Goal: Task Accomplishment & Management: Complete application form

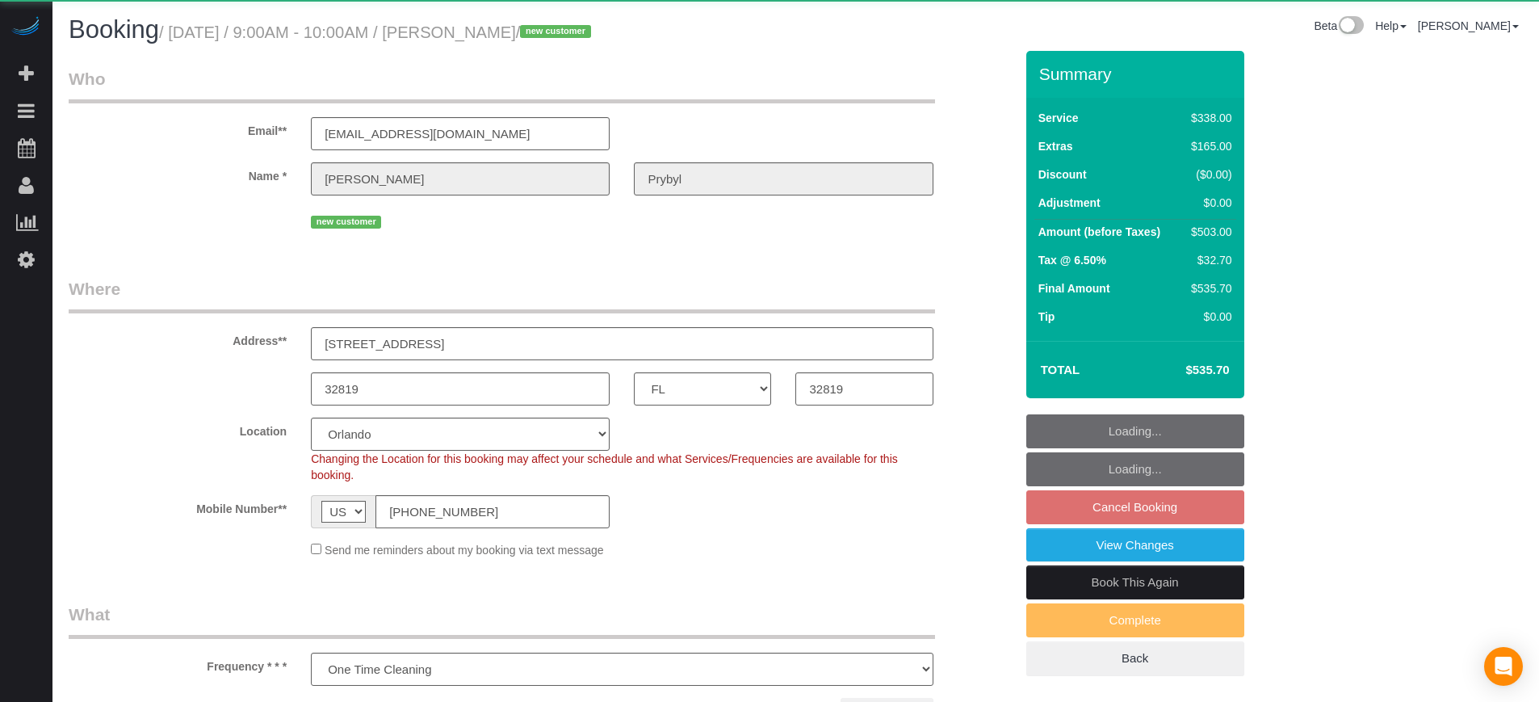
select select "FL"
select select "number:9"
select select "object:820"
select select "5"
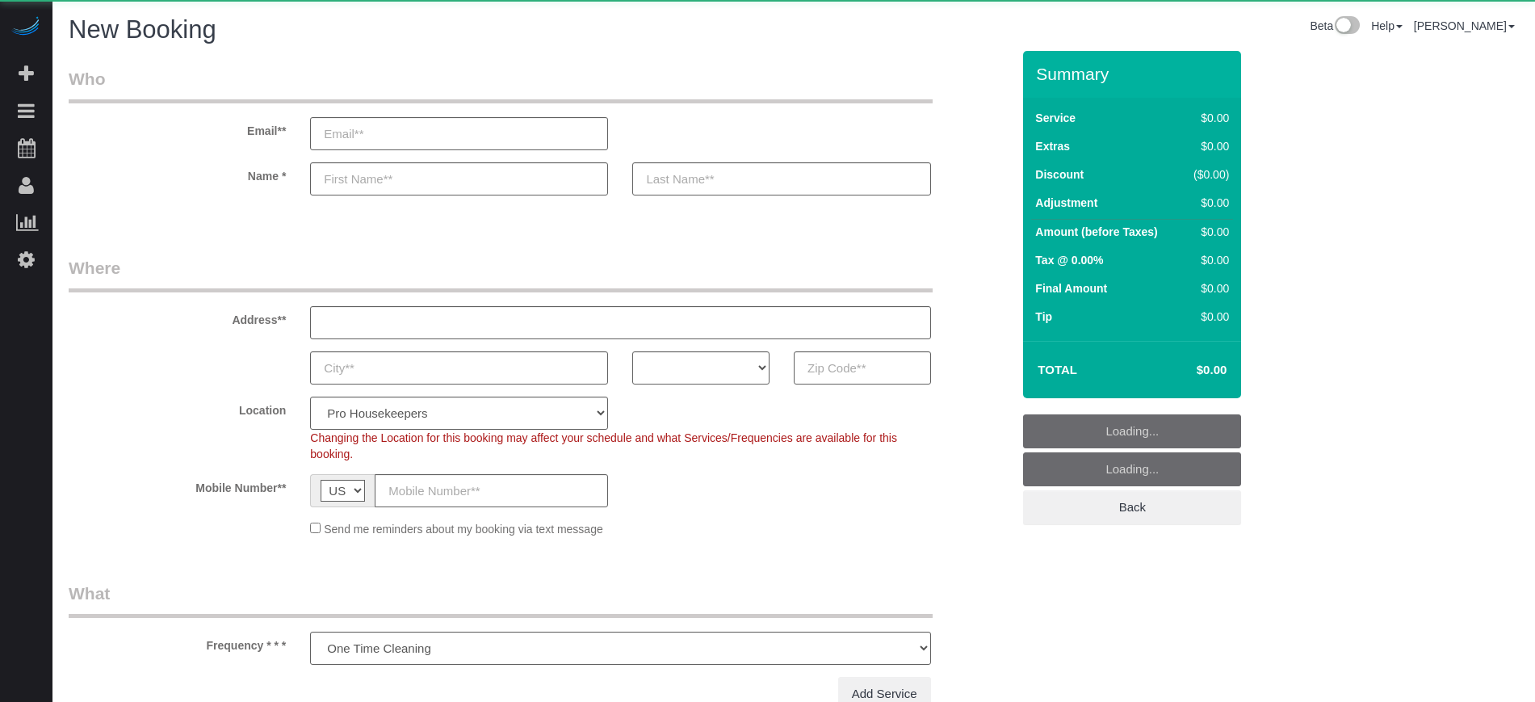
select select "number:9"
select select "4"
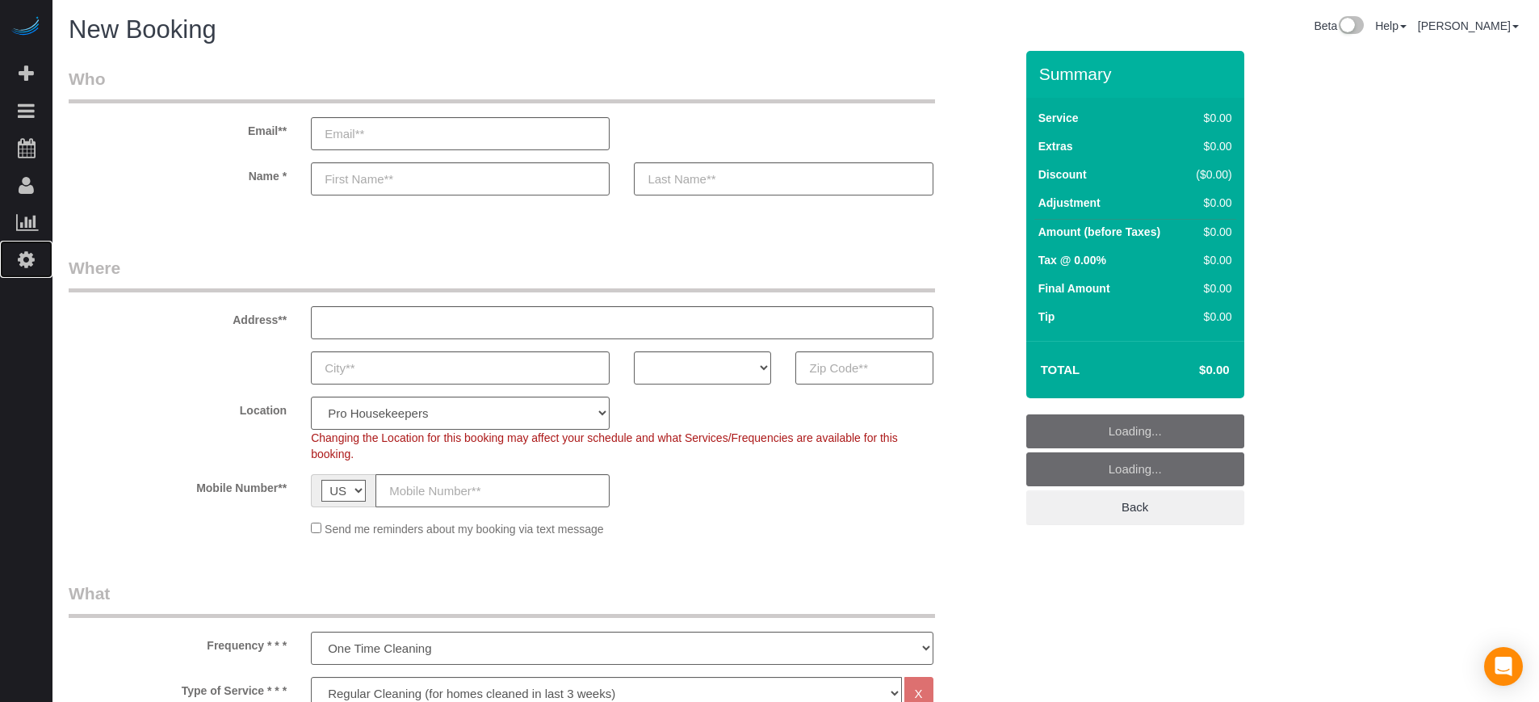
click at [26, 272] on link "Settings" at bounding box center [26, 259] width 52 height 37
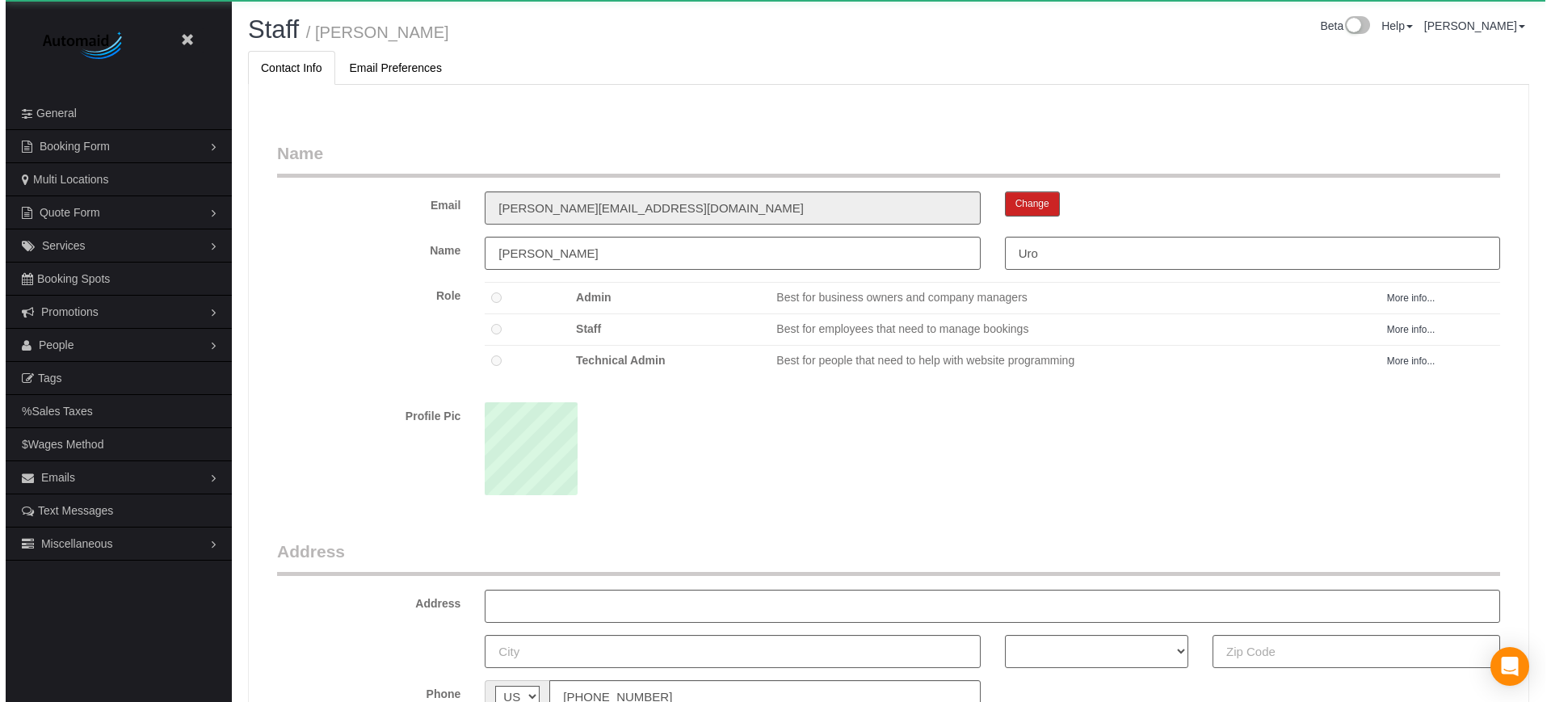
scroll to position [1051, 1539]
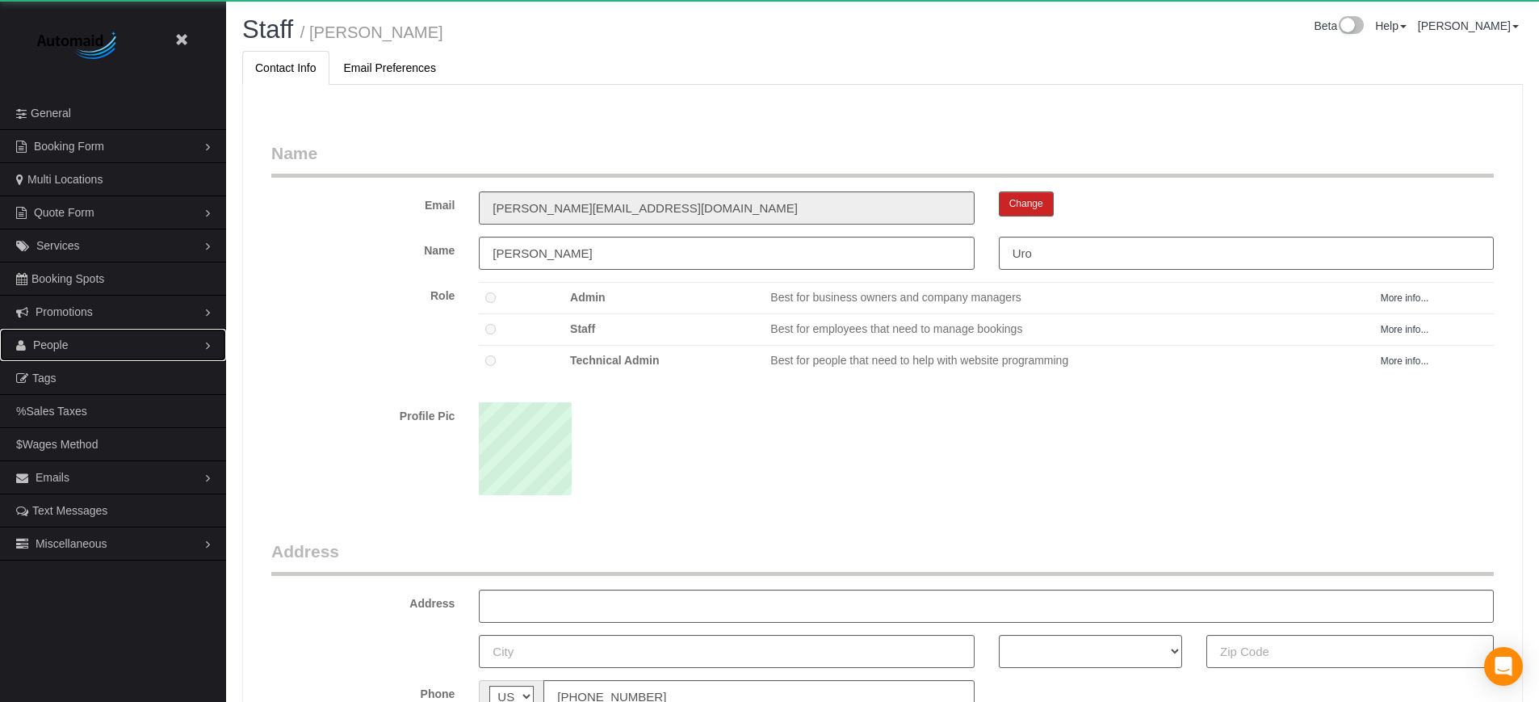
click at [50, 355] on link "People" at bounding box center [113, 345] width 226 height 32
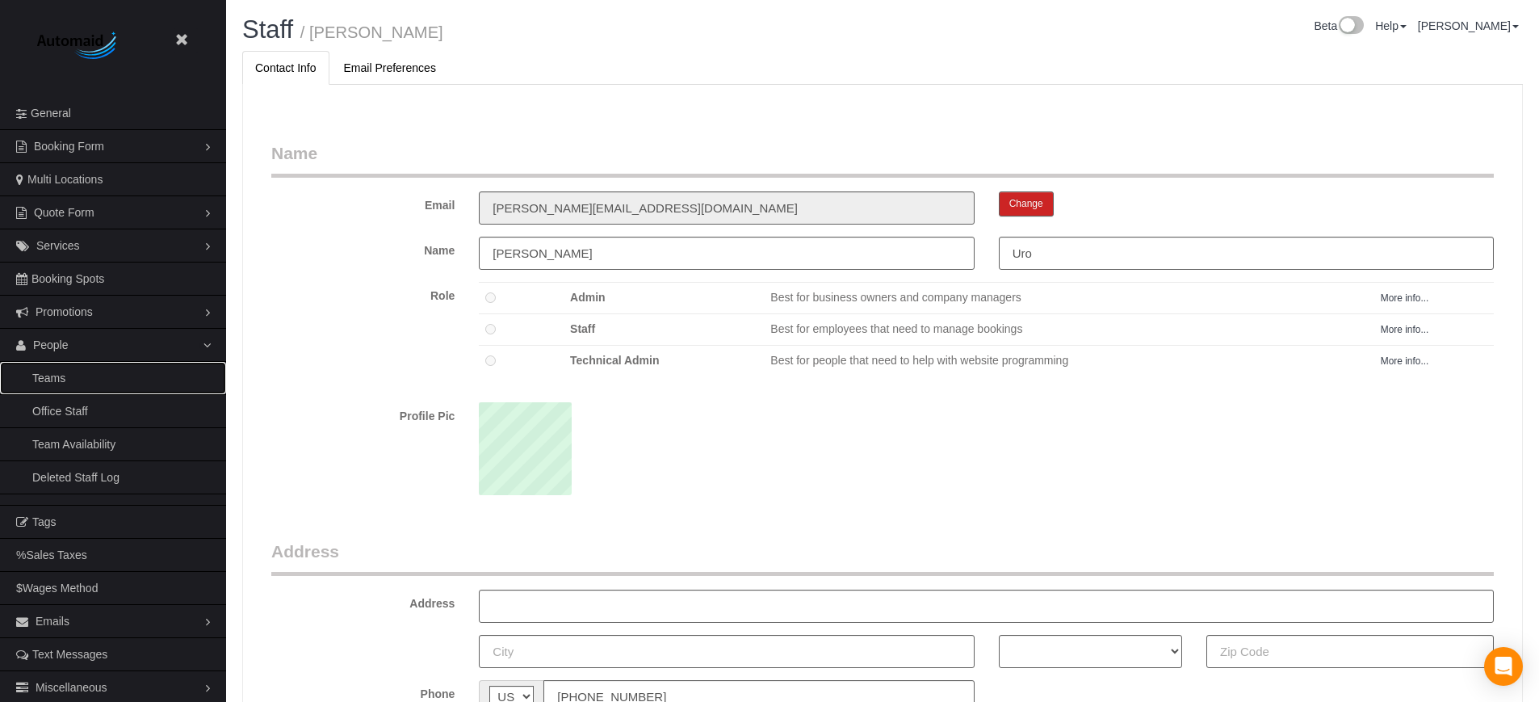
click at [57, 367] on link "Teams" at bounding box center [113, 378] width 226 height 32
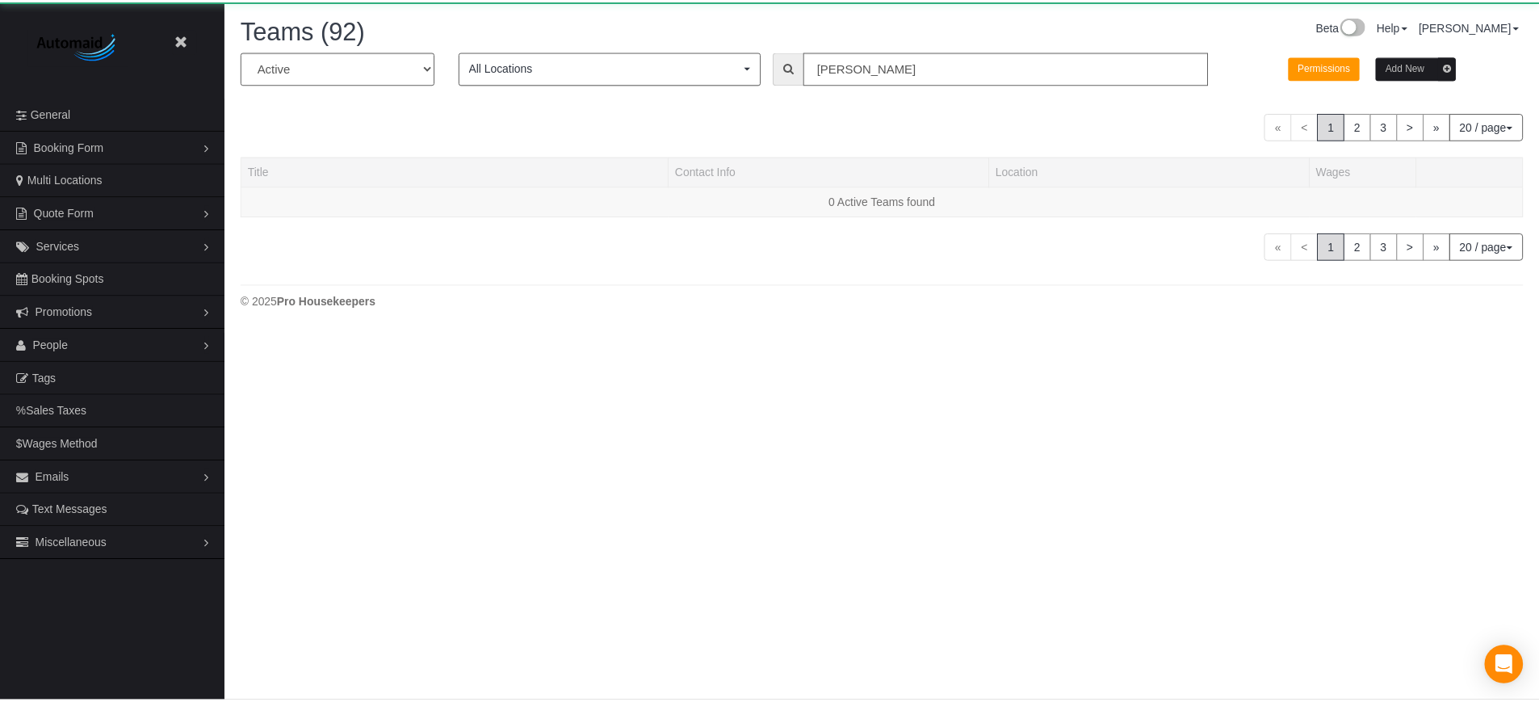
scroll to position [355, 1551]
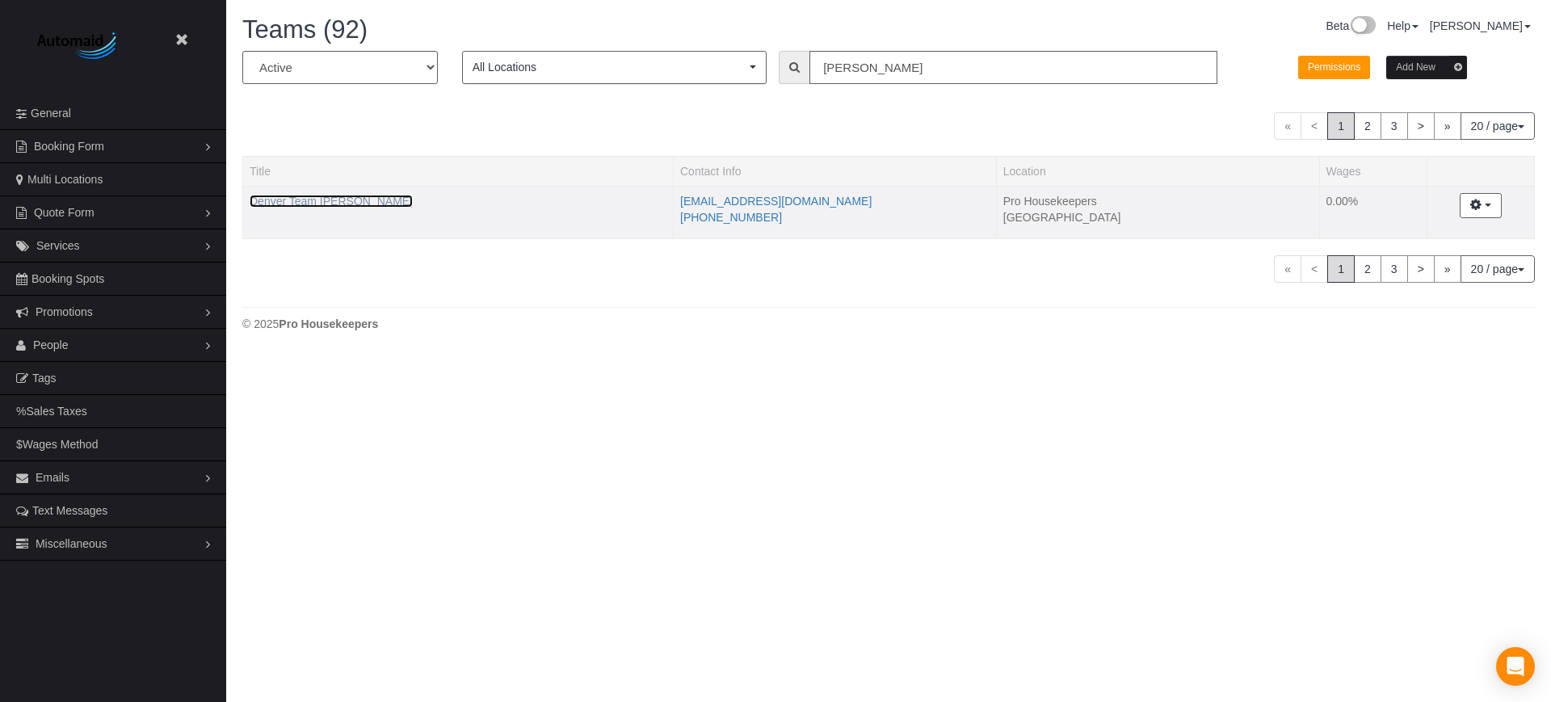
click at [330, 201] on link "Denver Team [PERSON_NAME]" at bounding box center [331, 201] width 163 height 13
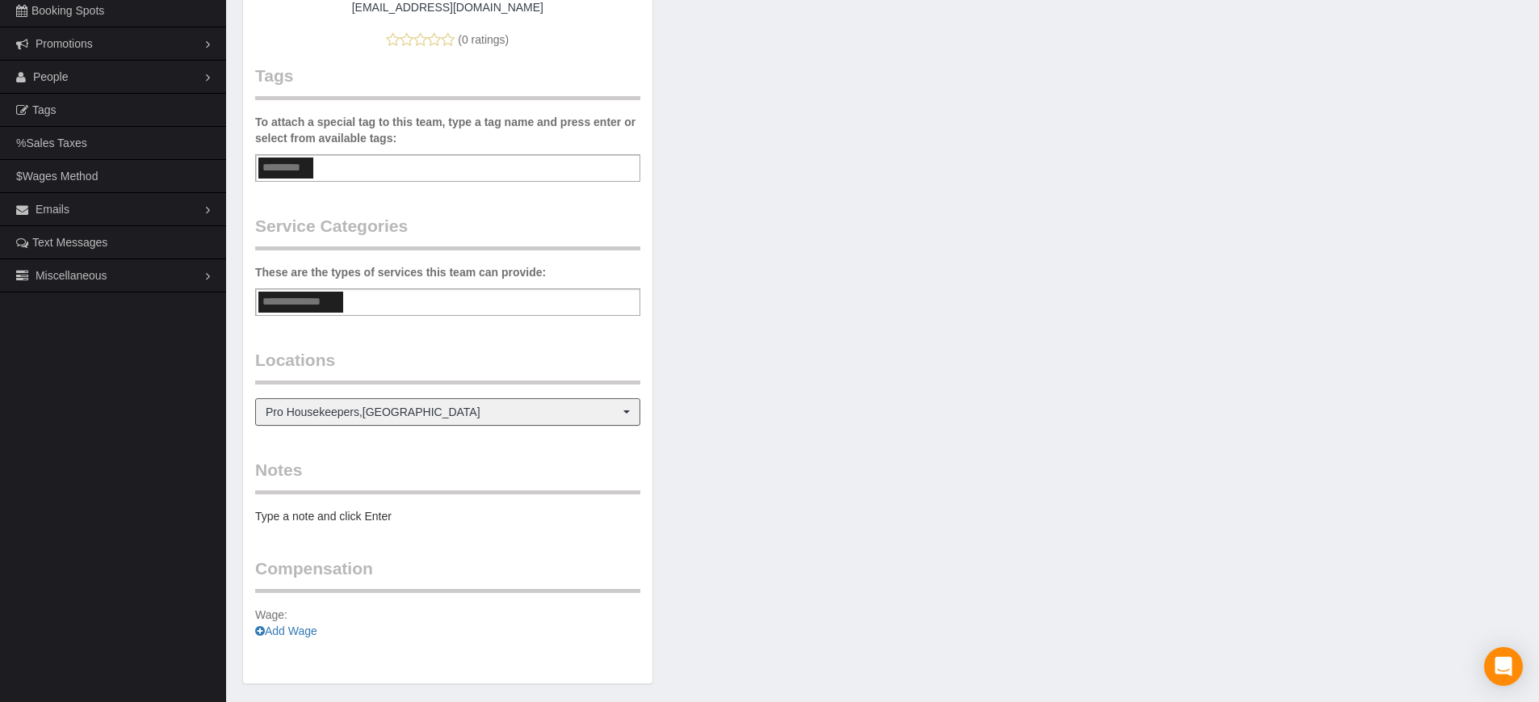
scroll to position [303, 0]
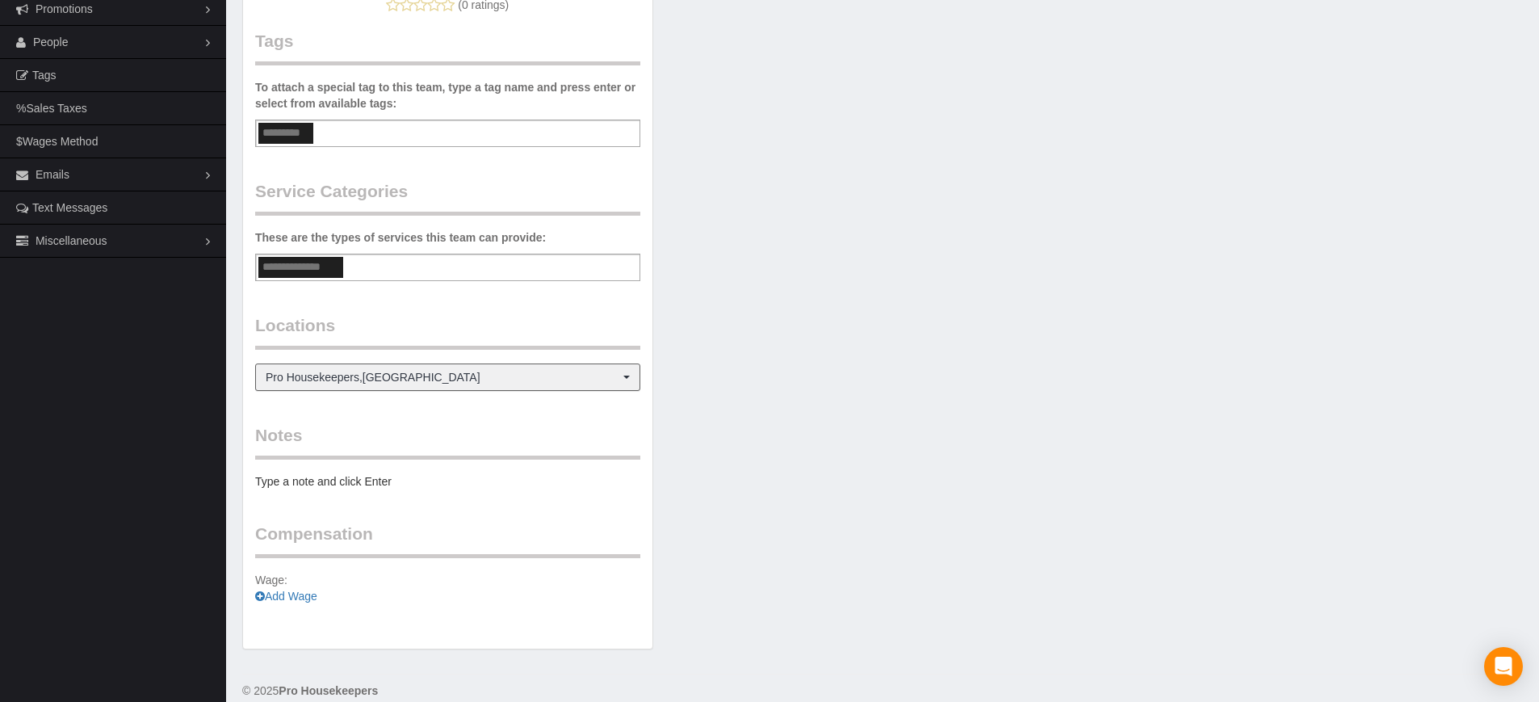
click at [353, 486] on pre "Type a note and click Enter" at bounding box center [447, 481] width 385 height 16
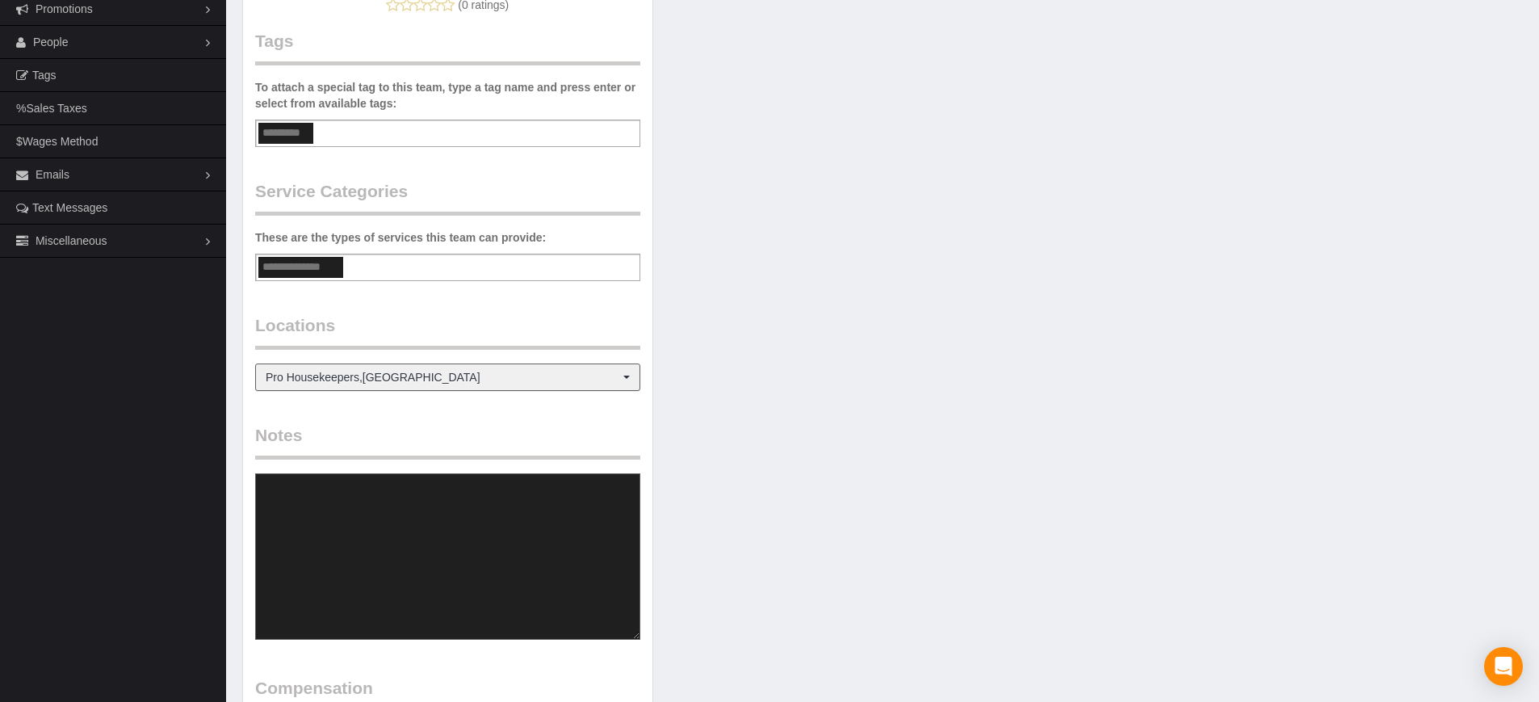
scroll to position [79582, 79222]
click at [218, 485] on div "Beta Close Settings General Booking Form Install Form Customize Form Fields Def…" at bounding box center [113, 286] width 226 height 1179
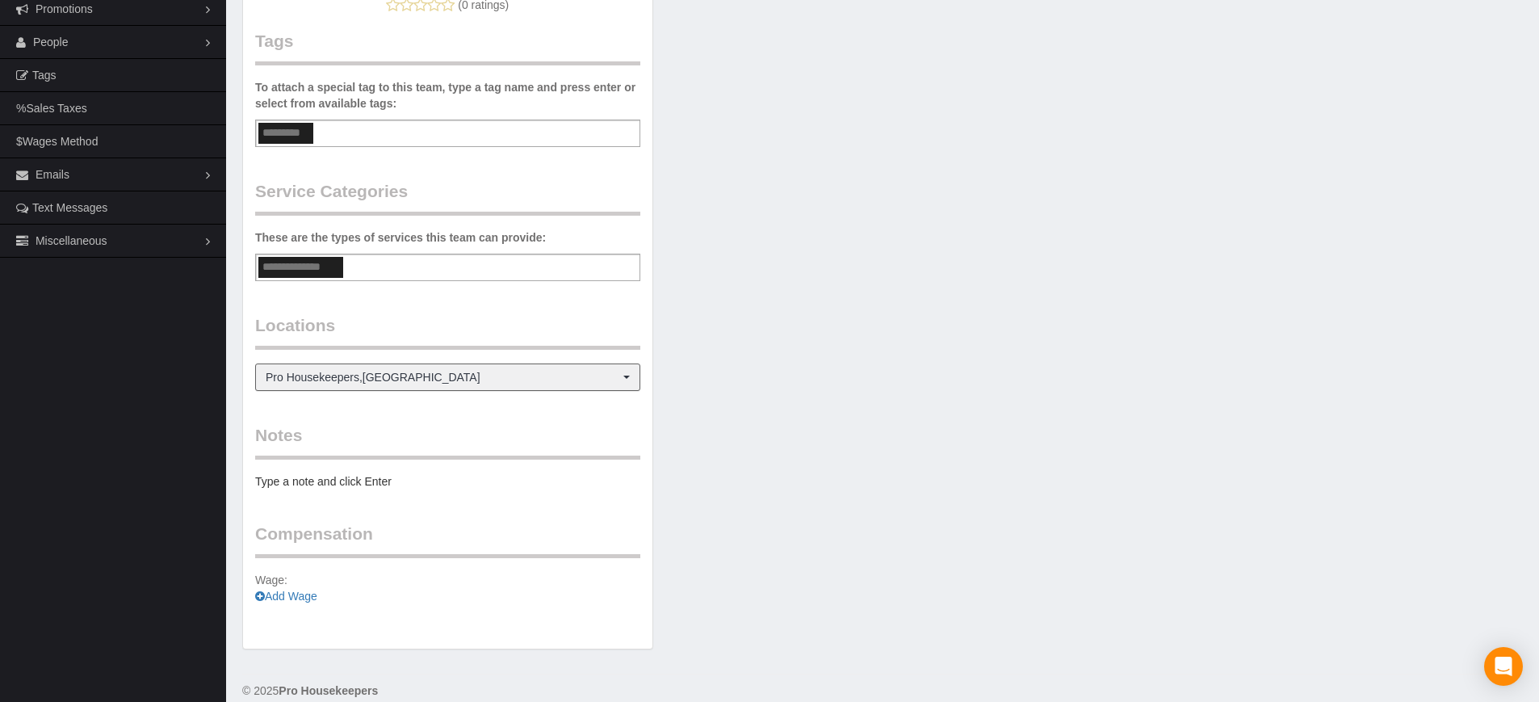
click at [693, 471] on div "Team Info Edit Contact Info Send Message Send Welcome Email Email Preferences V…" at bounding box center [882, 206] width 1305 height 917
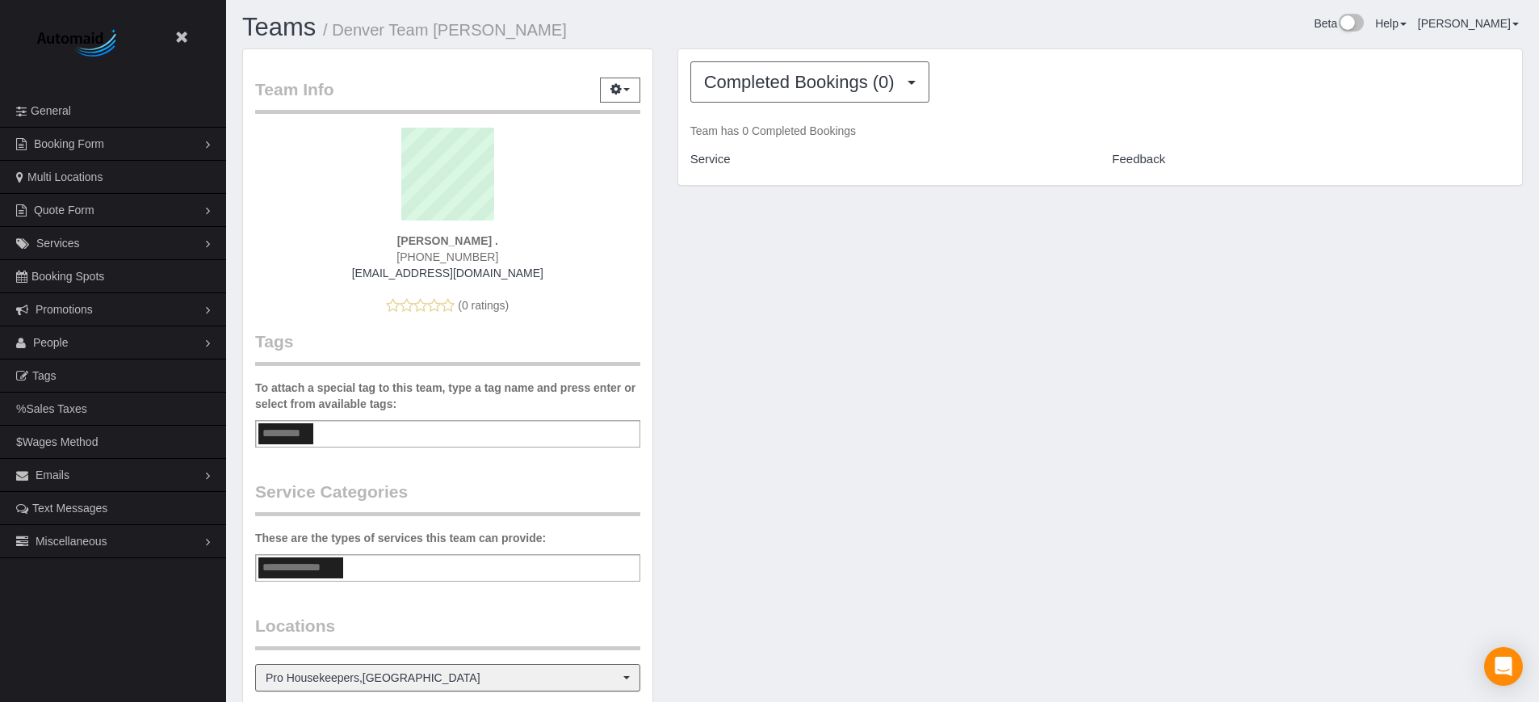
scroll to position [0, 0]
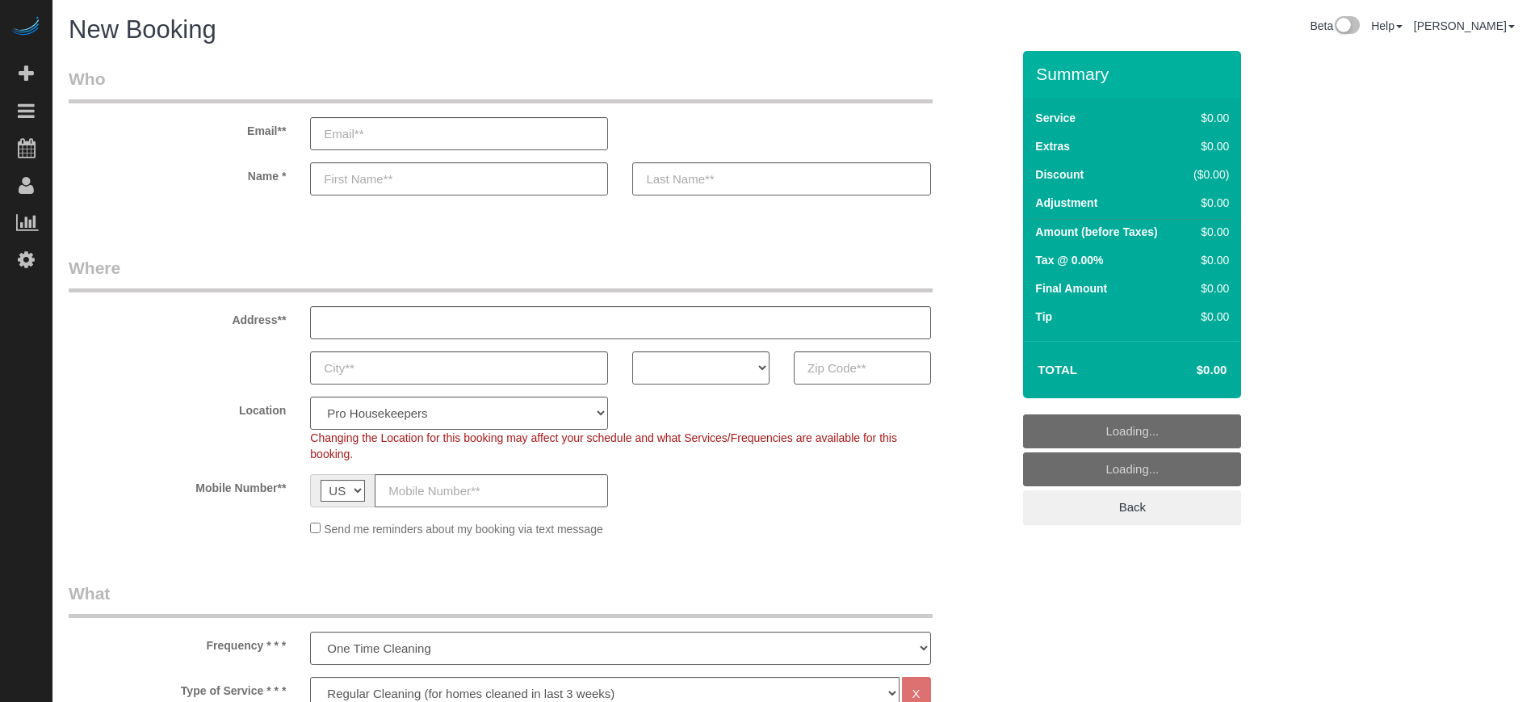
select select "4"
select select "number:9"
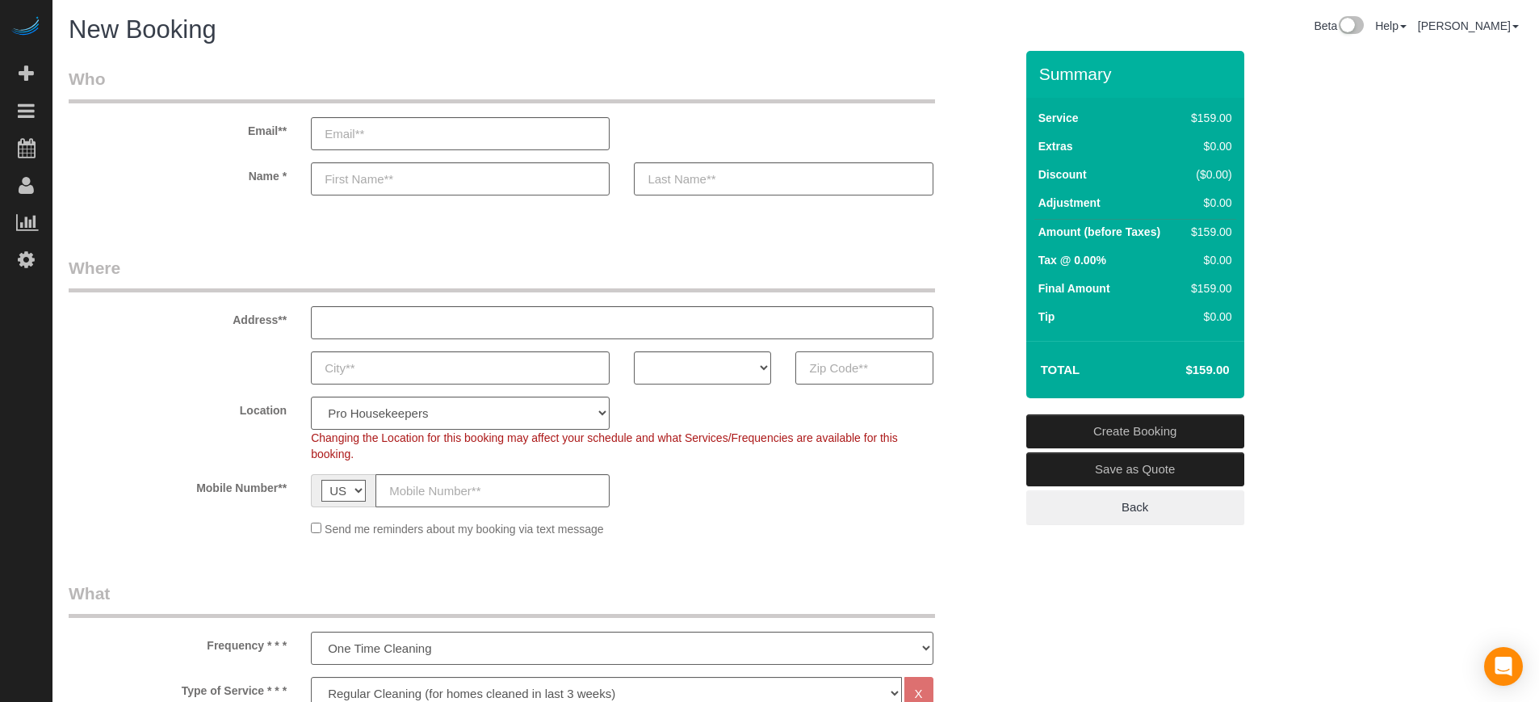
click at [835, 371] on input "text" at bounding box center [863, 367] width 137 height 33
paste input "33436"
type input "33436"
click at [733, 360] on select "AK AL AR AZ CA CO CT DC DE FL GA HI IA ID IL IN KS KY LA MA MD ME MI MN MO MS M…" at bounding box center [702, 367] width 137 height 33
select select "FL"
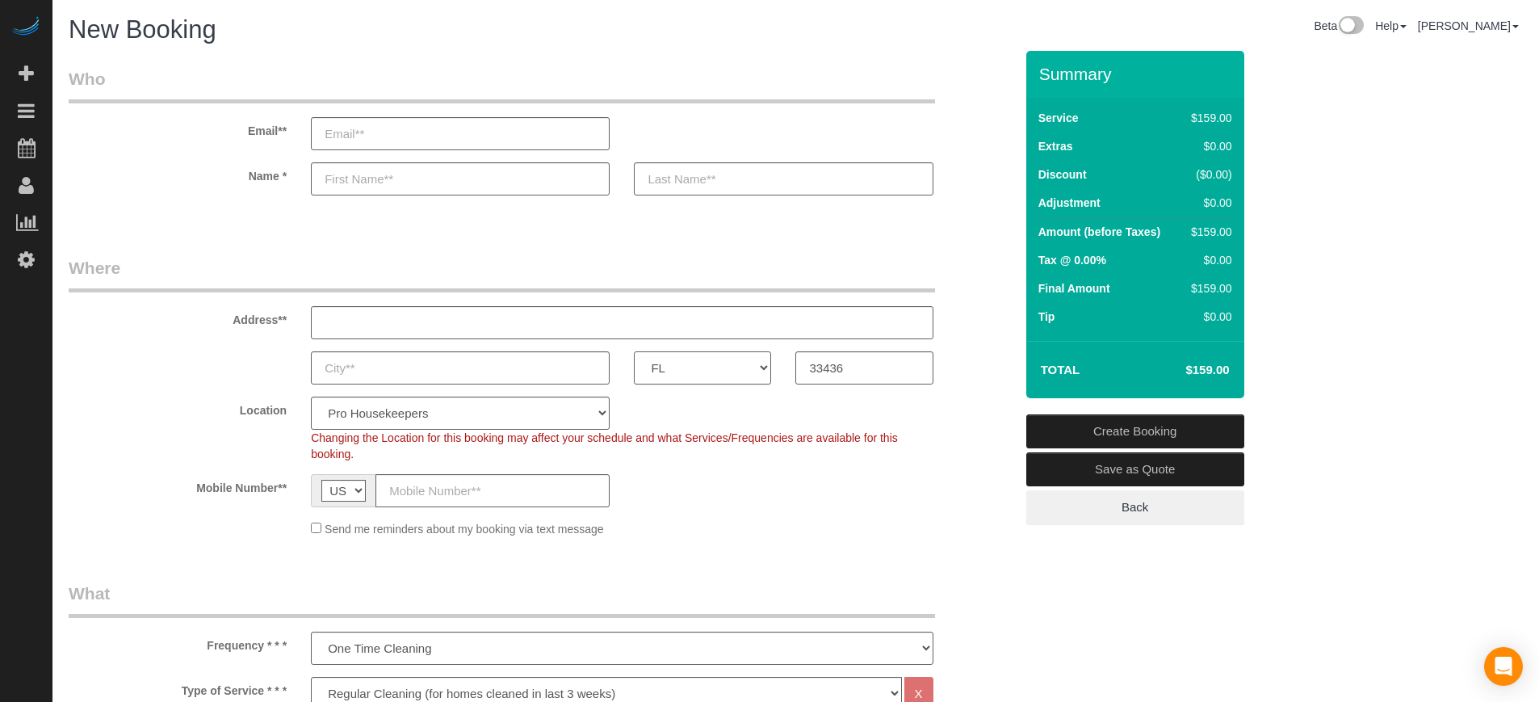
click at [634, 351] on select "AK AL AR AZ CA CO CT DC DE FL GA HI IA ID IL IN KS KY LA MA MD ME MI MN MO MS M…" at bounding box center [702, 367] width 137 height 33
click at [560, 405] on select "Pro Housekeepers Atlanta Austin Boston Chicago Cincinnati Clearwater Denver Ft …" at bounding box center [460, 413] width 299 height 33
select select "25"
click at [311, 397] on select "Pro Housekeepers Atlanta Austin Boston Chicago Cincinnati Clearwater Denver Ft …" at bounding box center [460, 413] width 299 height 33
select select "object:1215"
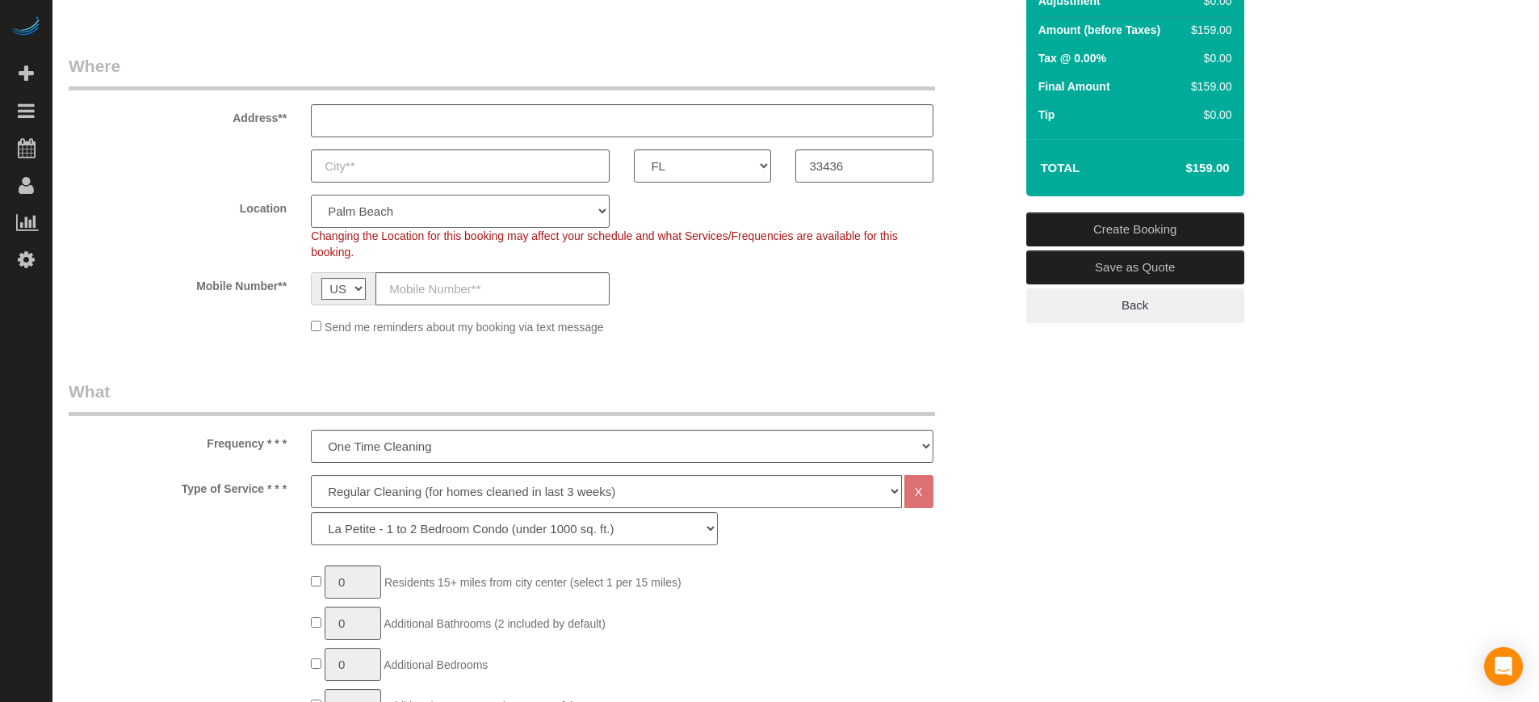
scroll to position [303, 0]
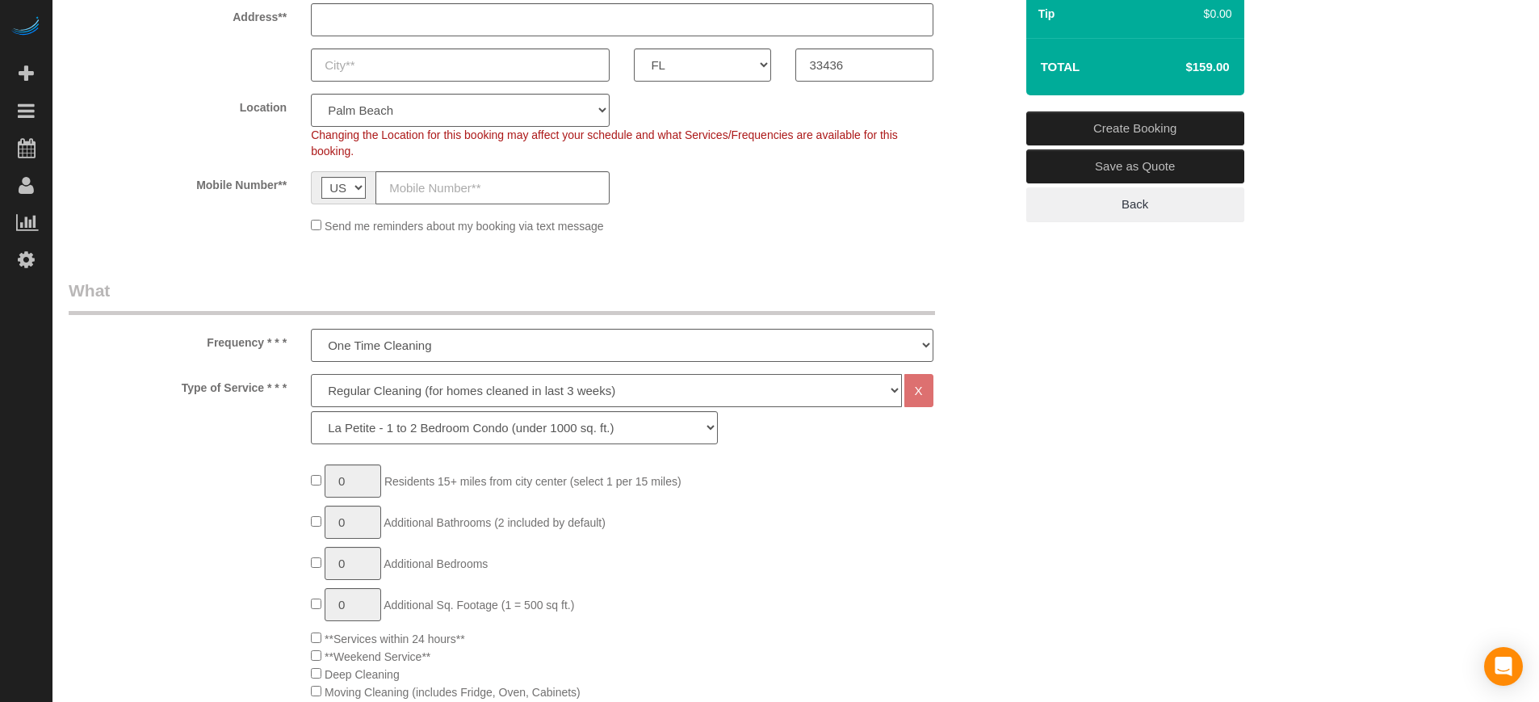
click at [389, 394] on select "Deep Cleaning (for homes that have not been cleaned in 3+ weeks) Spruce Regular…" at bounding box center [606, 390] width 590 height 33
select select "5"
click at [311, 374] on select "Deep Cleaning (for homes that have not been cleaned in 3+ weeks) Spruce Regular…" at bounding box center [606, 390] width 590 height 33
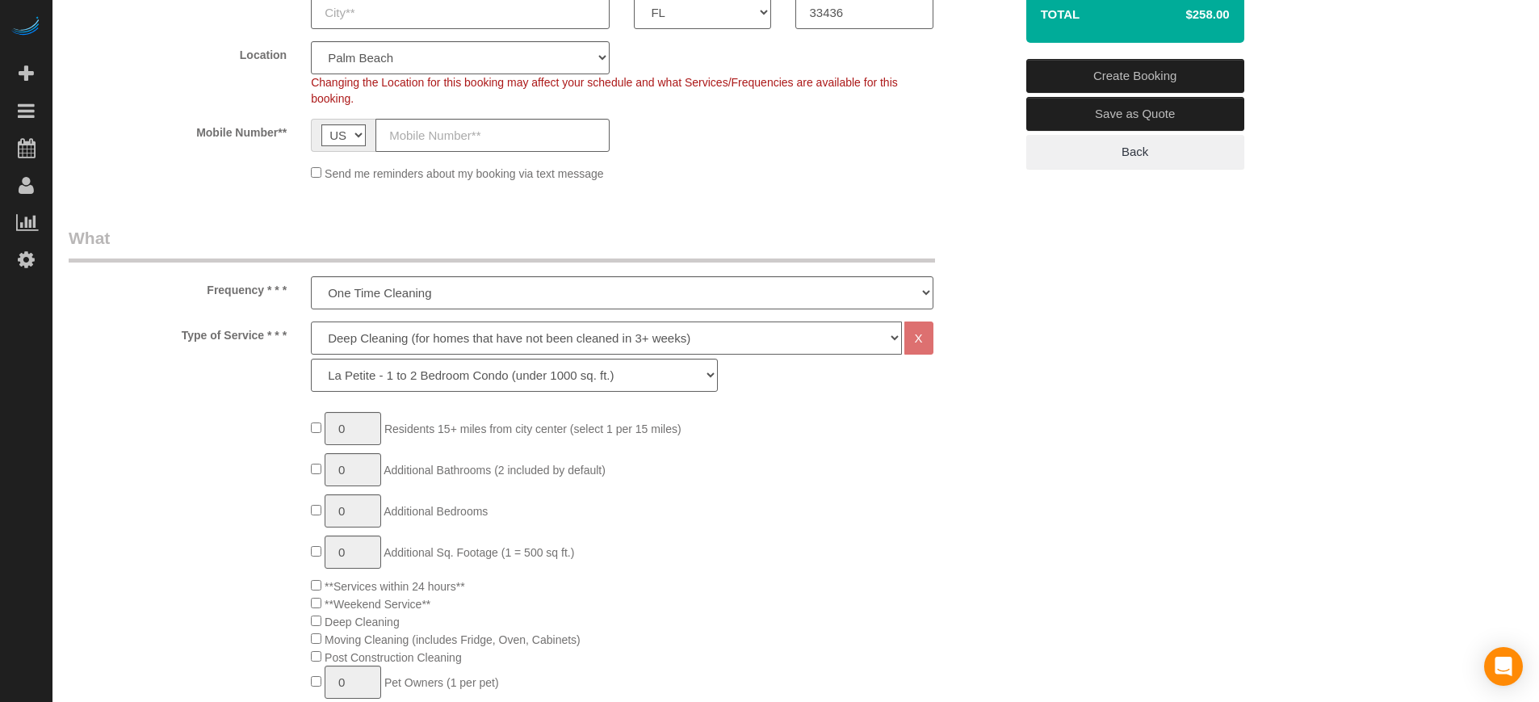
scroll to position [404, 0]
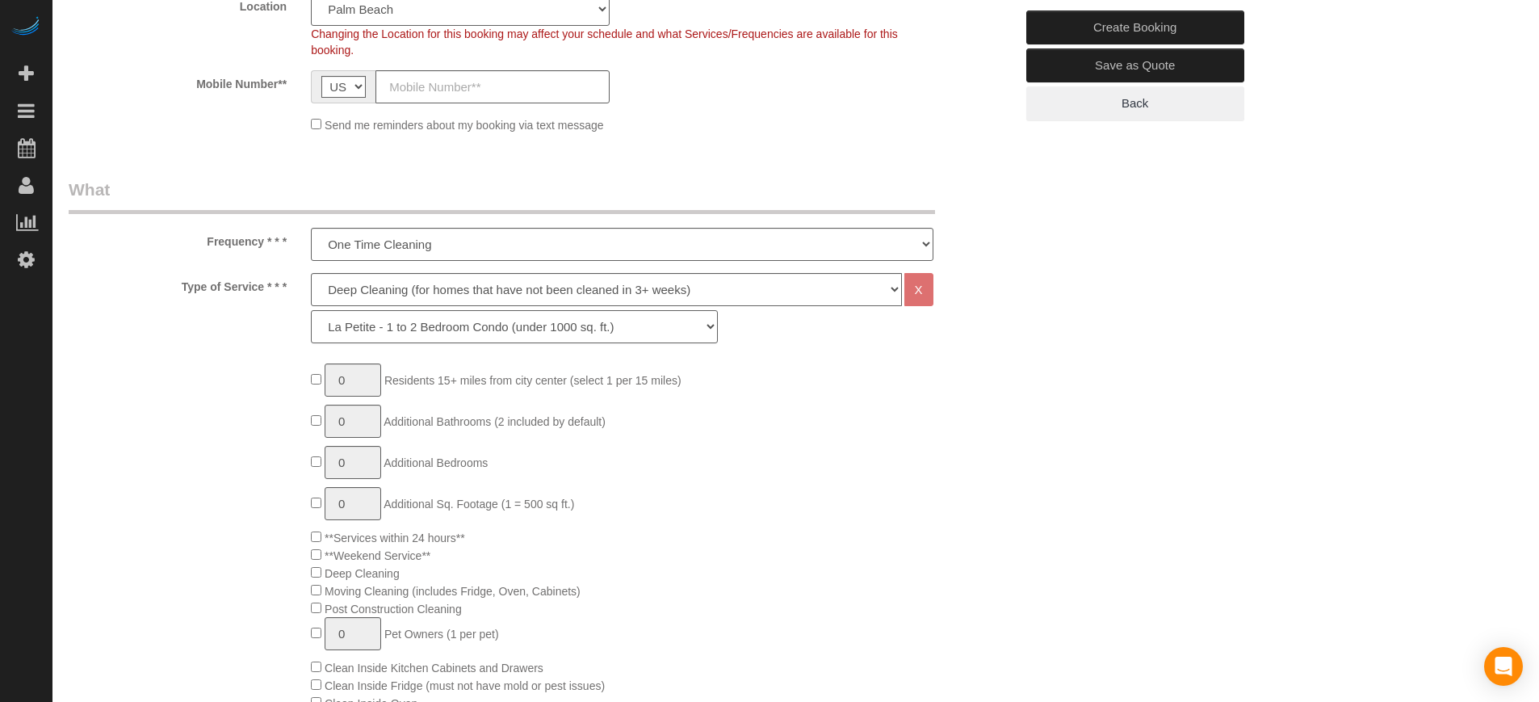
click at [350, 325] on select "La Petite - 1 to 2 Bedroom Condo (under 1000 sq. ft.) La Petite II - 2 Bedroom …" at bounding box center [514, 326] width 407 height 33
click at [311, 310] on select "La Petite - 1 to 2 Bedroom Condo (under 1000 sq. ft.) La Petite II - 2 Bedroom …" at bounding box center [514, 326] width 407 height 33
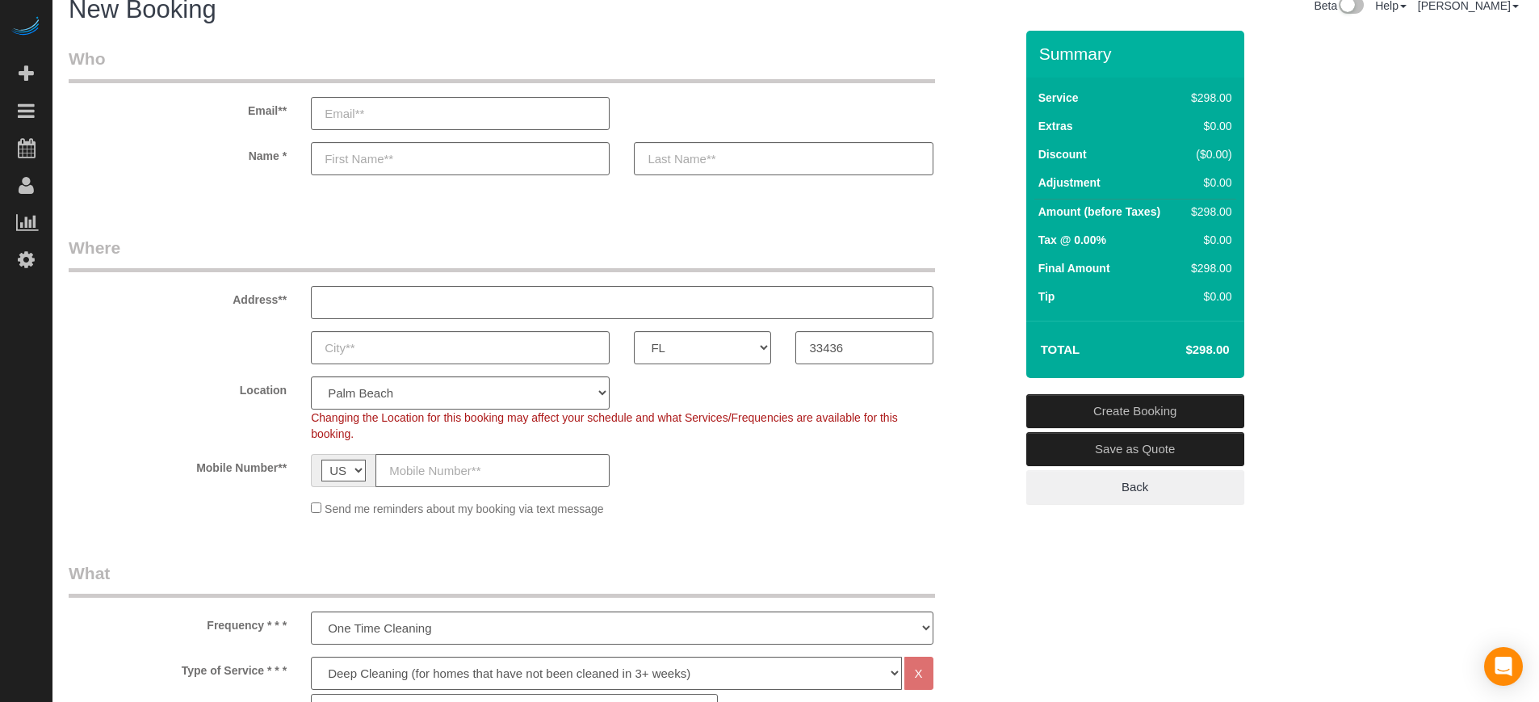
scroll to position [0, 0]
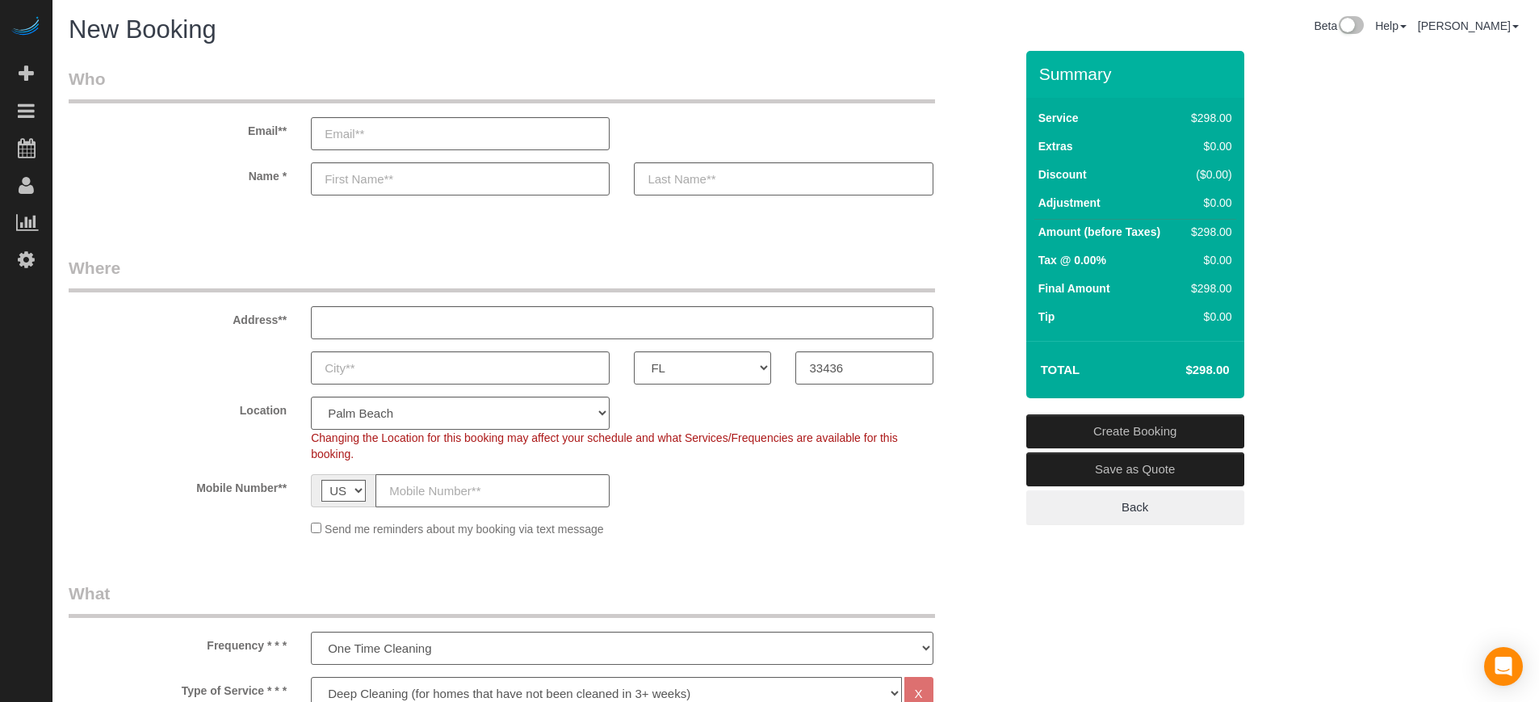
click at [140, 315] on label "Address**" at bounding box center [178, 317] width 242 height 22
click at [158, 326] on label "Address**" at bounding box center [178, 317] width 242 height 22
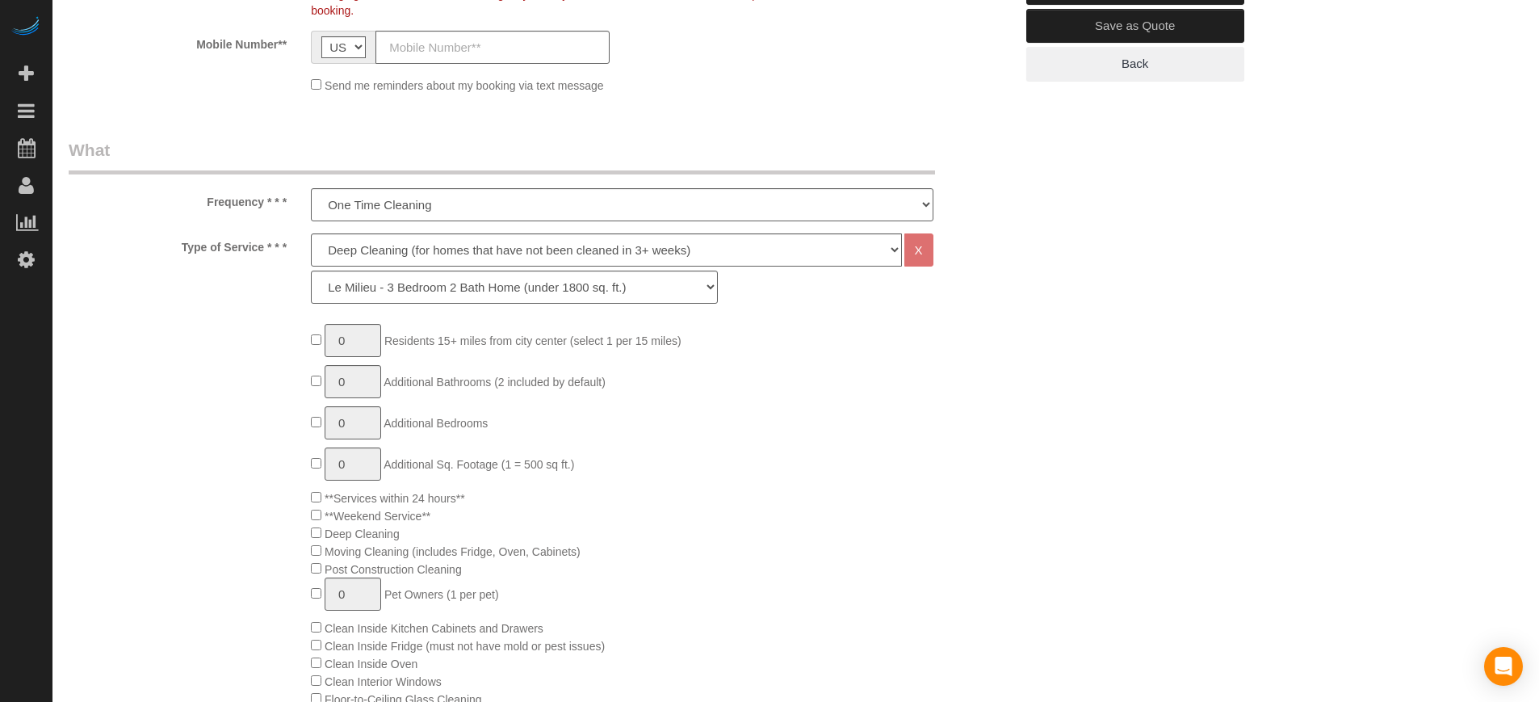
scroll to position [202, 0]
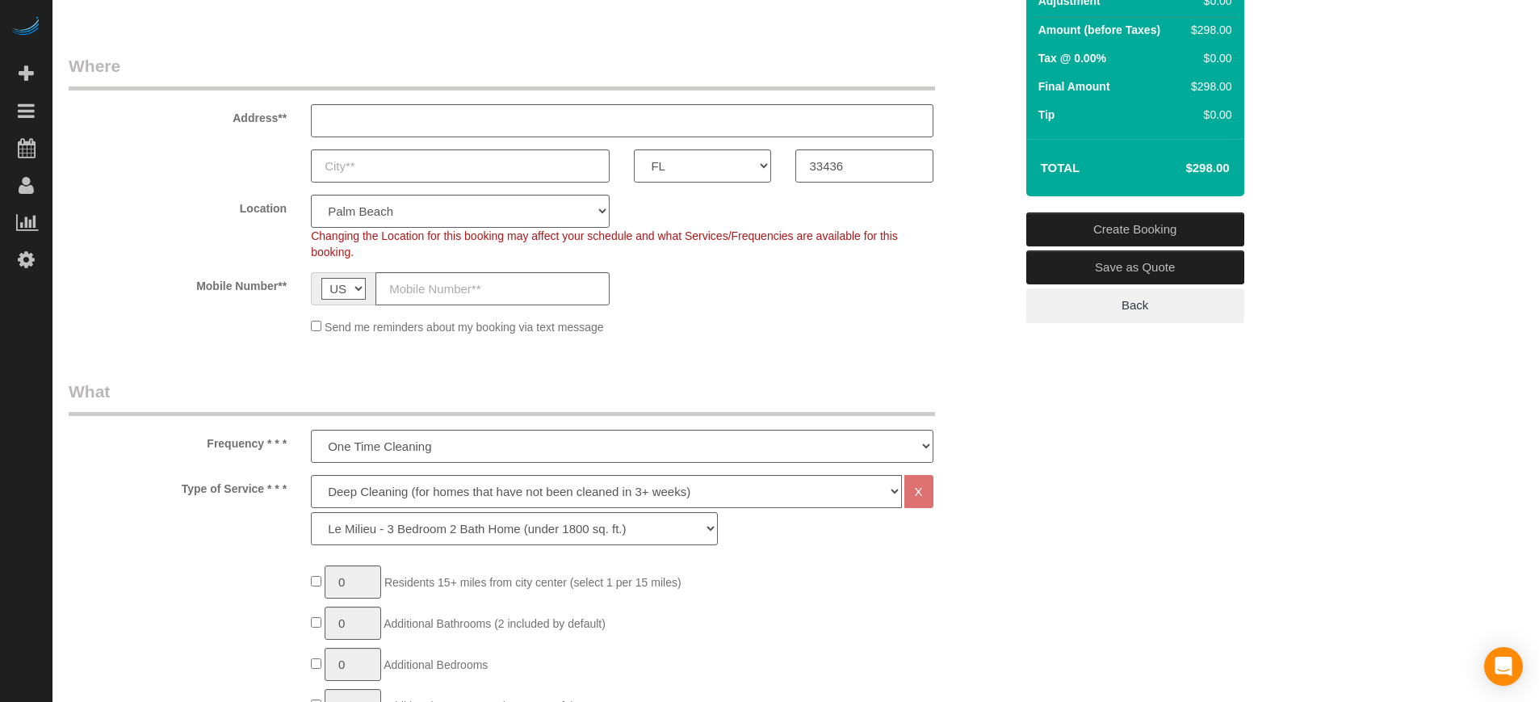
click at [233, 407] on legend "What" at bounding box center [502, 398] width 867 height 36
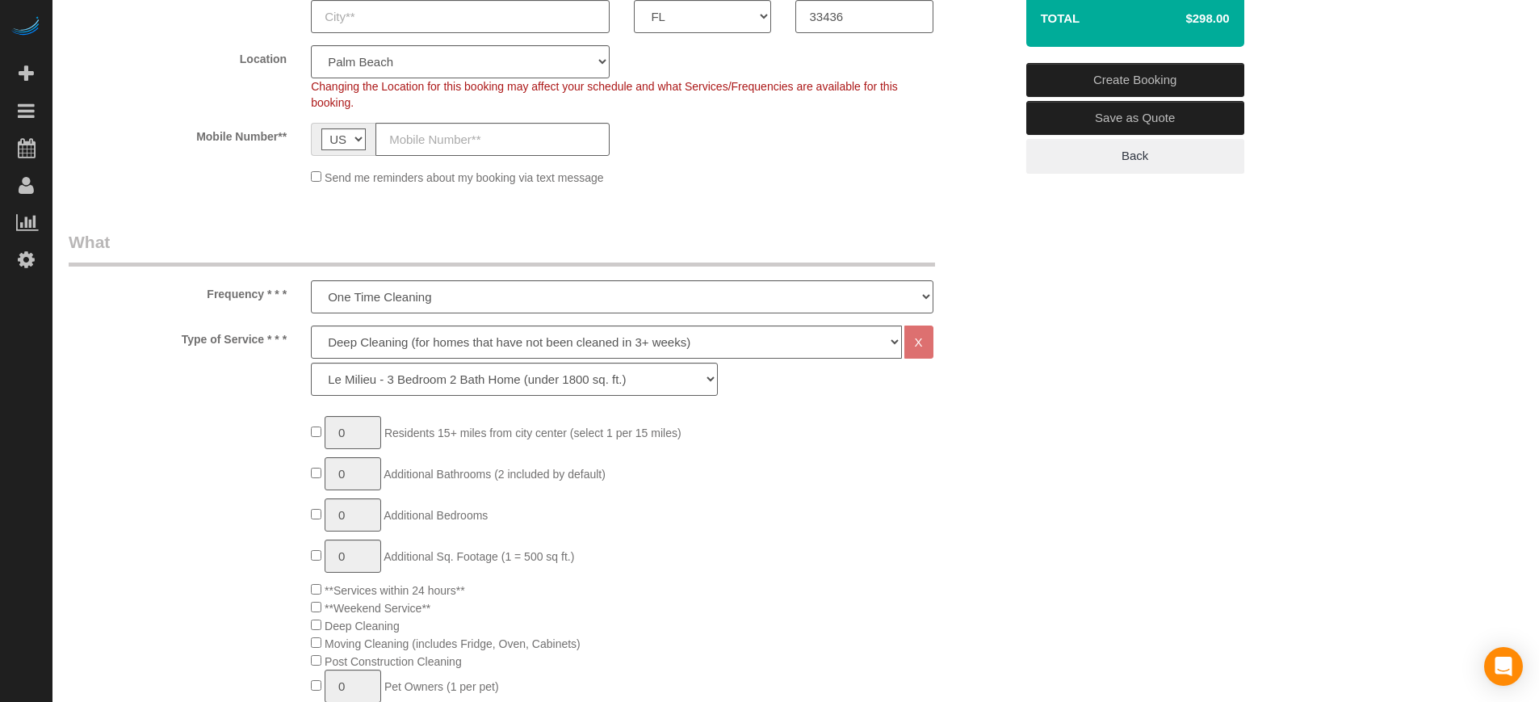
scroll to position [303, 0]
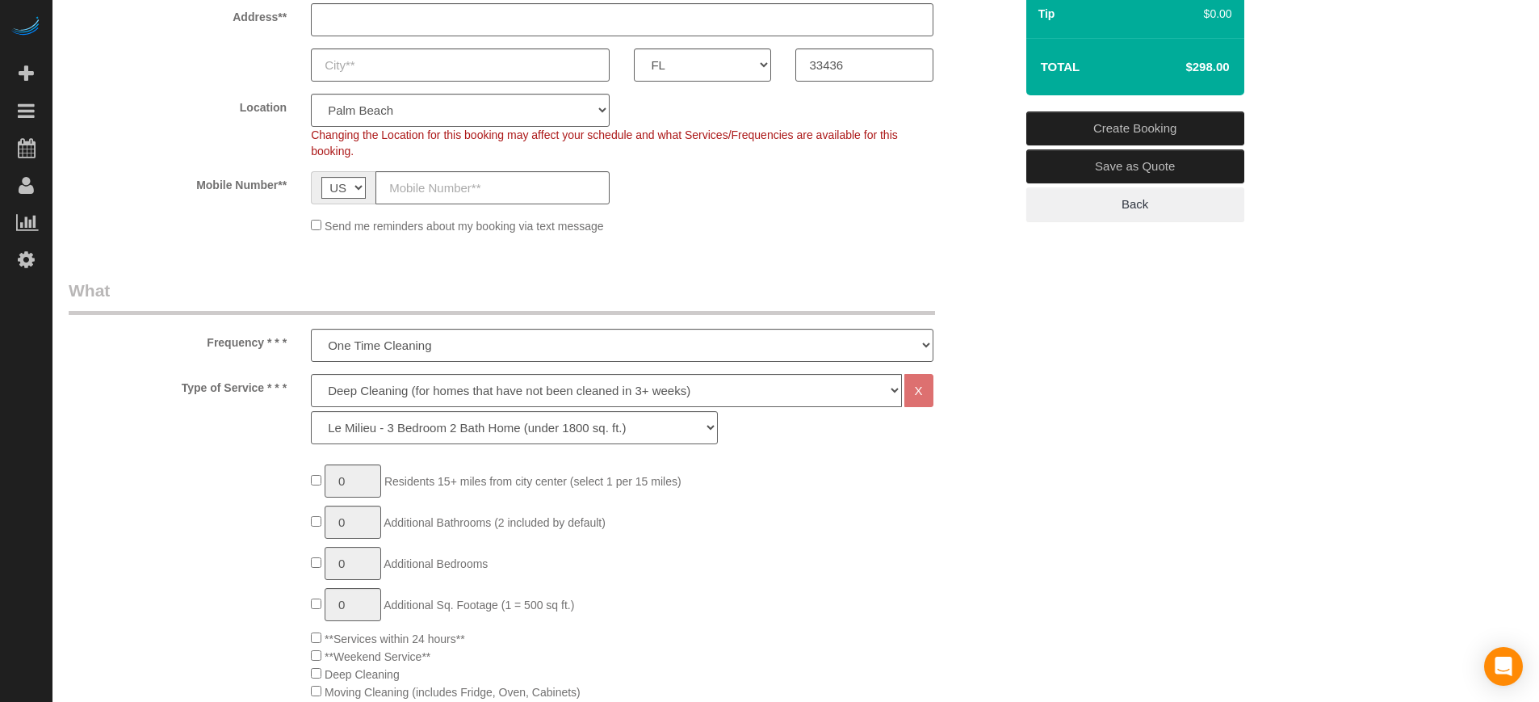
click at [403, 423] on select "La Petite - 1 to 2 Bedroom Condo (under 1000 sq. ft.) La Petite II - 2 Bedroom …" at bounding box center [514, 427] width 407 height 33
select select "94"
click at [311, 411] on select "La Petite - 1 to 2 Bedroom Condo (under 1000 sq. ft.) La Petite II - 2 Bedroom …" at bounding box center [514, 427] width 407 height 33
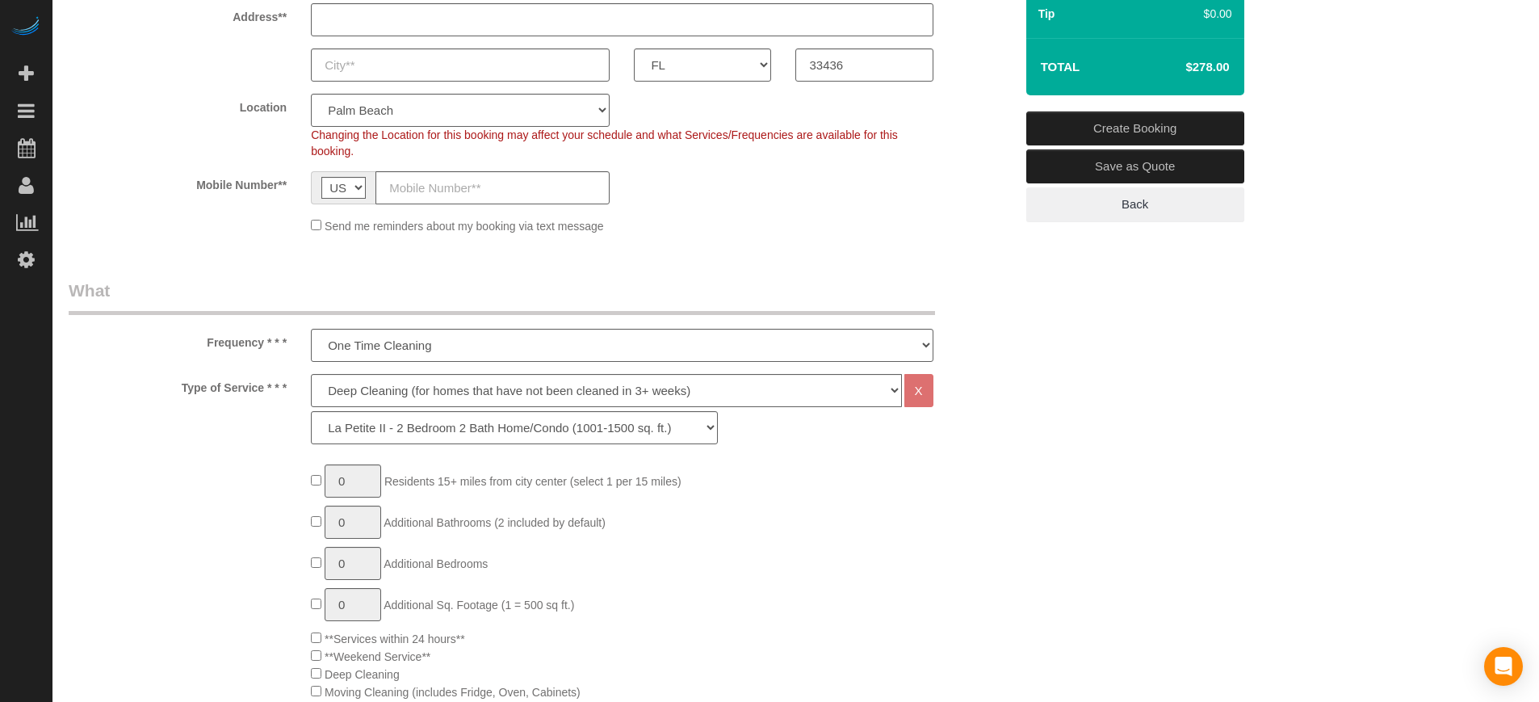
drag, startPoint x: 205, startPoint y: 338, endPoint x: 288, endPoint y: 398, distance: 102.4
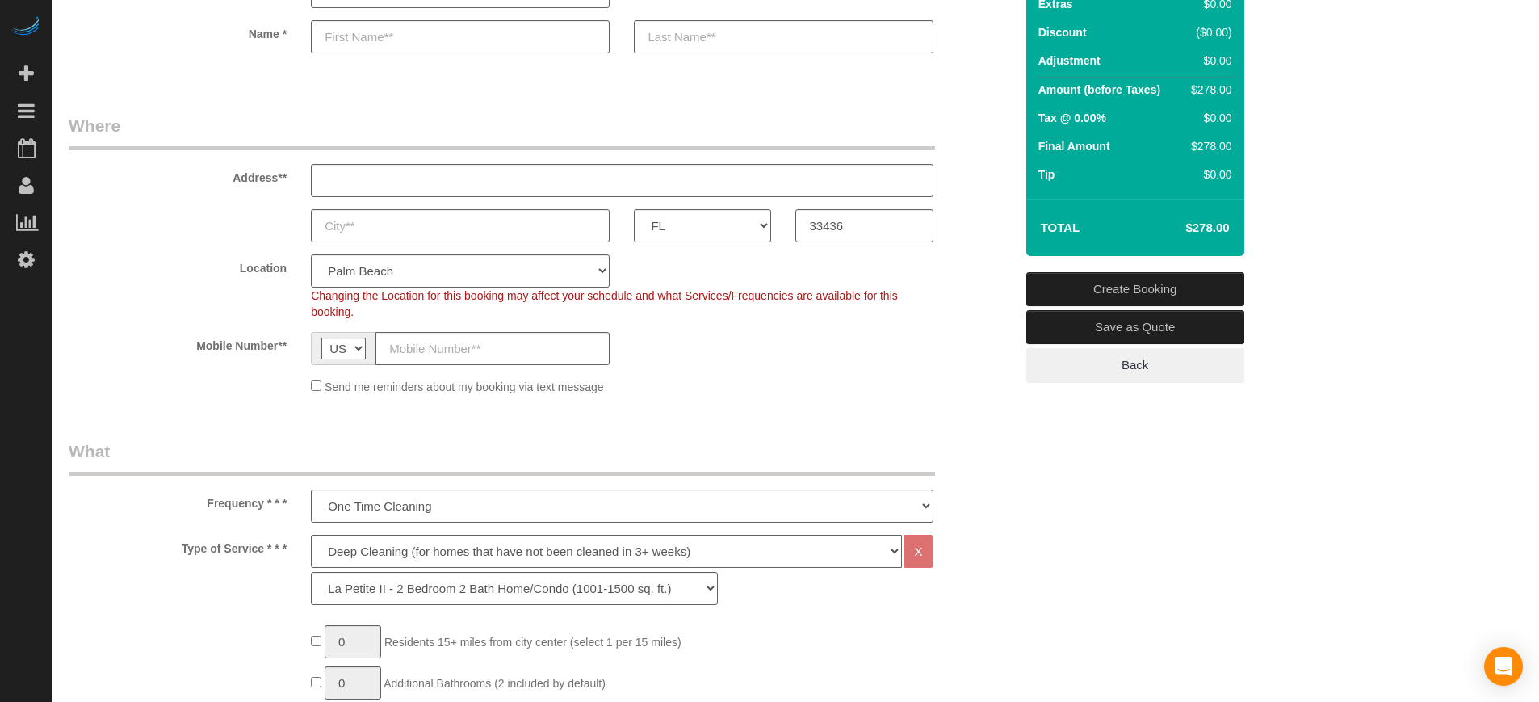
scroll to position [0, 0]
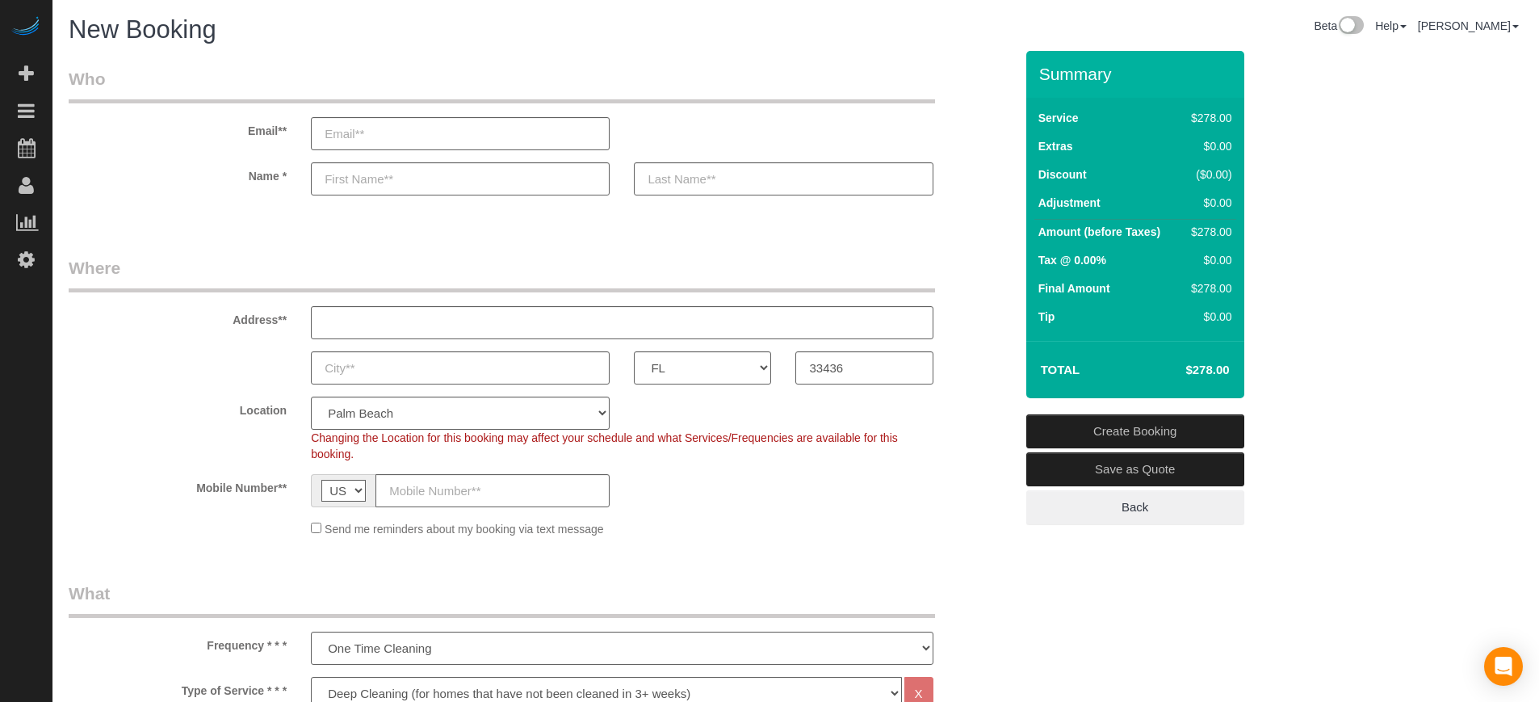
click at [973, 281] on div "Address**" at bounding box center [542, 297] width 970 height 83
click at [969, 295] on div "Address**" at bounding box center [542, 297] width 970 height 83
click at [143, 408] on label "Location" at bounding box center [178, 408] width 242 height 22
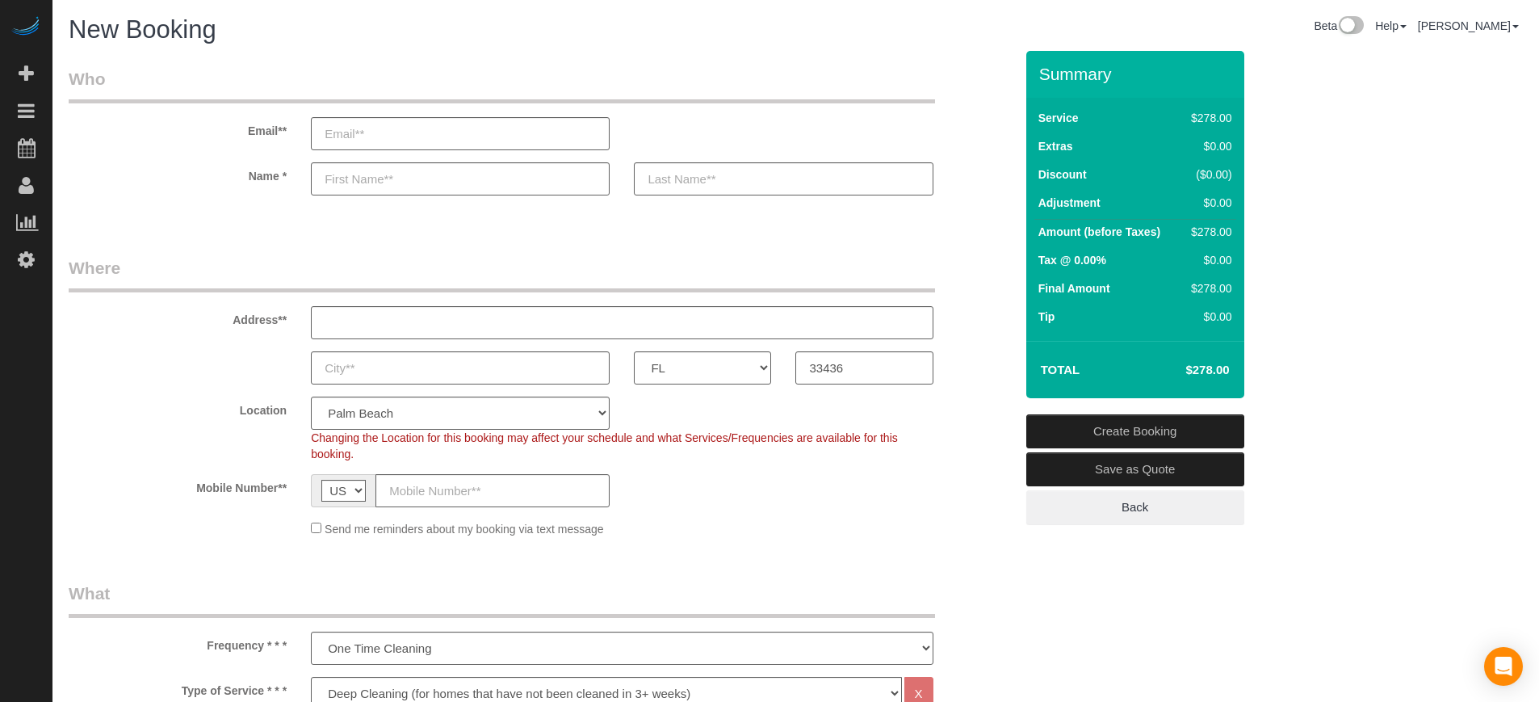
click at [980, 353] on div "AK AL AR AZ CA CO CT DC DE FL GA HI IA ID IL IN KS KY LA MA MD ME MI MN MO MS M…" at bounding box center [542, 367] width 970 height 33
click at [976, 292] on div "Address**" at bounding box center [542, 297] width 970 height 83
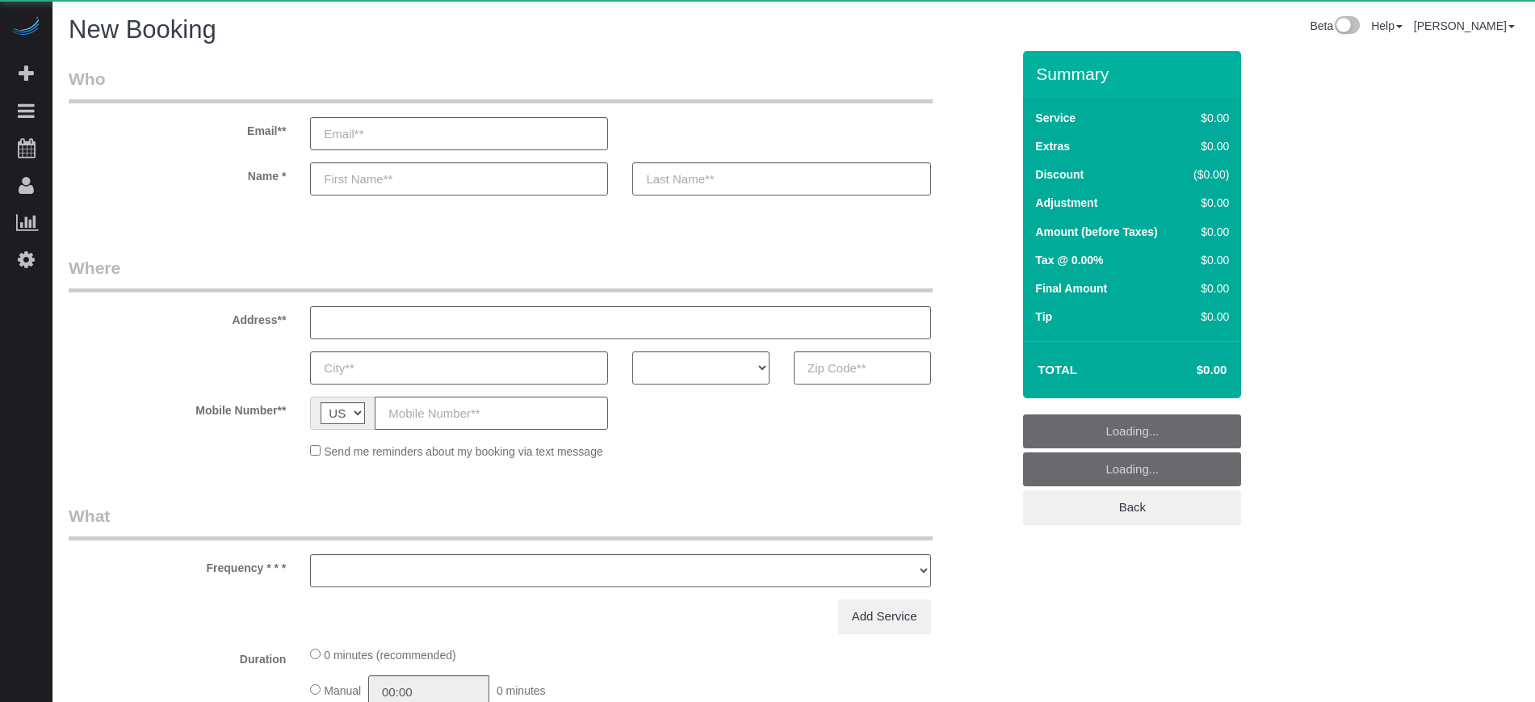
select select "number:9"
select select "object:1206"
select select "4"
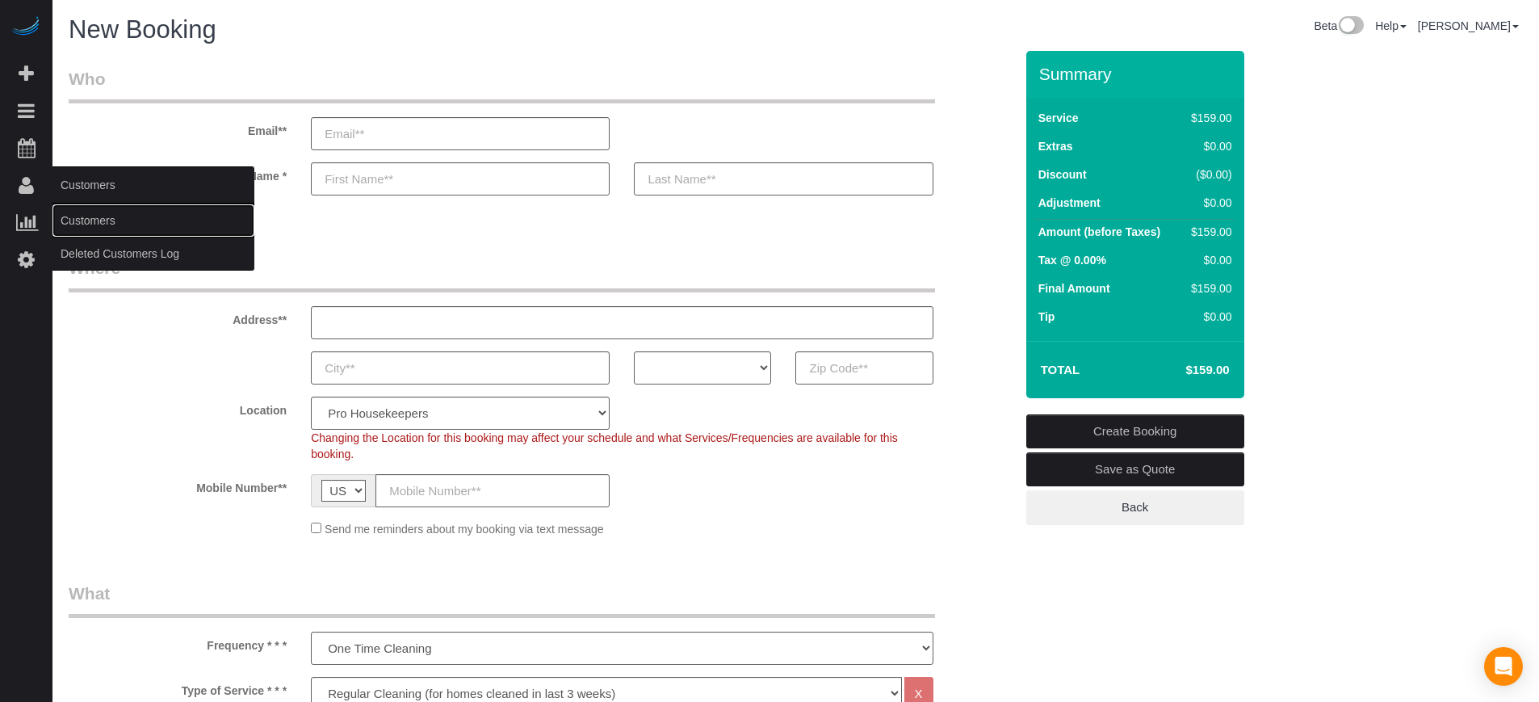
click at [90, 214] on link "Customers" at bounding box center [153, 220] width 202 height 32
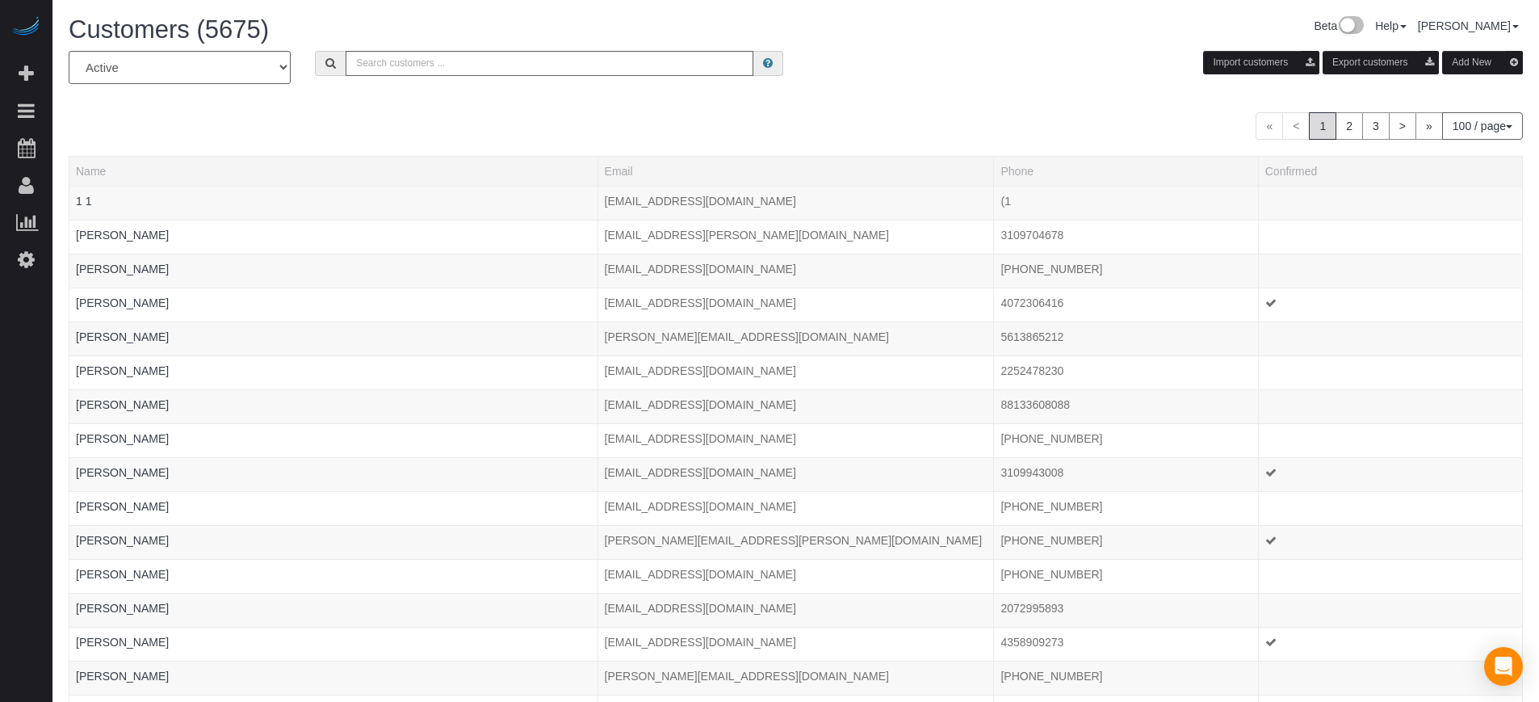
click at [935, 116] on div "« < 1 2 3 > » 100 / page 10 / page 20 / page 30 / page 40 / page 50 / page 100 …" at bounding box center [796, 125] width 1455 height 27
drag, startPoint x: 1529, startPoint y: 287, endPoint x: 1469, endPoint y: 267, distance: 63.1
click at [1461, 65] on button "Add New" at bounding box center [1482, 62] width 81 height 23
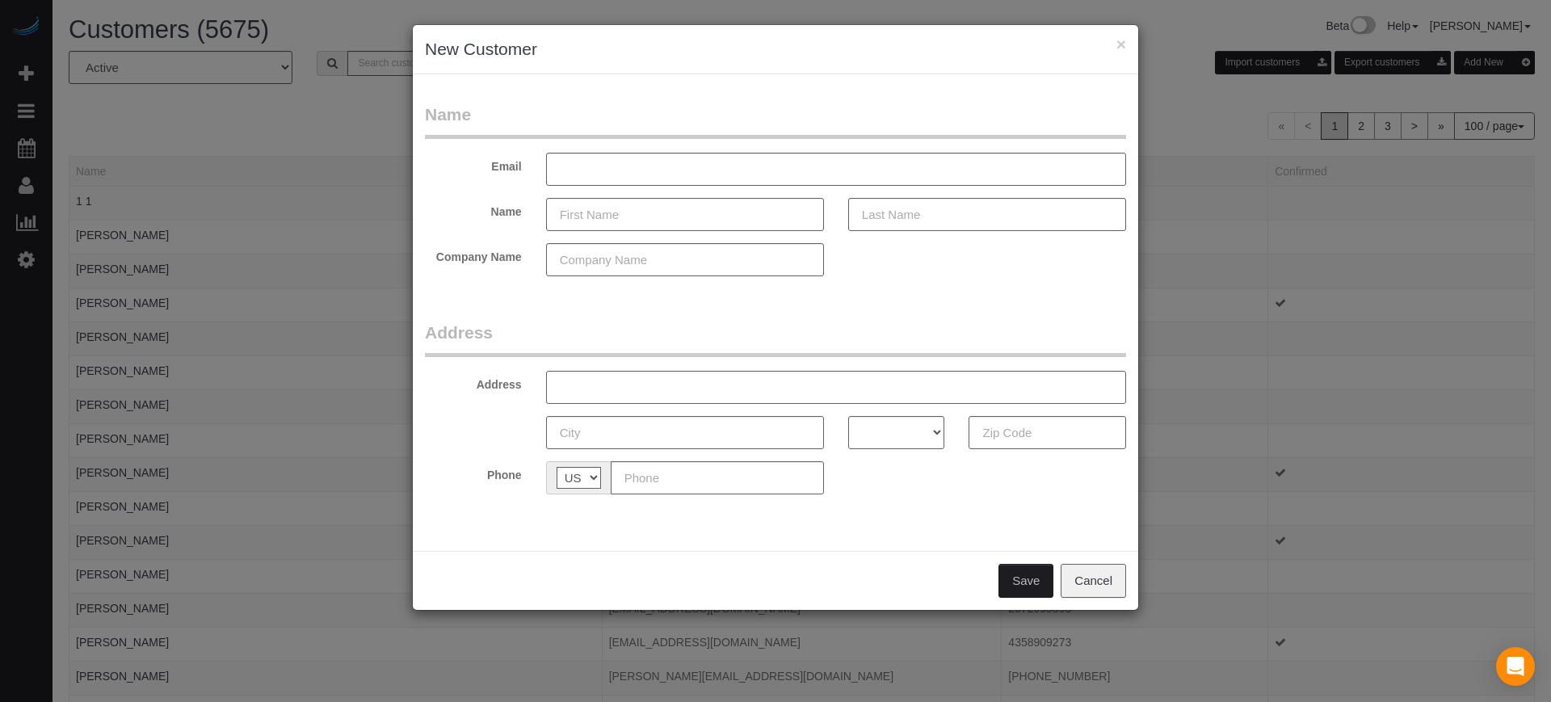
click at [905, 120] on legend "Name" at bounding box center [775, 121] width 701 height 36
click at [653, 218] on input "text" at bounding box center [685, 214] width 278 height 33
type input "Aok"
click at [160, 216] on div "× New Customer Name Email Name Aok Company Name Address Address AK AL AR AZ CA …" at bounding box center [775, 351] width 1551 height 702
click at [592, 219] on input "Aok" at bounding box center [685, 214] width 278 height 33
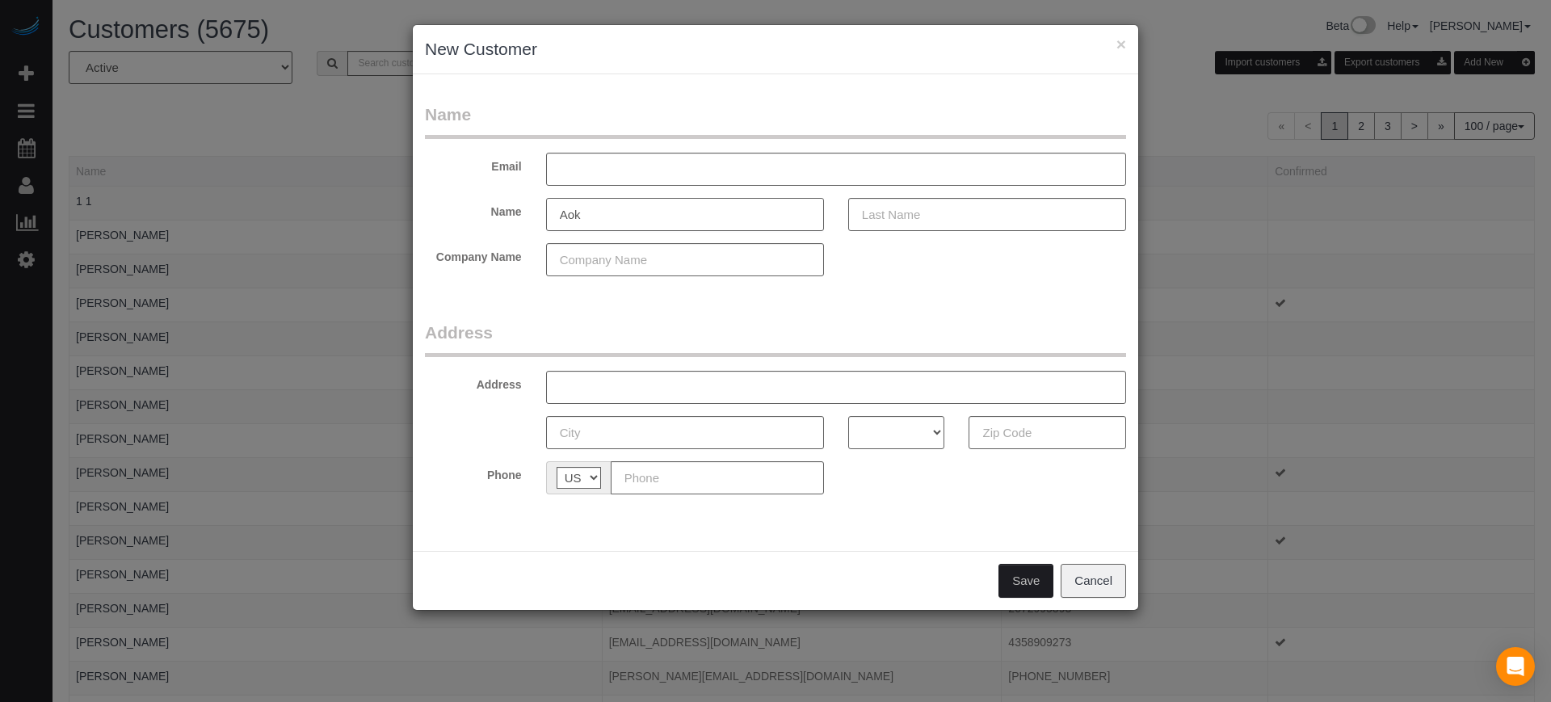
click at [665, 212] on input "Aok" at bounding box center [685, 214] width 278 height 33
type input "A"
type input "[PERSON_NAME]"
click at [900, 219] on input "text" at bounding box center [987, 214] width 278 height 33
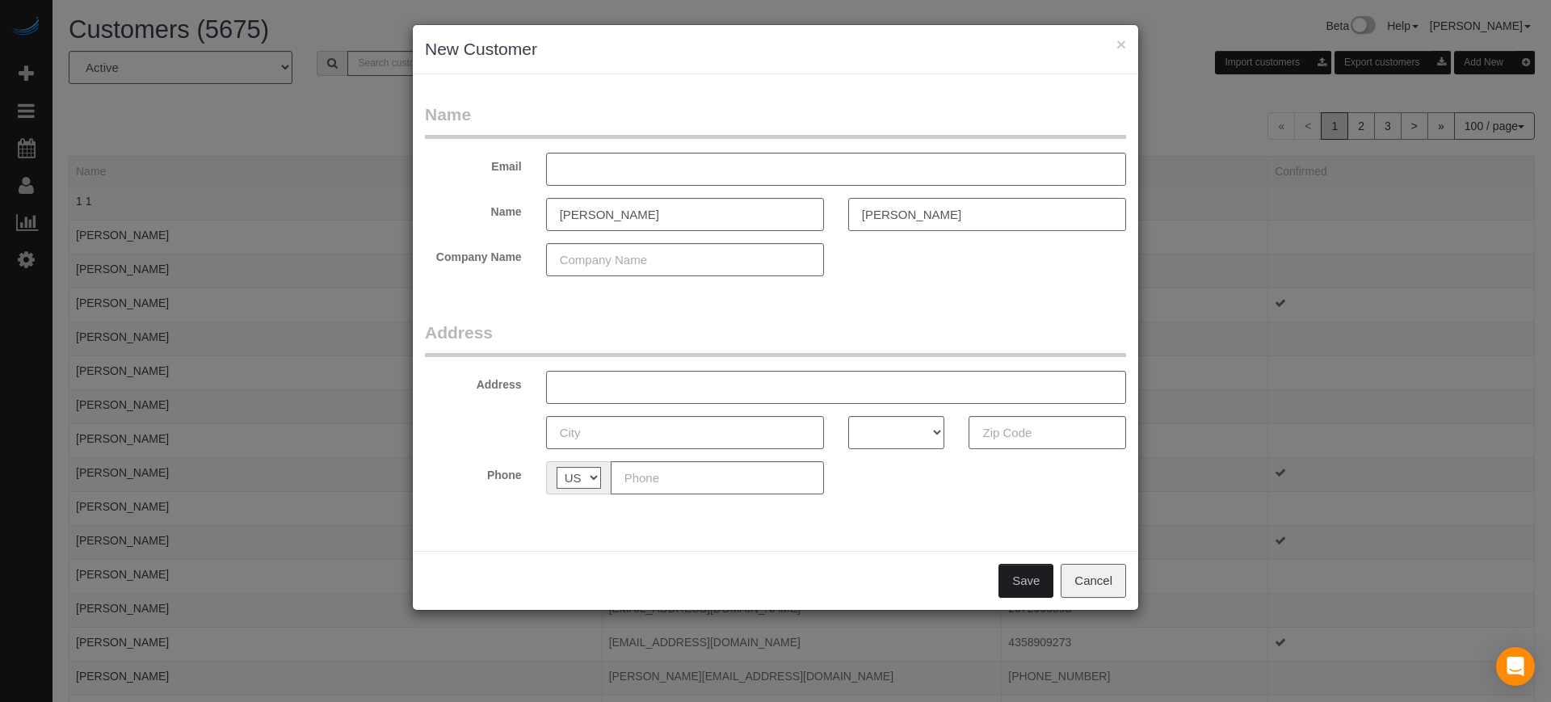
type input "[PERSON_NAME]"
click at [615, 174] on input "text" at bounding box center [836, 169] width 580 height 33
click at [625, 173] on input "text" at bounding box center [836, 169] width 580 height 33
click at [612, 174] on input "text" at bounding box center [836, 169] width 580 height 33
type input "[EMAIL_ADDRESS][DOMAIN_NAME]"
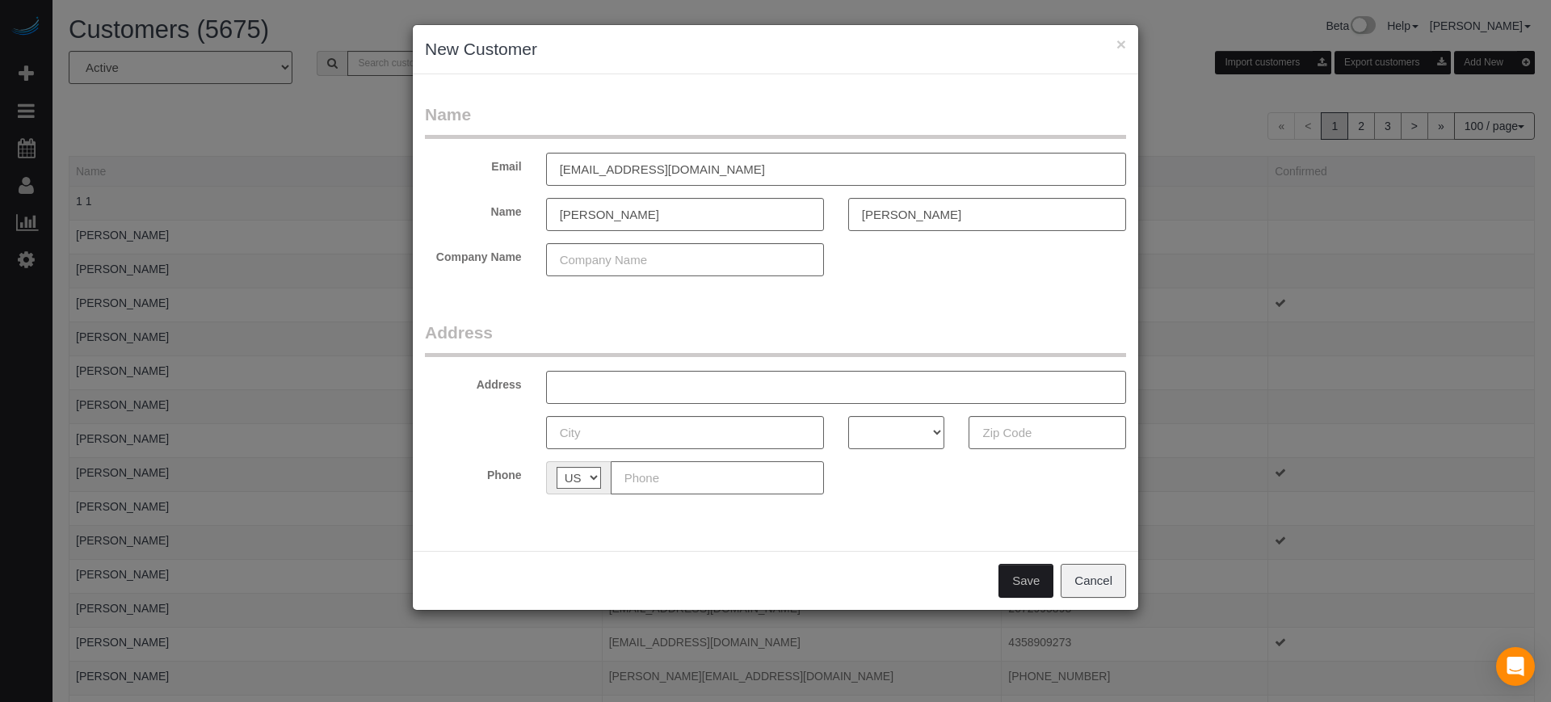
click at [701, 482] on input "text" at bounding box center [717, 477] width 213 height 33
paste input "[PHONE_NUMBER]"
type input "[PHONE_NUMBER]"
click at [615, 390] on input "text" at bounding box center [836, 387] width 580 height 33
click at [597, 394] on input "text" at bounding box center [836, 387] width 580 height 33
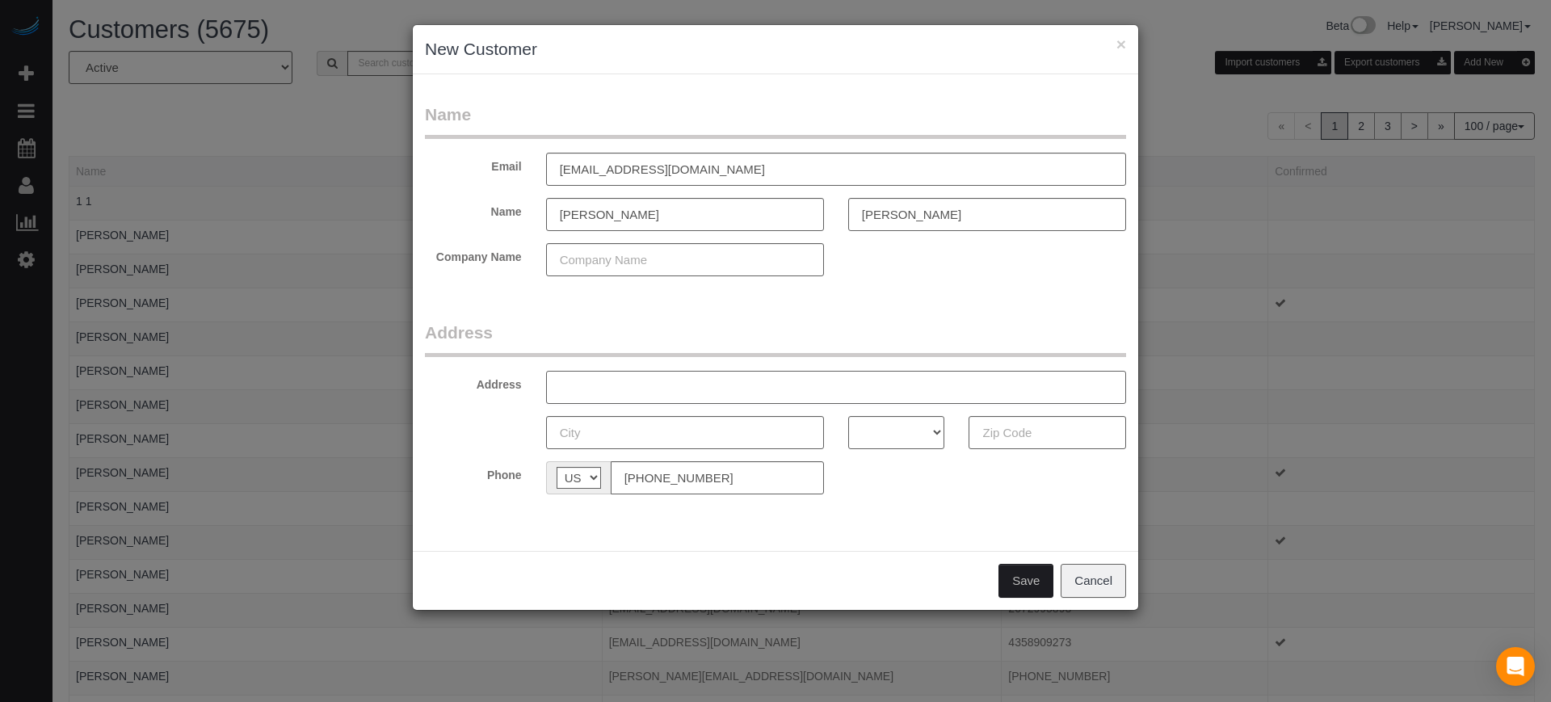
paste input "910 Belmont Pl, Boynton Beach, FL 33436"
click at [775, 388] on input "910 Belmont Pl, Boynton Beach, FL 33436" at bounding box center [836, 387] width 580 height 33
type input "910 Belmont Pl, Boynton Beach, FL"
click at [1007, 426] on input "text" at bounding box center [1046, 432] width 157 height 33
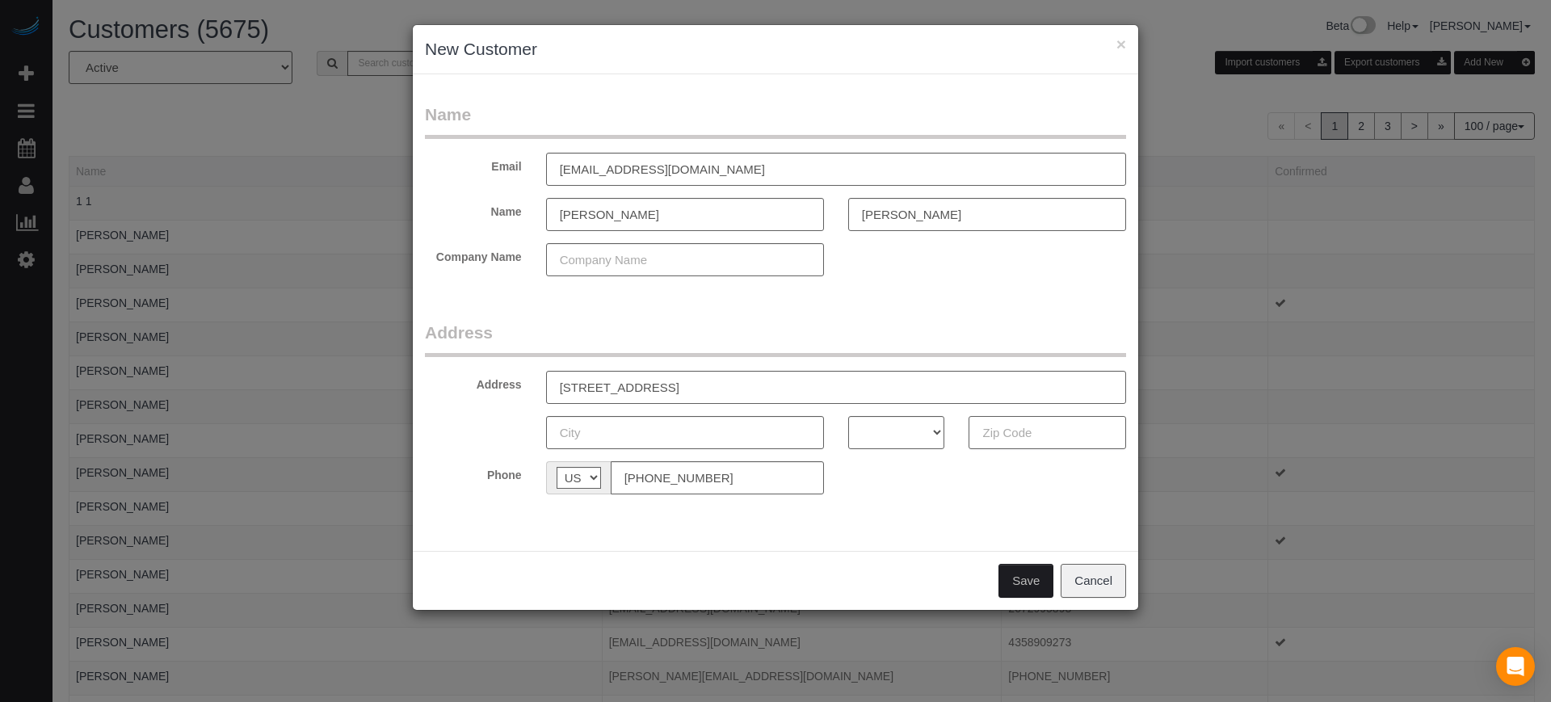
paste input "33436"
type input "33436"
click at [917, 433] on select "AK AL AR AZ CA CO CT DC DE FL GA HI IA ID IL IN KS KY LA MA MD ME MI MN MO MS M…" at bounding box center [896, 432] width 97 height 33
select select "FL"
click at [848, 416] on select "AK AL AR AZ CA CO CT DC DE FL GA HI IA ID IL IN KS KY LA MA MD ME MI MN MO MS M…" at bounding box center [896, 432] width 97 height 33
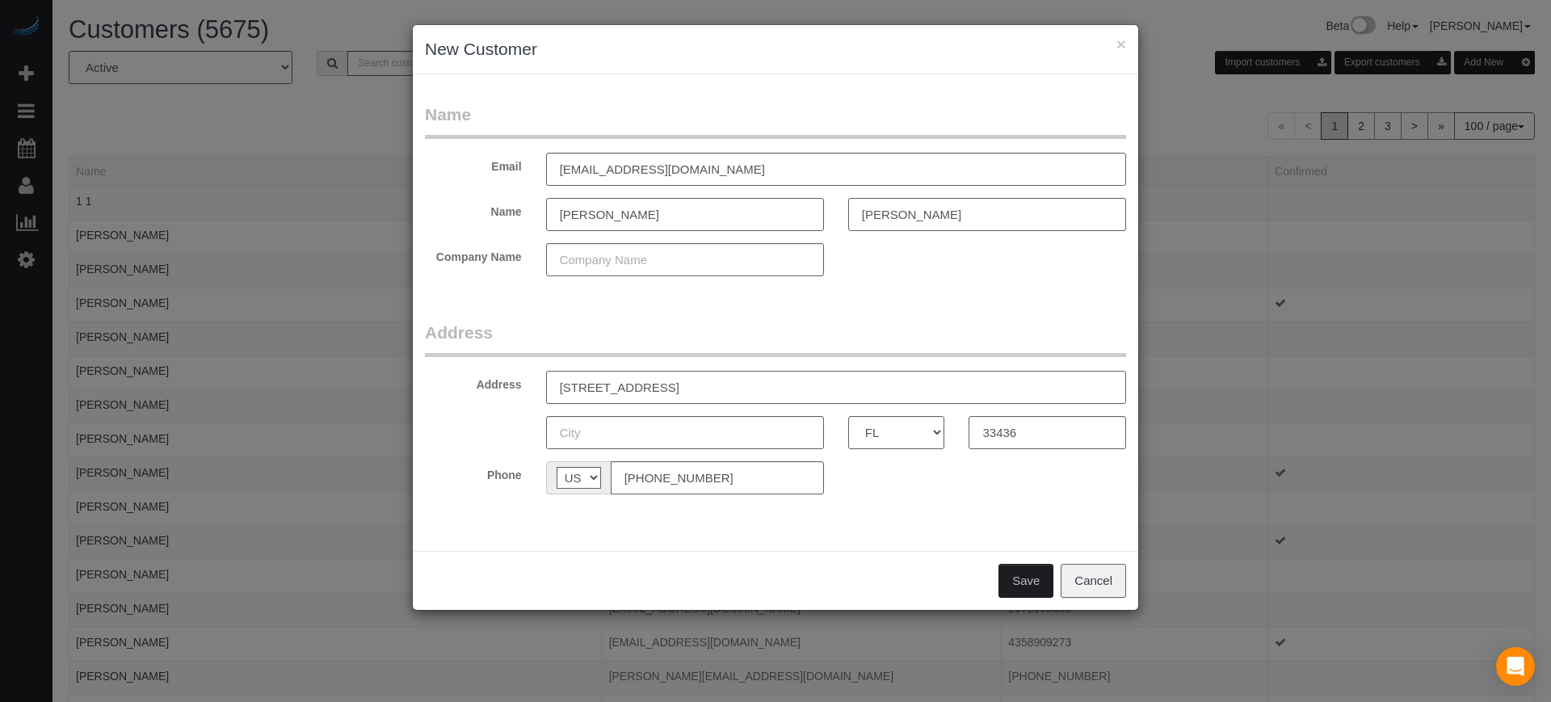
drag, startPoint x: 647, startPoint y: 387, endPoint x: 730, endPoint y: 387, distance: 83.2
click at [730, 387] on input "910 Belmont Pl, Boynton Beach, FL" at bounding box center [836, 387] width 580 height 33
type input "910 Belmont Pl, , FL"
click at [689, 441] on input "text" at bounding box center [685, 432] width 278 height 33
paste input "[GEOGRAPHIC_DATA]"
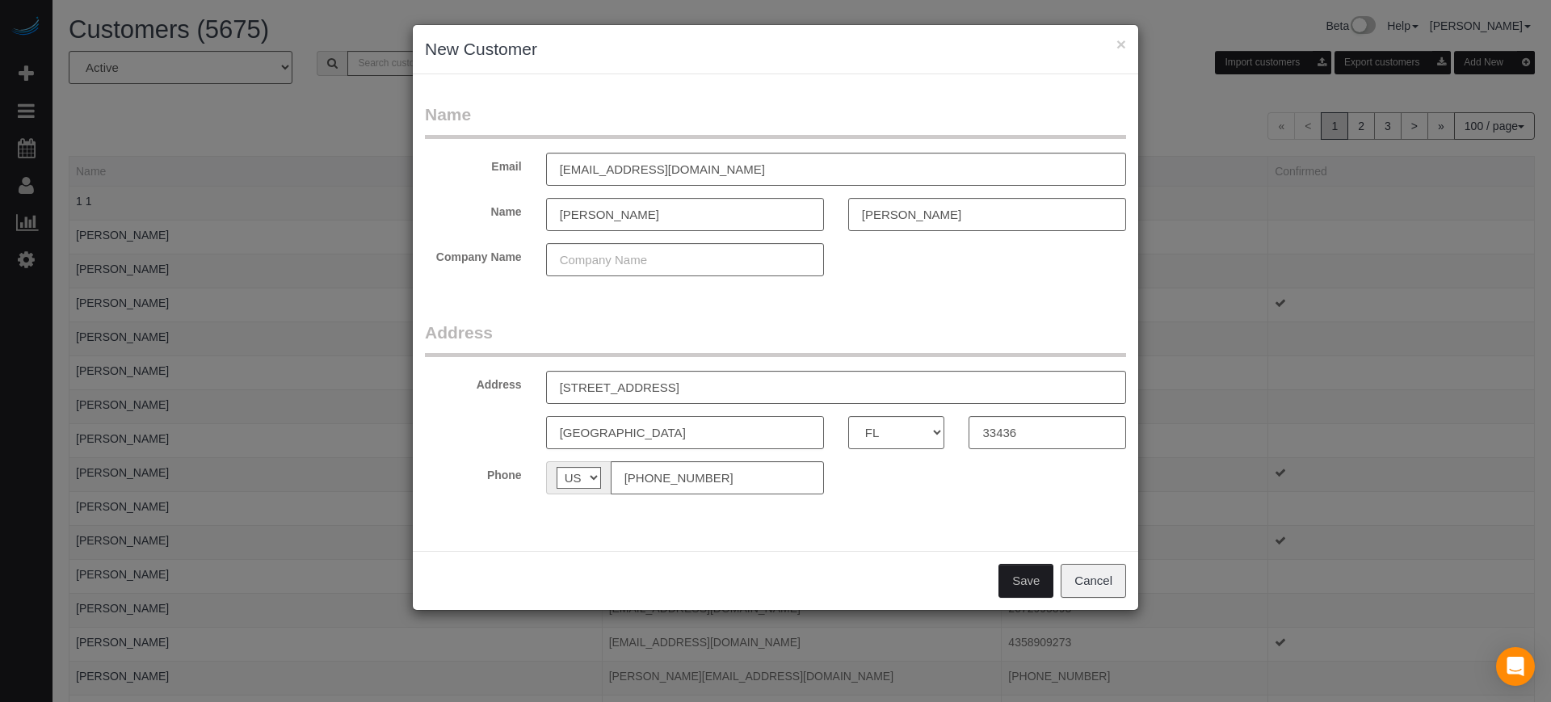
type input "[GEOGRAPHIC_DATA]"
drag, startPoint x: 721, startPoint y: 386, endPoint x: 668, endPoint y: 384, distance: 53.3
click at [668, 384] on input "910 Belmont Pl, , FL" at bounding box center [836, 387] width 580 height 33
type input "910 Belmont Pl"
click at [1032, 581] on button "Save" at bounding box center [1025, 581] width 55 height 34
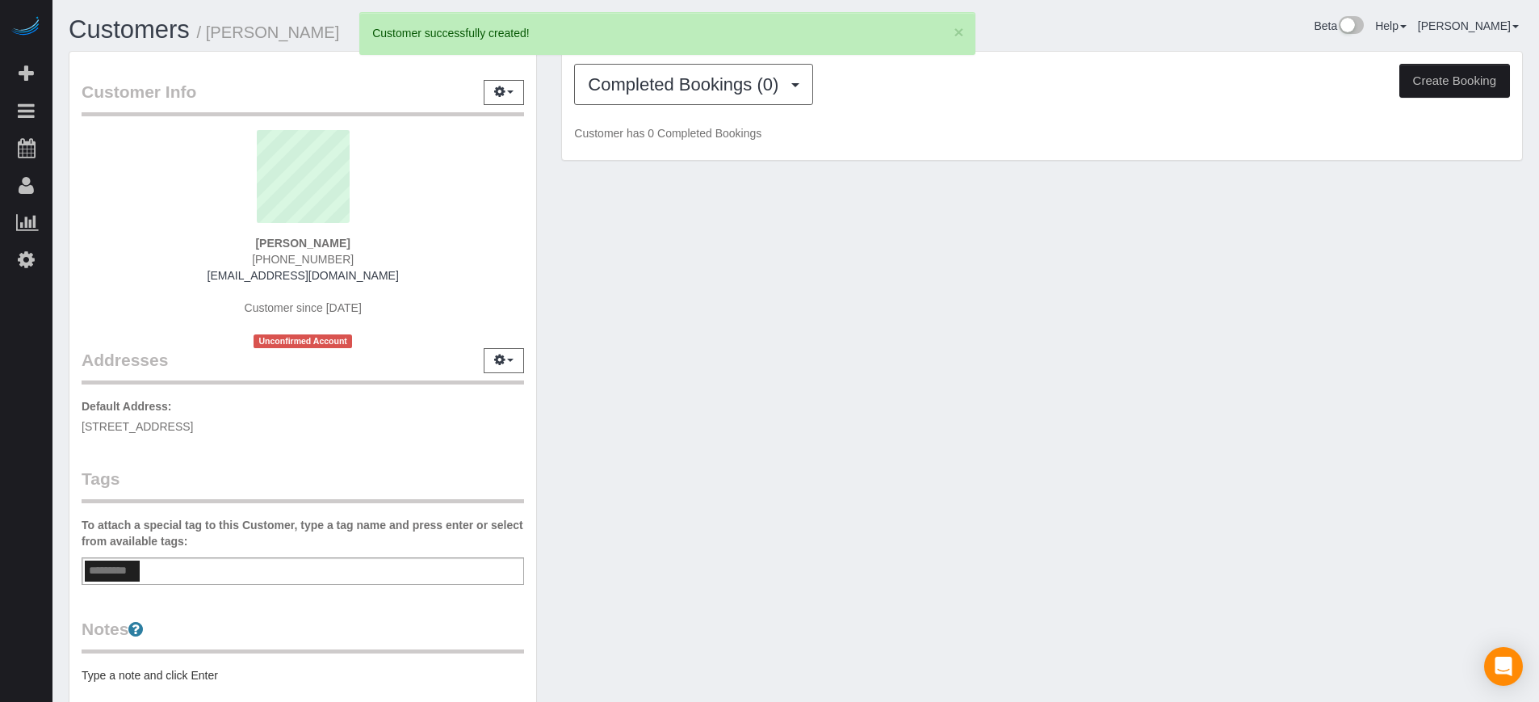
click at [1440, 70] on button "Create Booking" at bounding box center [1455, 81] width 111 height 34
select select "FL"
select select "number:9"
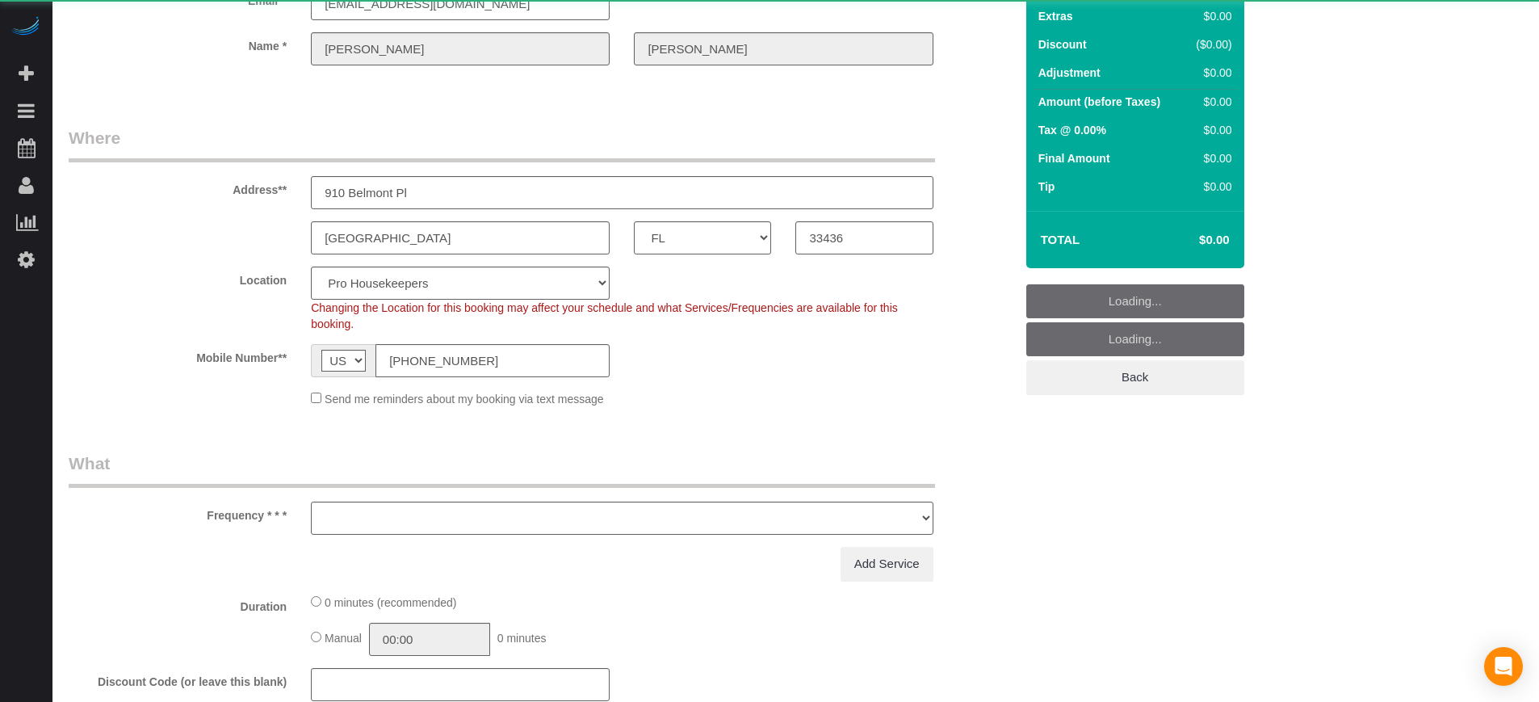
select select "object:2227"
select select "4"
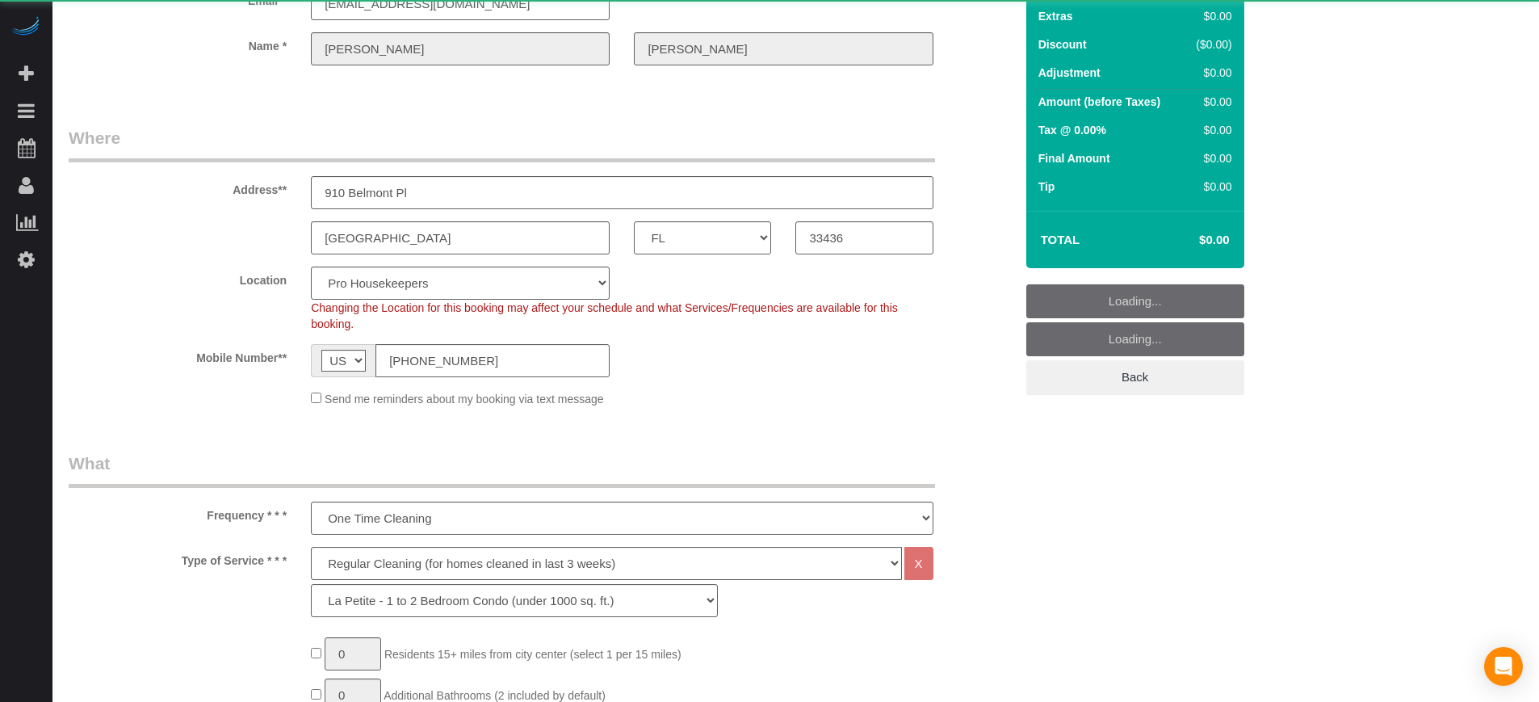
scroll to position [303, 0]
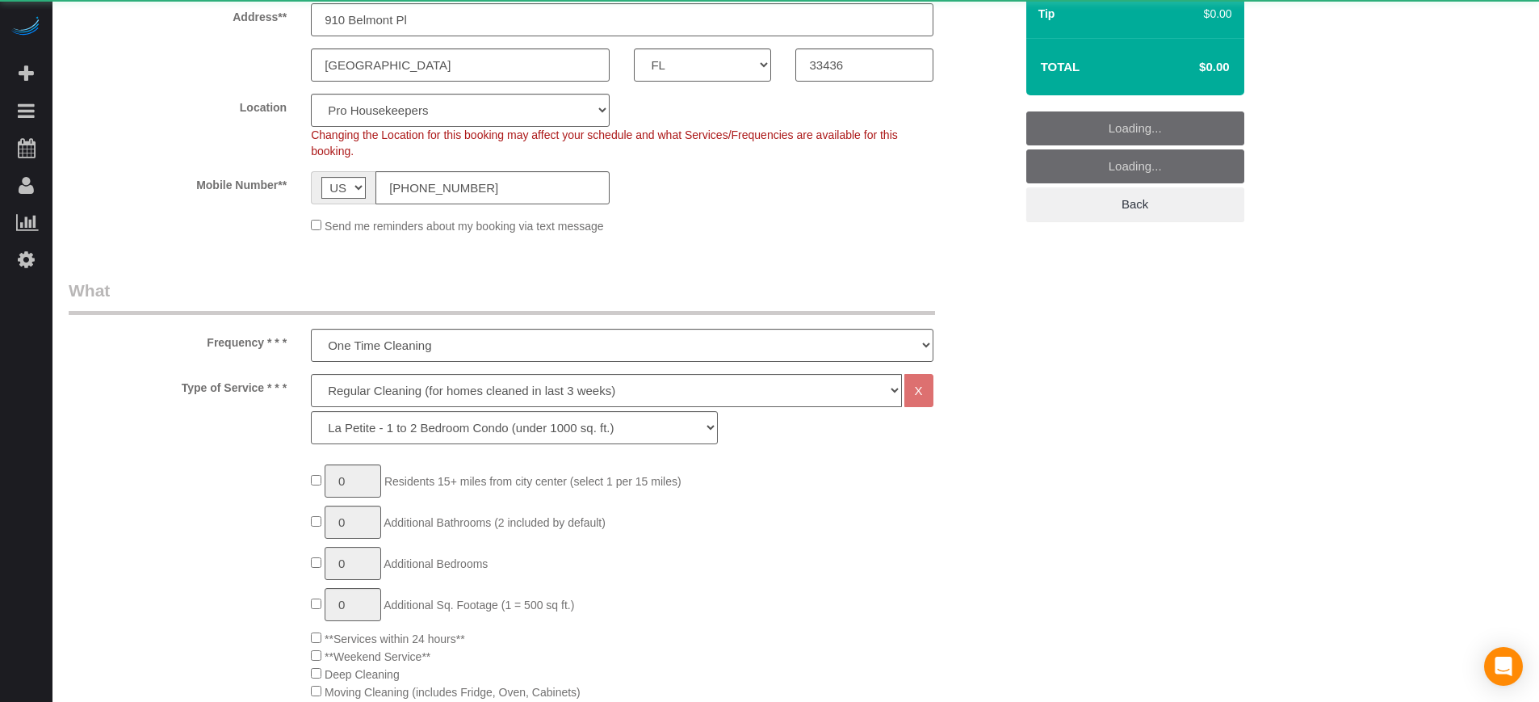
select select "object:2836"
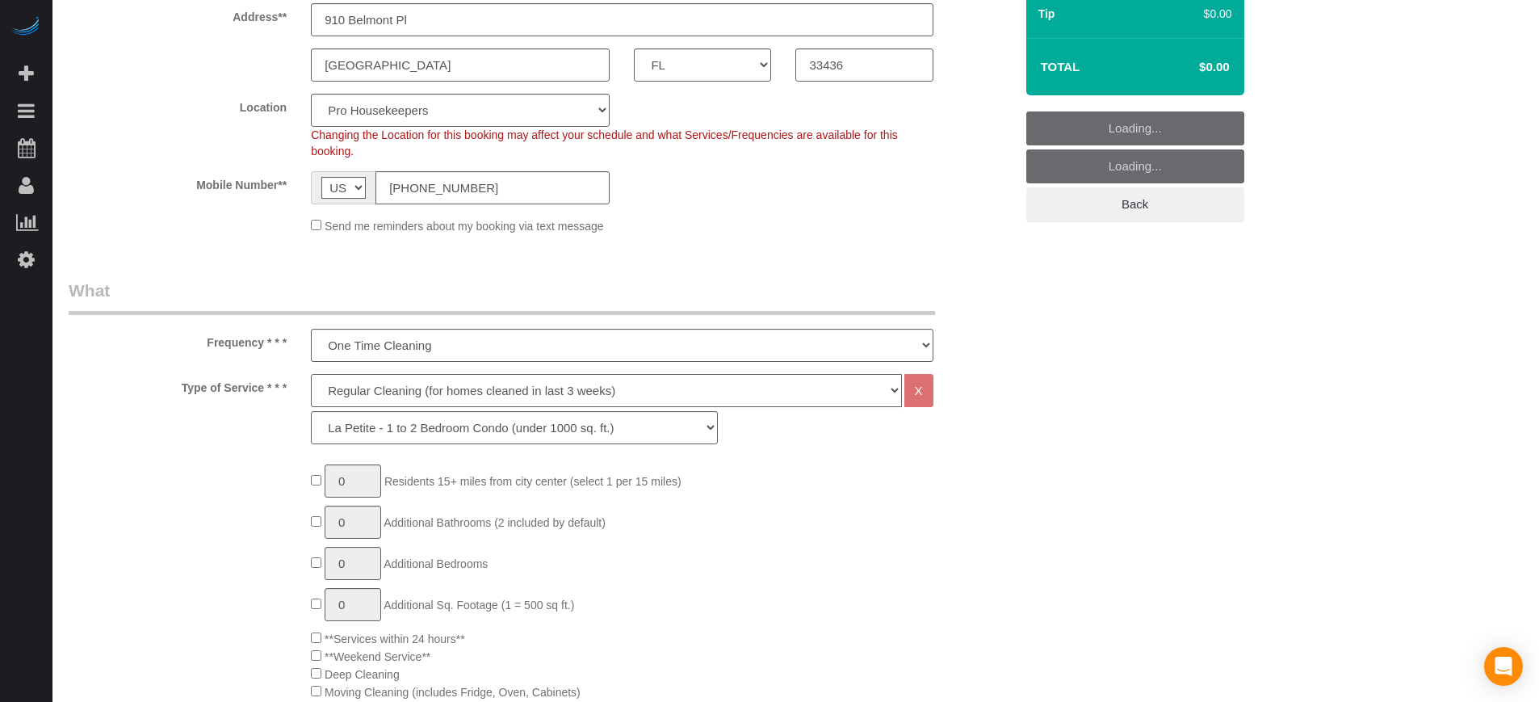
click at [448, 397] on select "Deep Cleaning (for homes that have not been cleaned in 3+ weeks) Spruce Regular…" at bounding box center [606, 390] width 590 height 33
select select "5"
click at [311, 374] on select "Deep Cleaning (for homes that have not been cleaned in 3+ weeks) Spruce Regular…" at bounding box center [606, 390] width 590 height 33
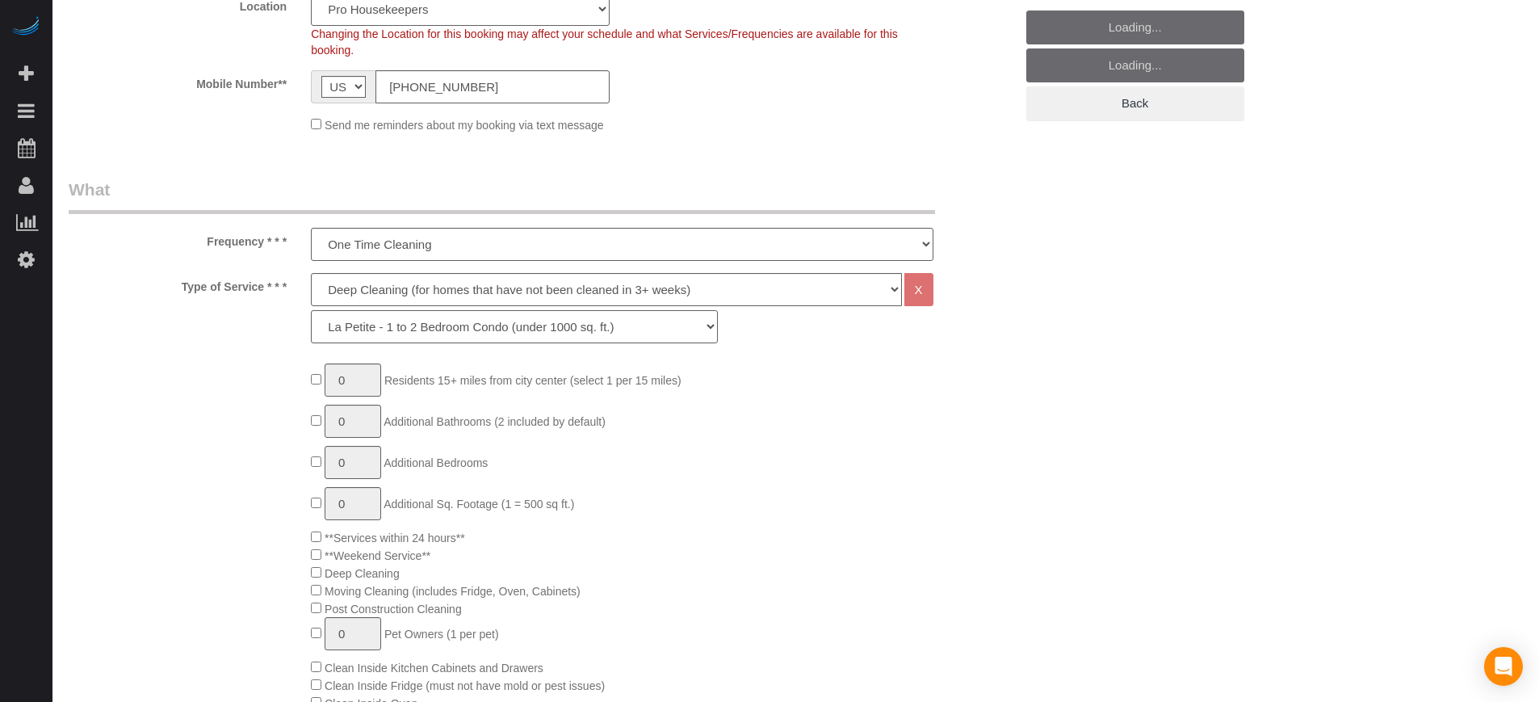
click at [393, 323] on select "La Petite - 1 to 2 Bedroom Condo (under 1000 sq. ft.) La Petite II - 2 Bedroom …" at bounding box center [514, 326] width 407 height 33
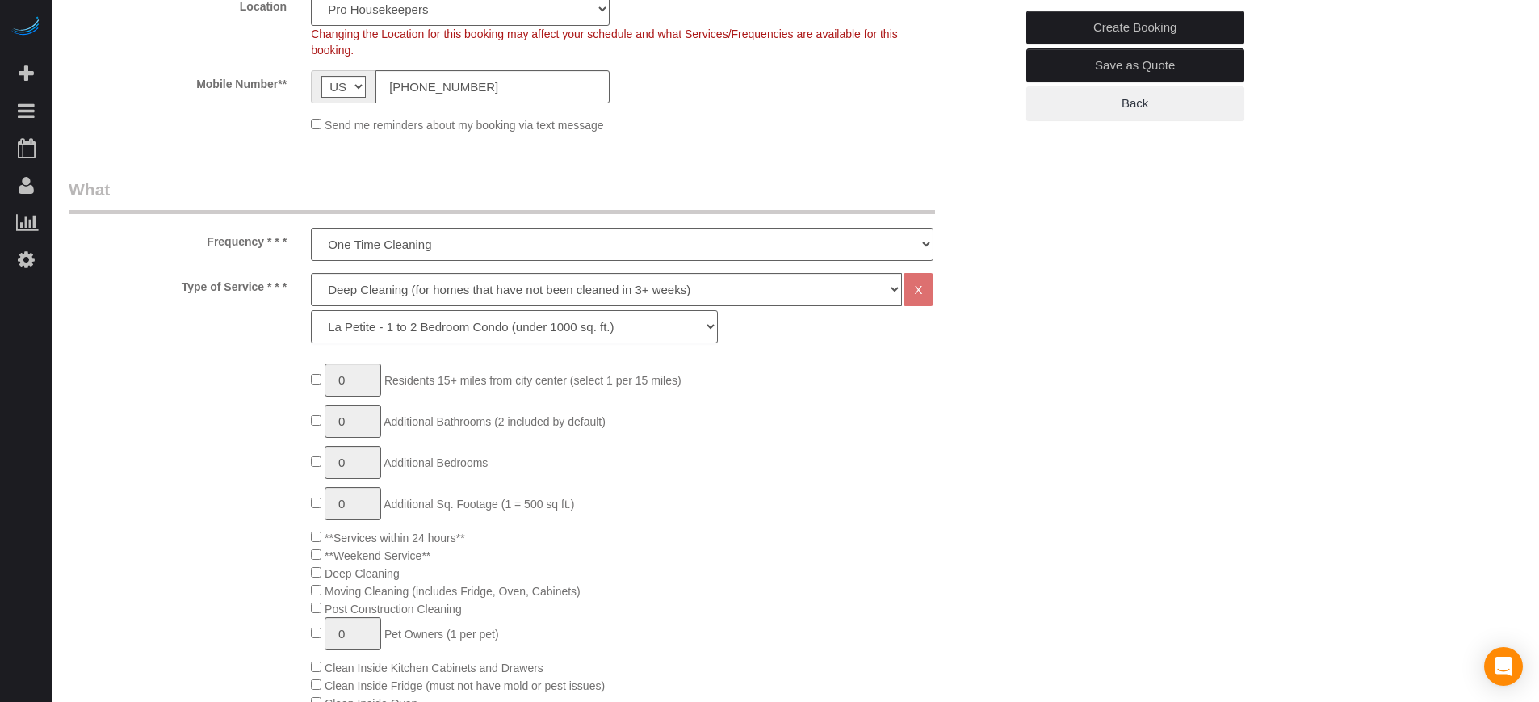
select select "94"
click at [311, 310] on select "La Petite - 1 to 2 Bedroom Condo (under 1000 sq. ft.) La Petite II - 2 Bedroom …" at bounding box center [514, 326] width 407 height 33
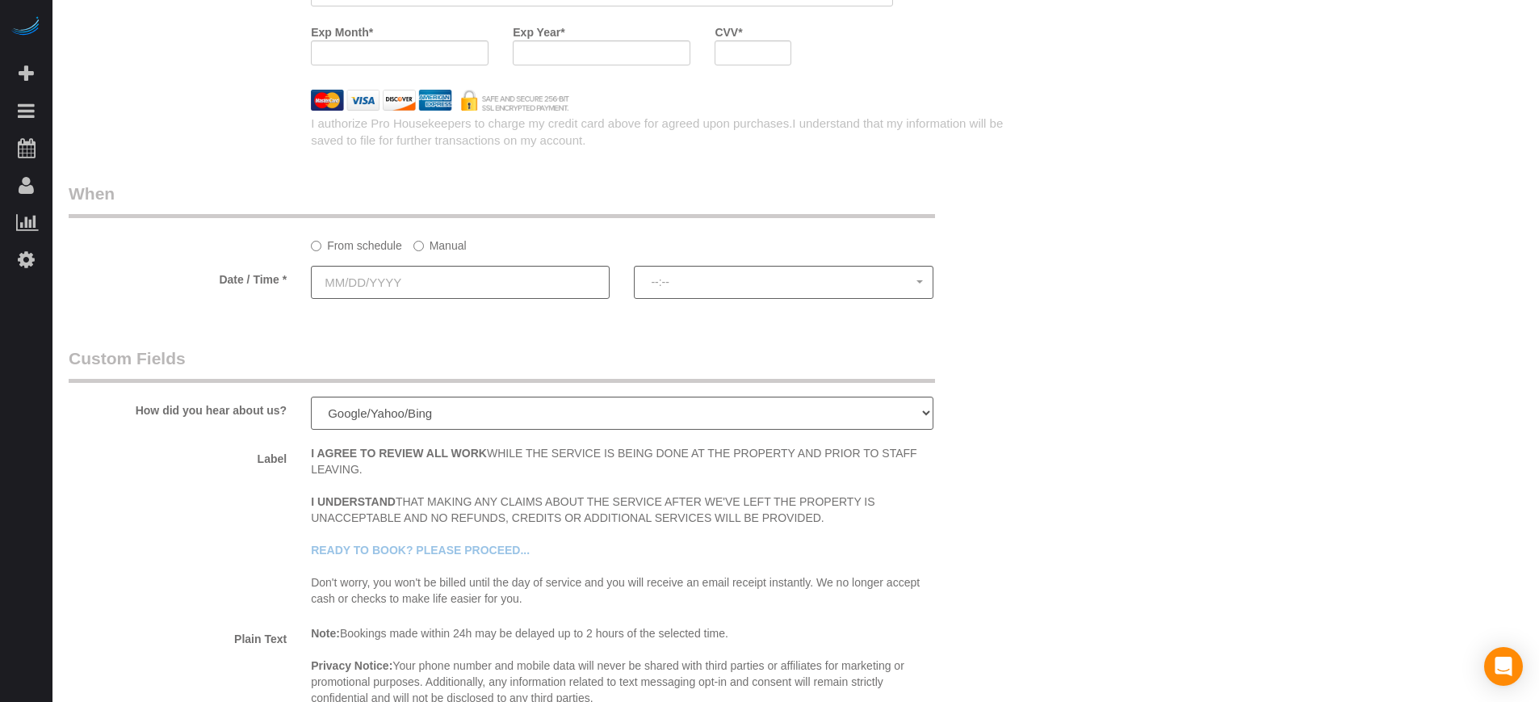
scroll to position [2221, 0]
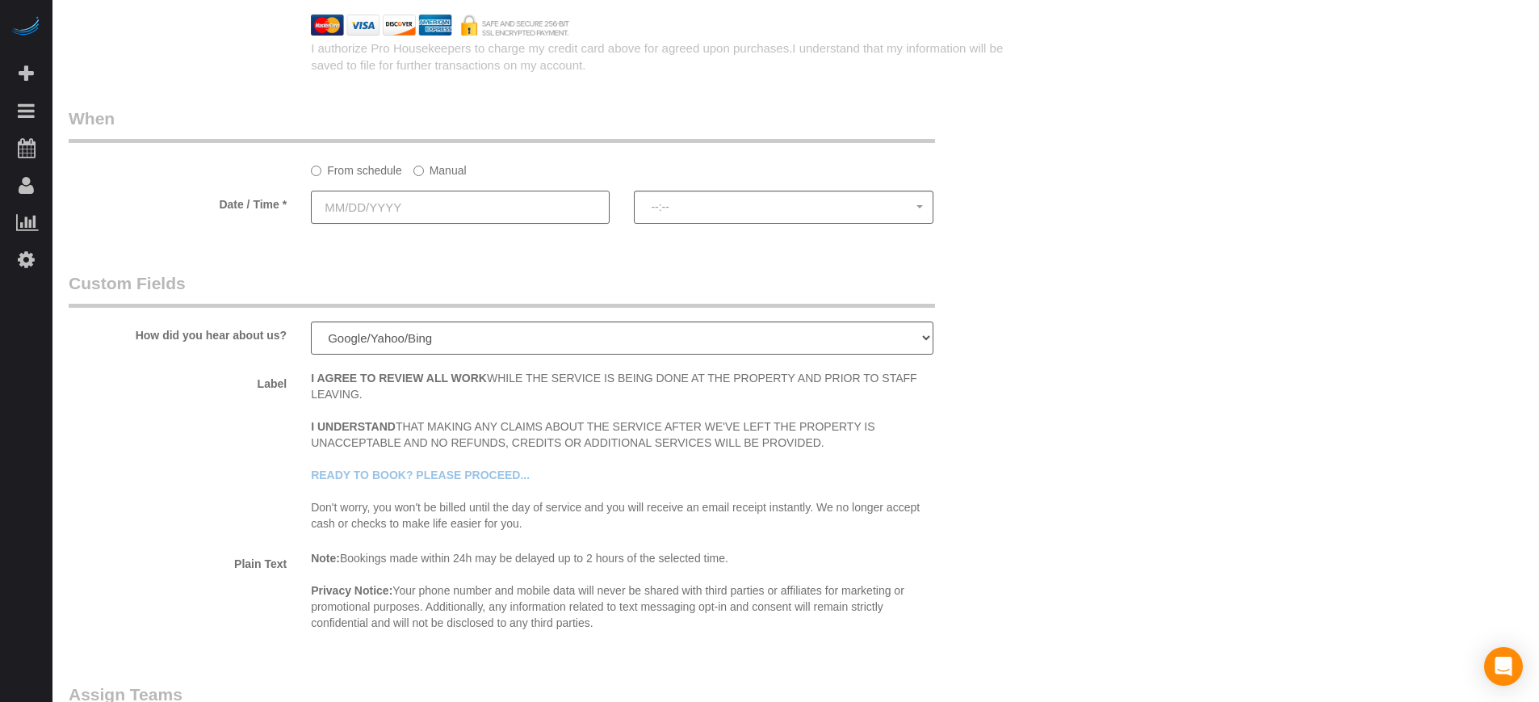
click at [384, 218] on input "text" at bounding box center [460, 207] width 299 height 33
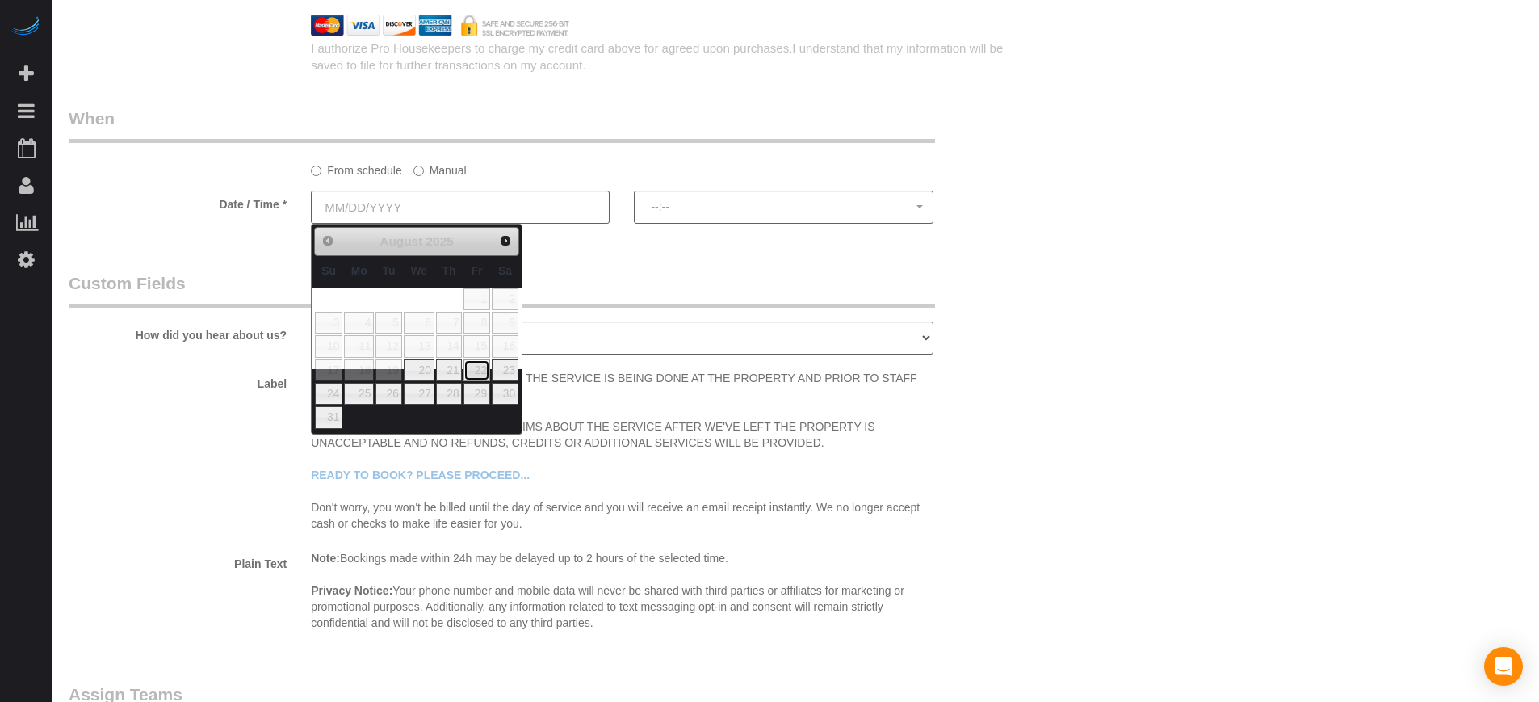
click at [483, 370] on link "22" at bounding box center [477, 370] width 26 height 22
type input "08/22/2025"
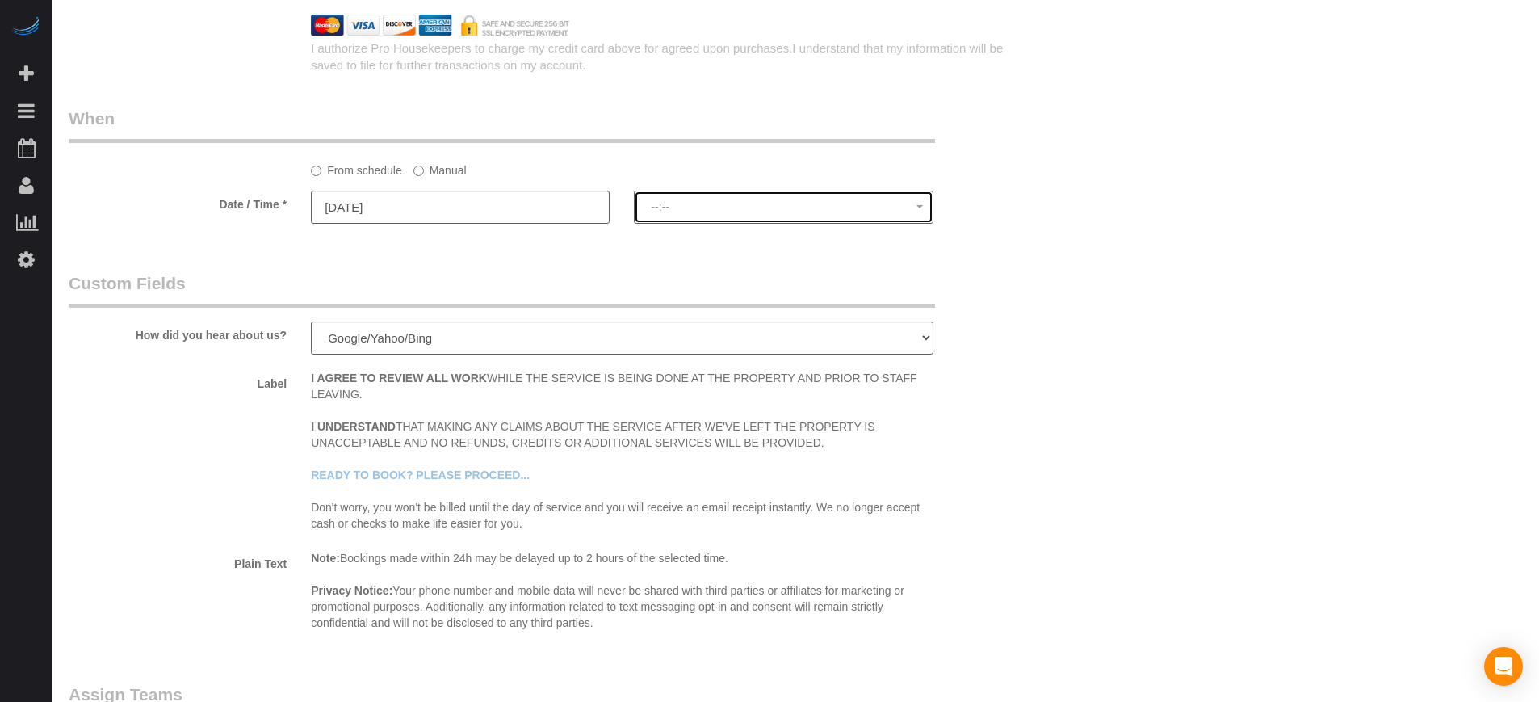
select select "spot1"
click at [687, 213] on button "9:00AM" at bounding box center [783, 207] width 299 height 33
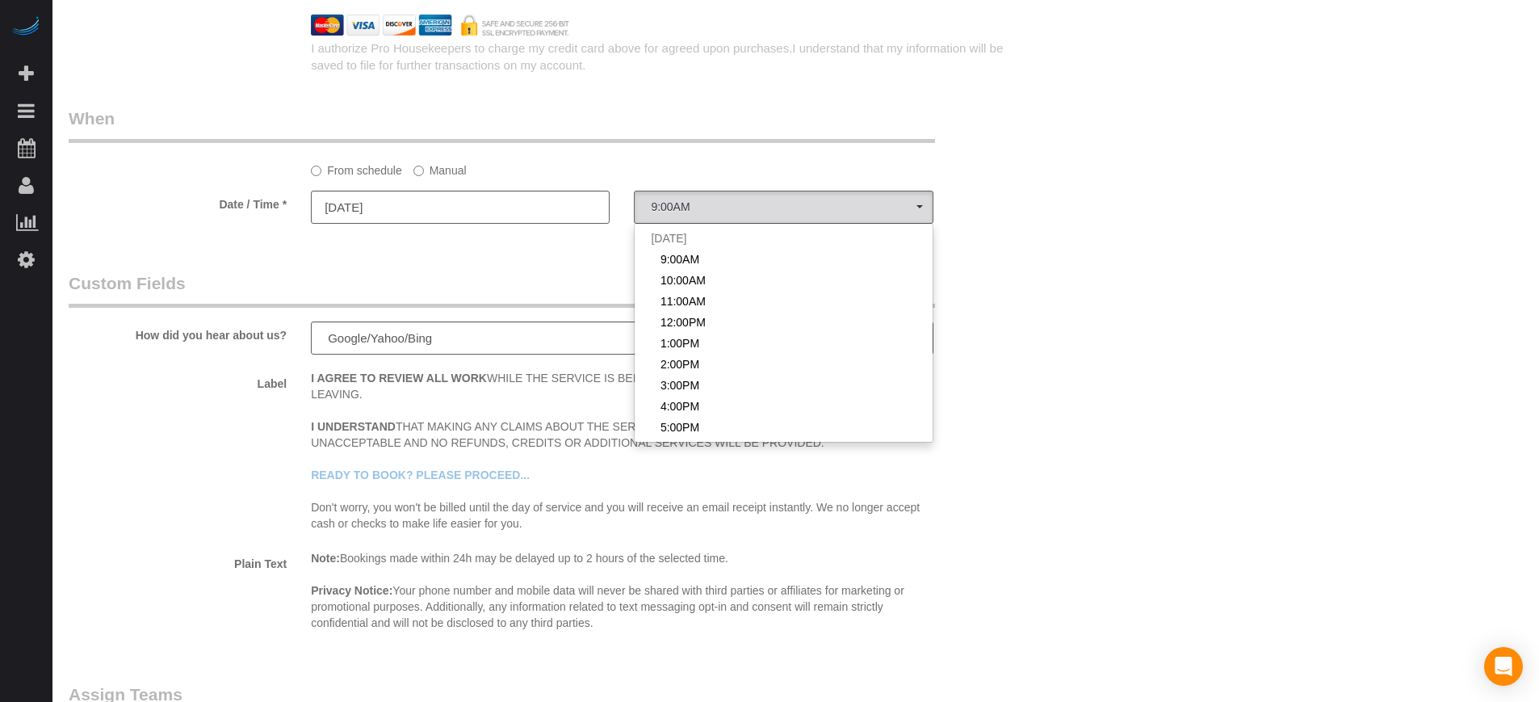
click at [438, 171] on label "Manual" at bounding box center [439, 168] width 53 height 22
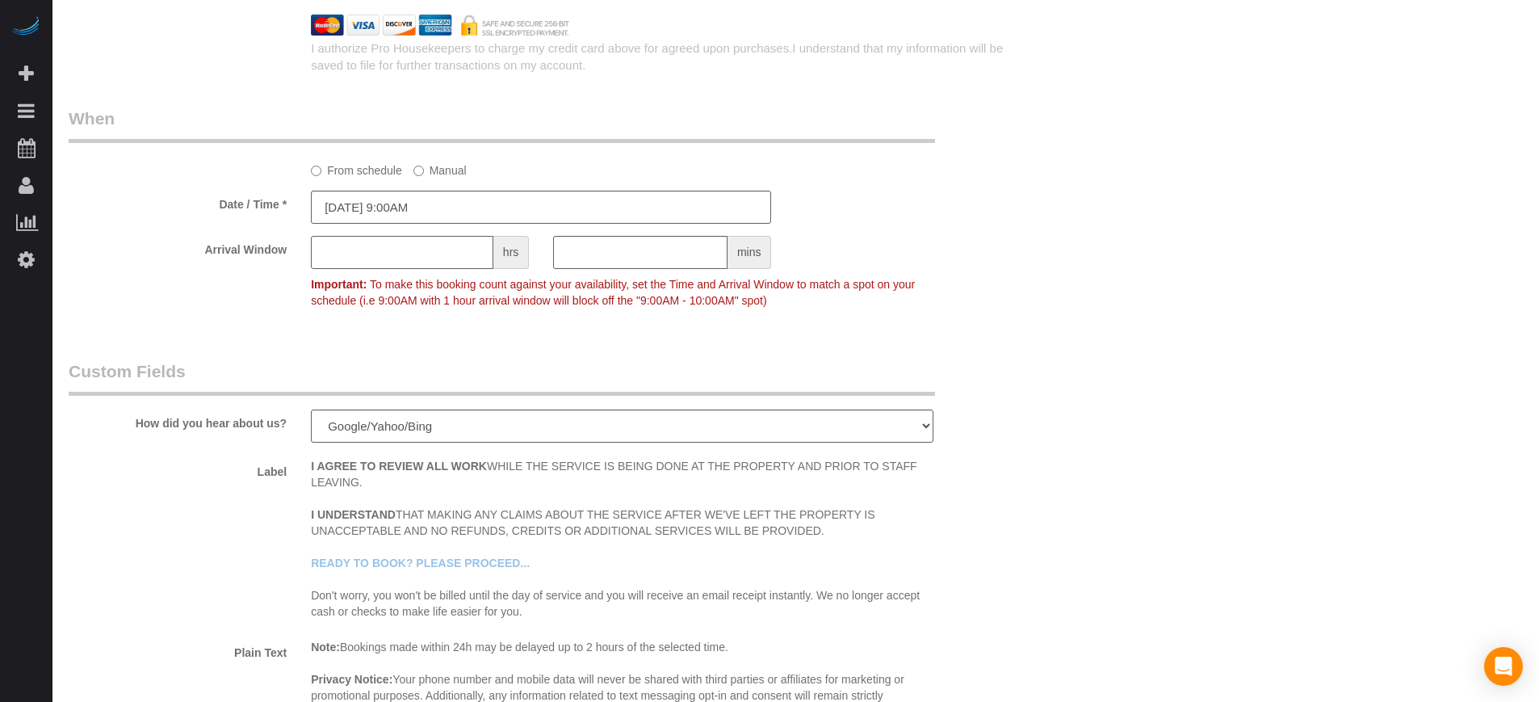
click at [348, 254] on input "text" at bounding box center [402, 252] width 183 height 33
type input "1"
click at [980, 324] on fieldset "When From schedule Manual Date / Time * 08/22/2025 9:00AM Arrival Window 1 hrs …" at bounding box center [542, 217] width 946 height 221
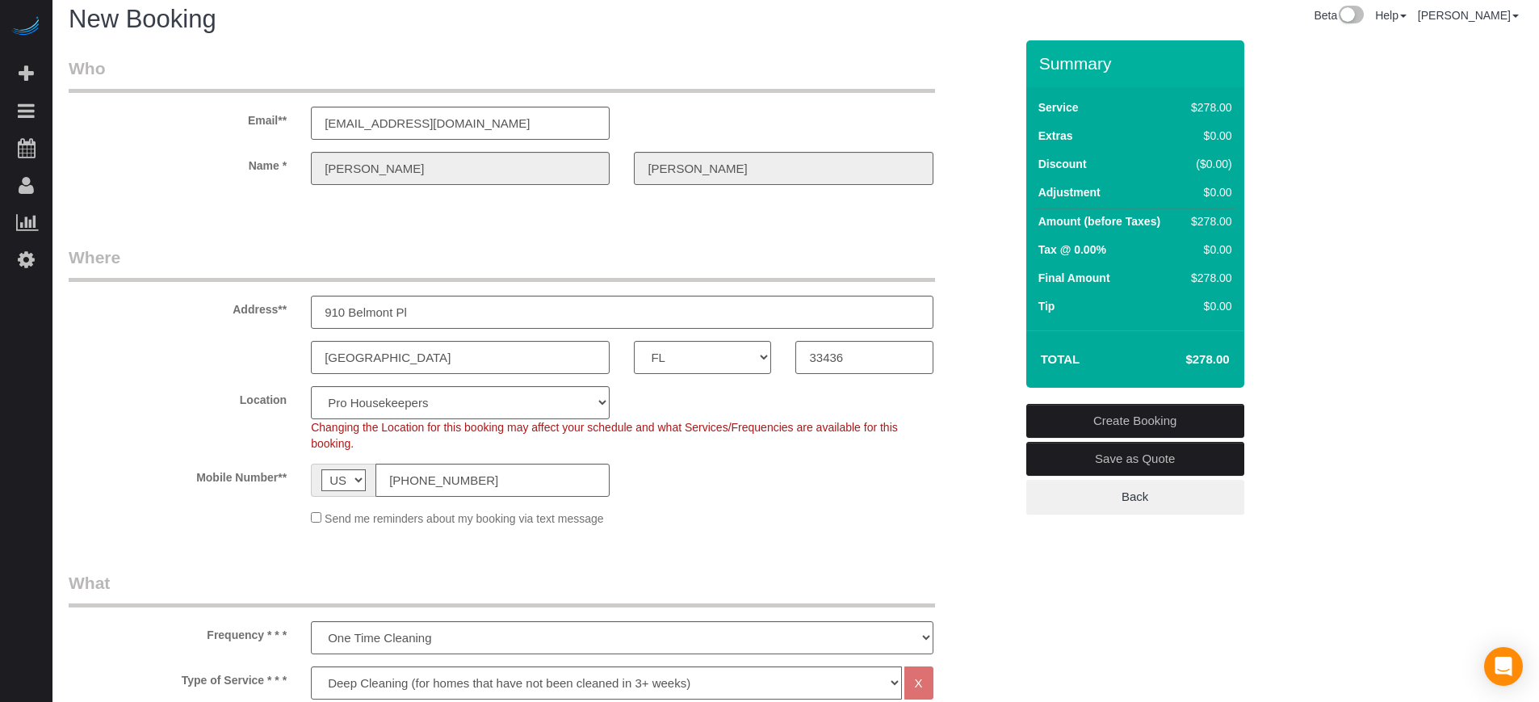
scroll to position [0, 0]
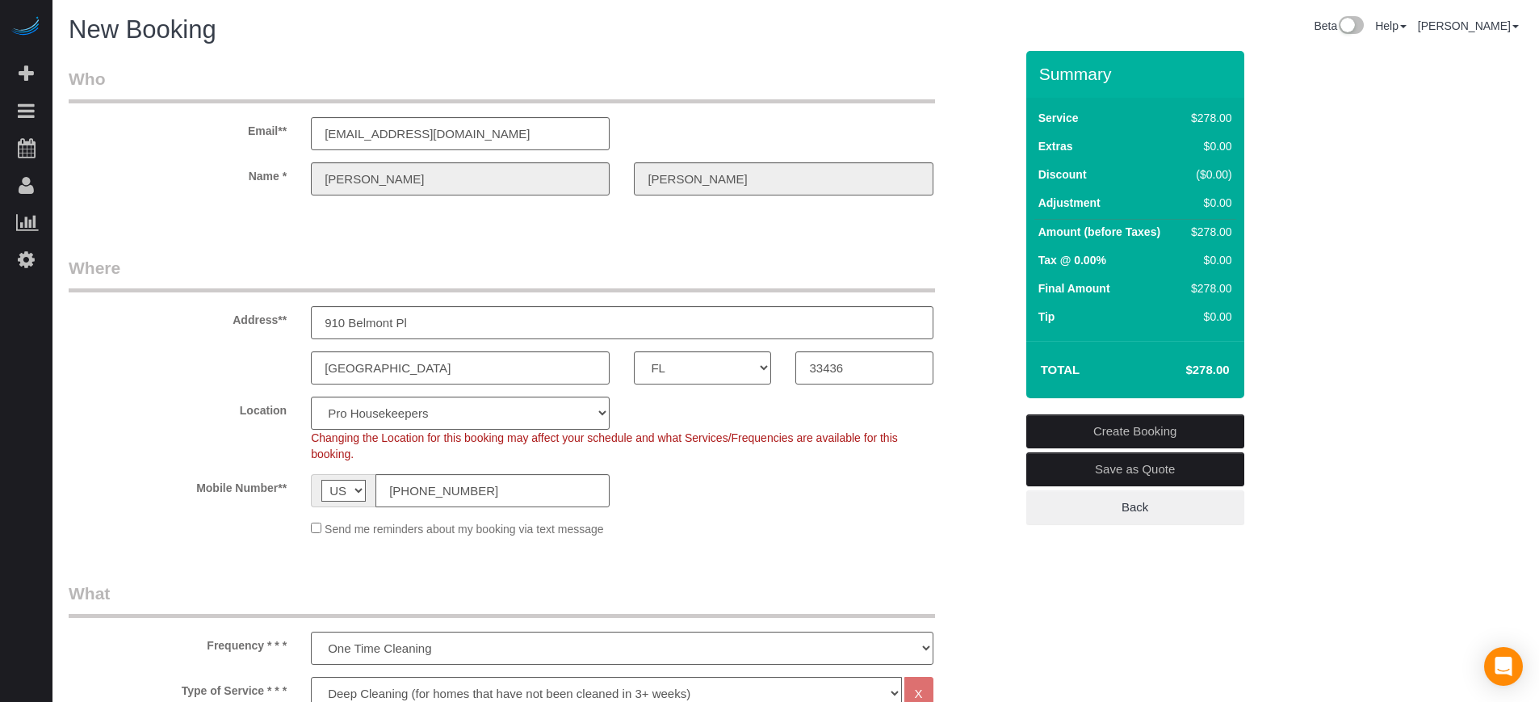
click at [279, 173] on div "Name * Kyle Walker" at bounding box center [542, 178] width 970 height 33
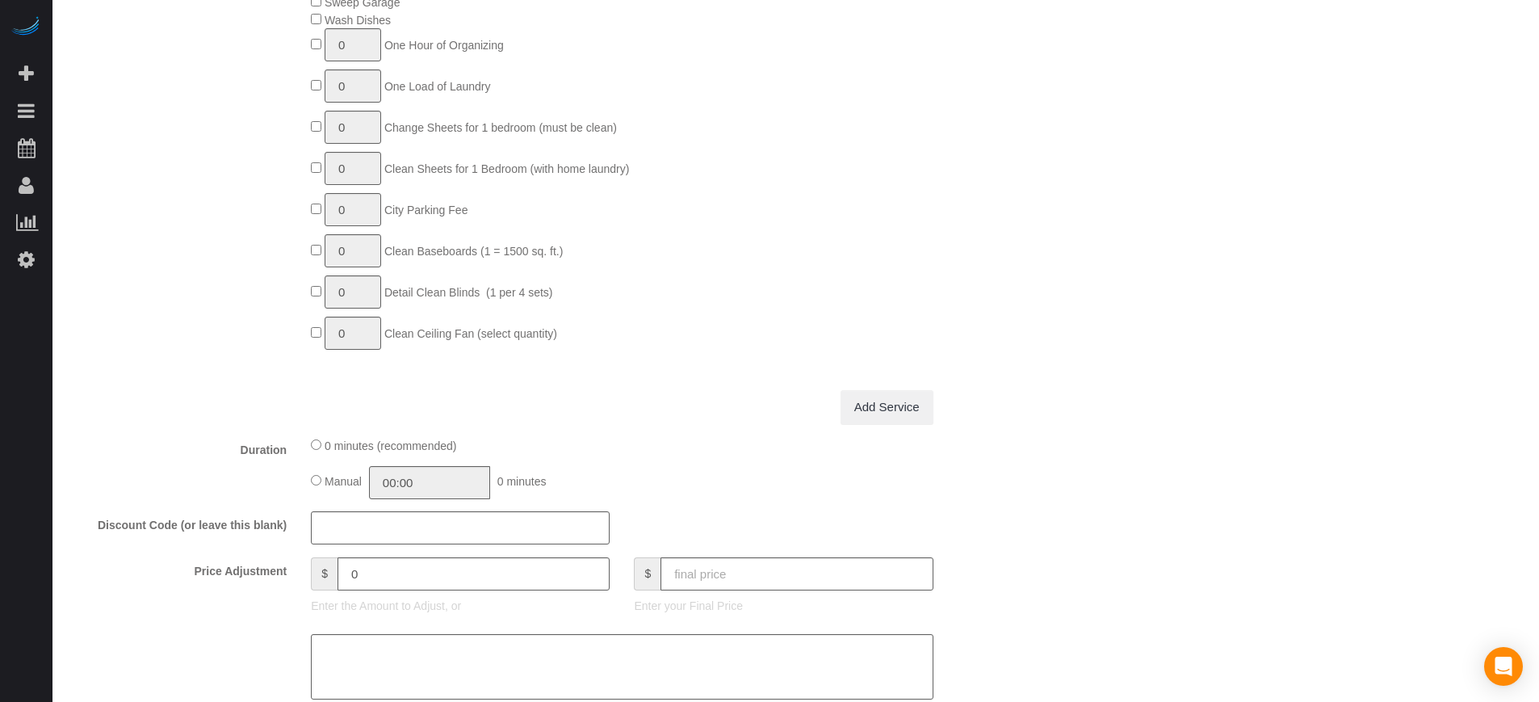
scroll to position [1615, 0]
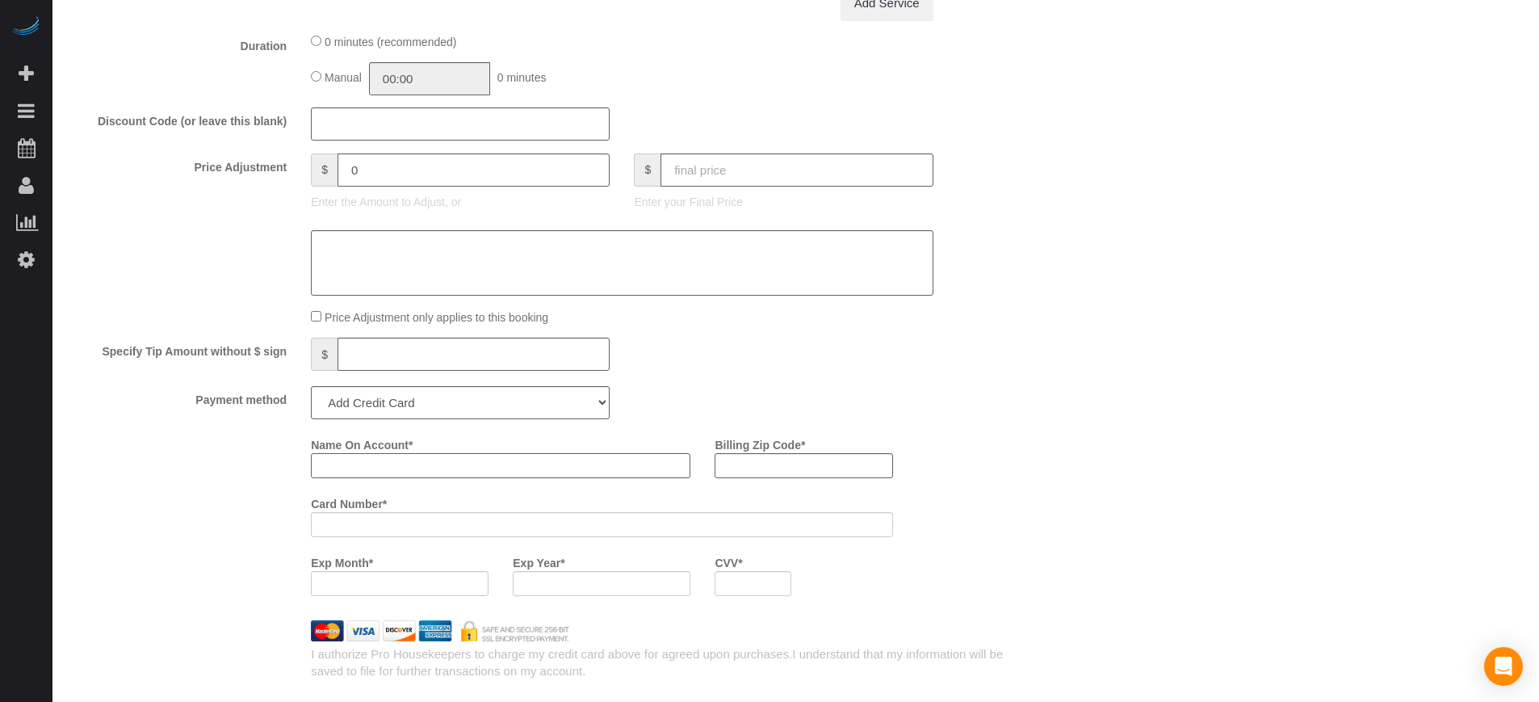
click at [394, 463] on input "Name On Account *" at bounding box center [501, 465] width 380 height 25
paste input "[PERSON_NAME]"
type input "Kyle Walket"
click at [157, 417] on div "Payment method Add Credit Card Cash Check Paypal" at bounding box center [542, 402] width 970 height 33
drag, startPoint x: 103, startPoint y: 347, endPoint x: 285, endPoint y: 396, distance: 188.8
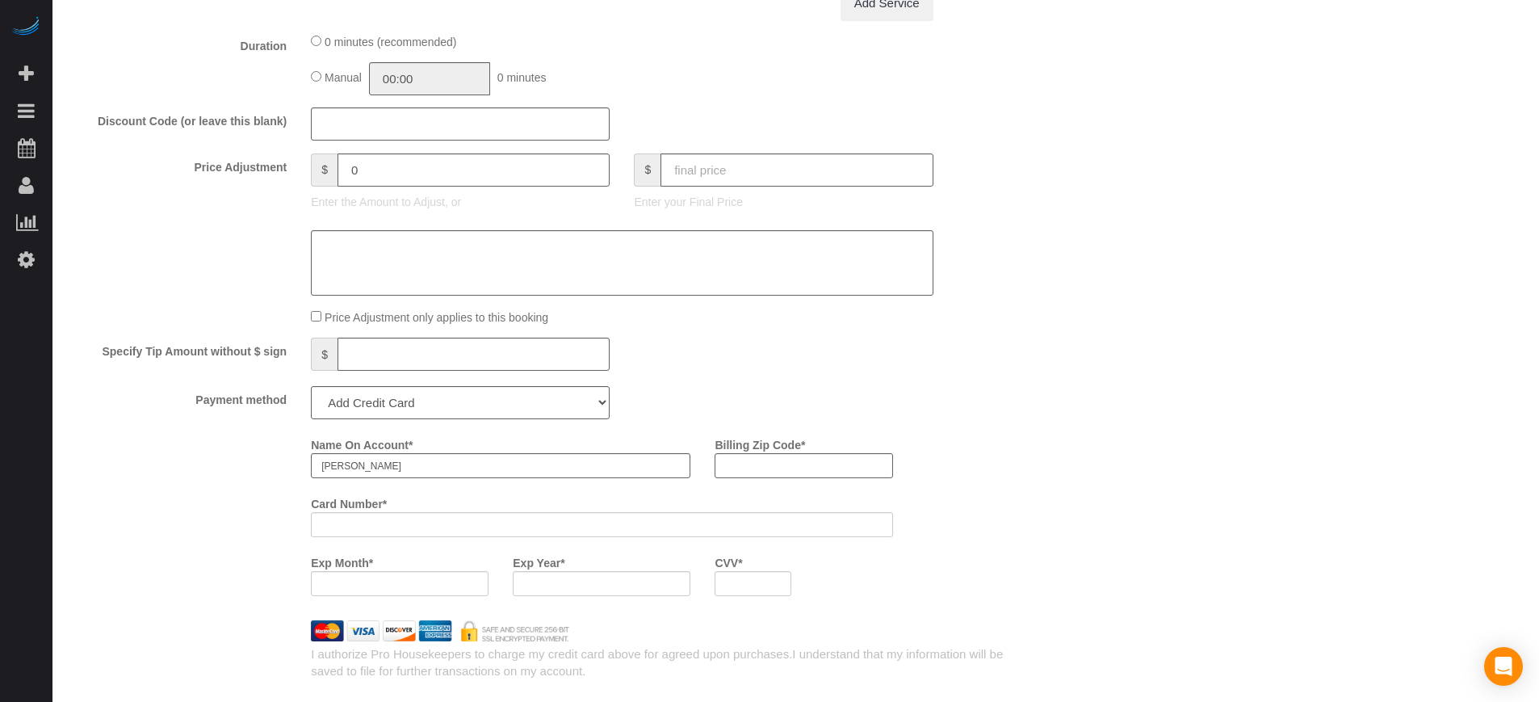
click at [285, 396] on label "Payment method" at bounding box center [178, 397] width 242 height 22
drag, startPoint x: 287, startPoint y: 397, endPoint x: 113, endPoint y: 345, distance: 181.4
click at [113, 345] on label "Specify Tip Amount without $ sign" at bounding box center [178, 349] width 242 height 22
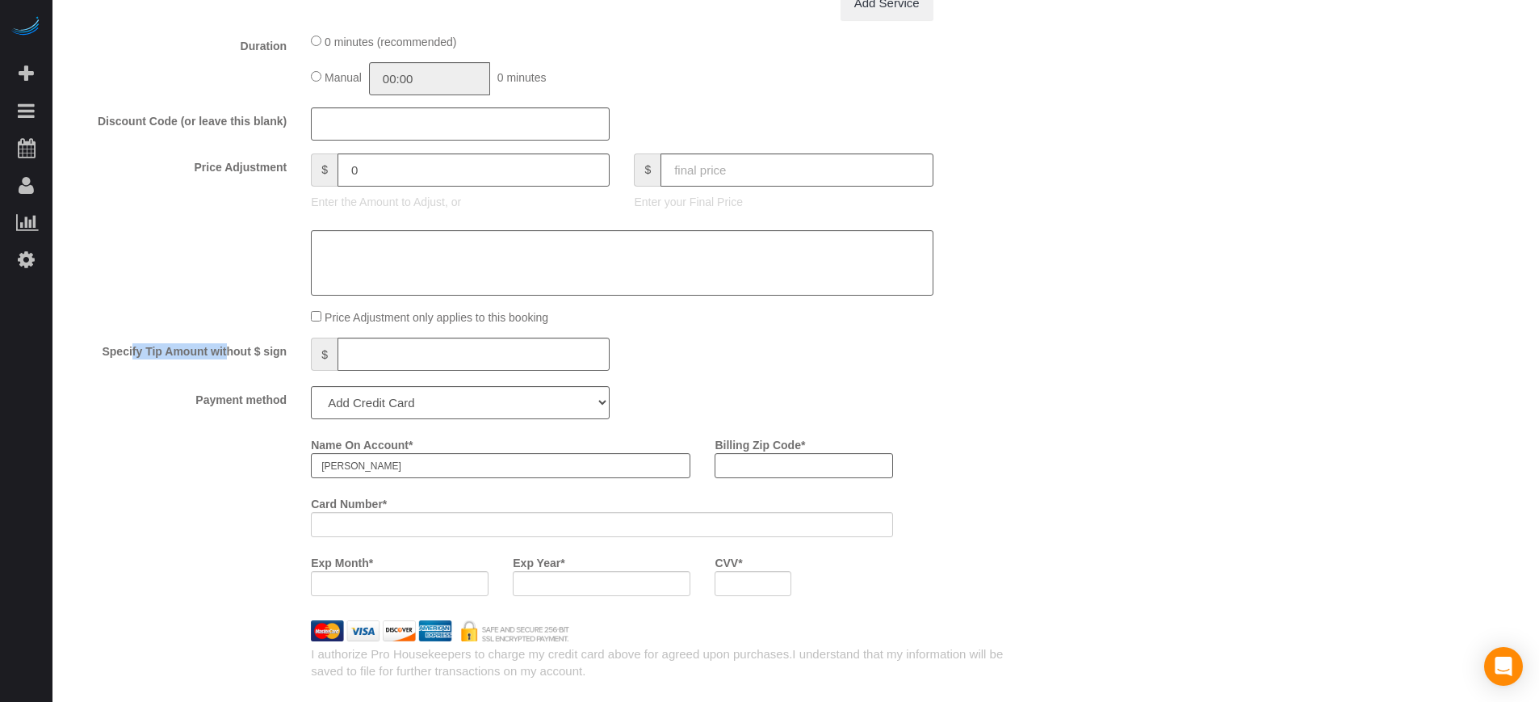
drag, startPoint x: 103, startPoint y: 351, endPoint x: 202, endPoint y: 371, distance: 101.4
click at [202, 371] on div "Specify Tip Amount without $ sign $" at bounding box center [542, 356] width 970 height 36
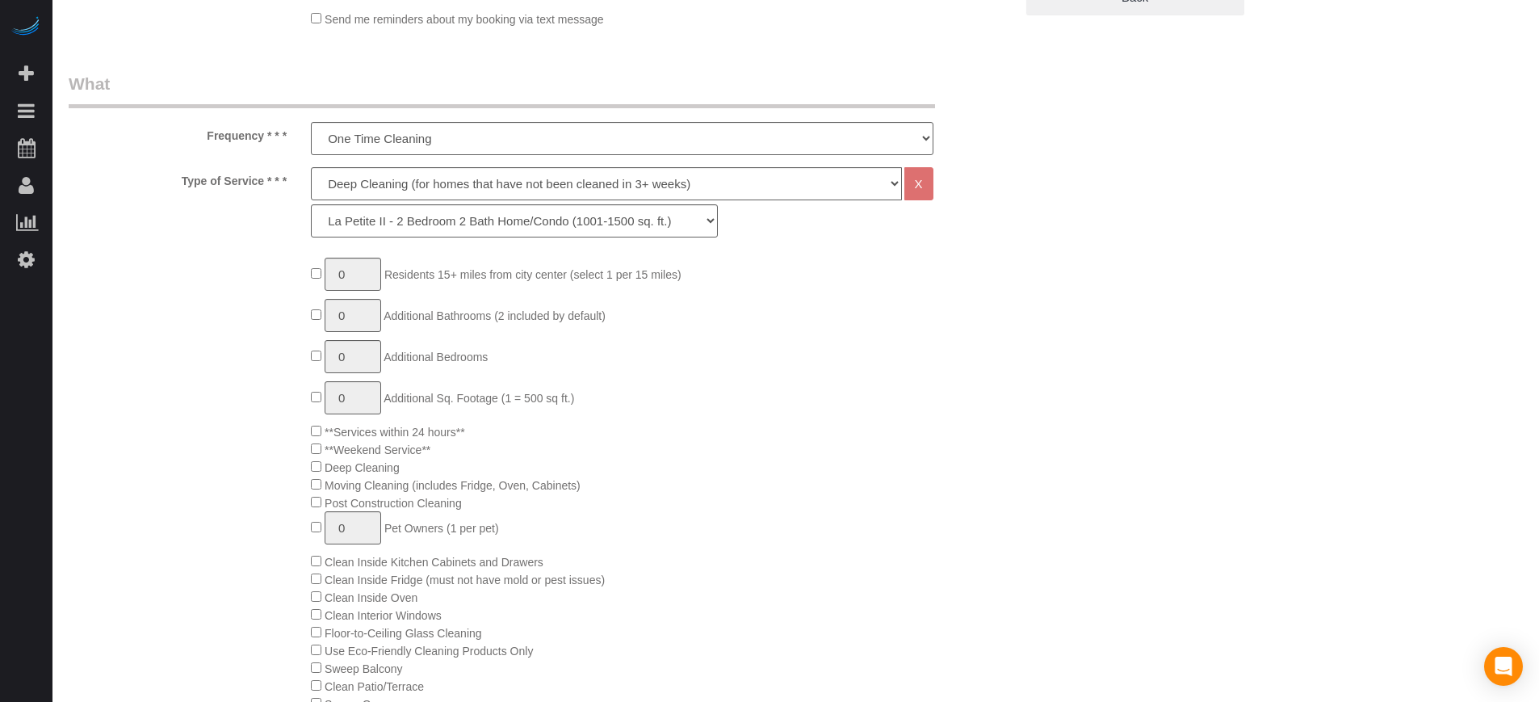
scroll to position [505, 0]
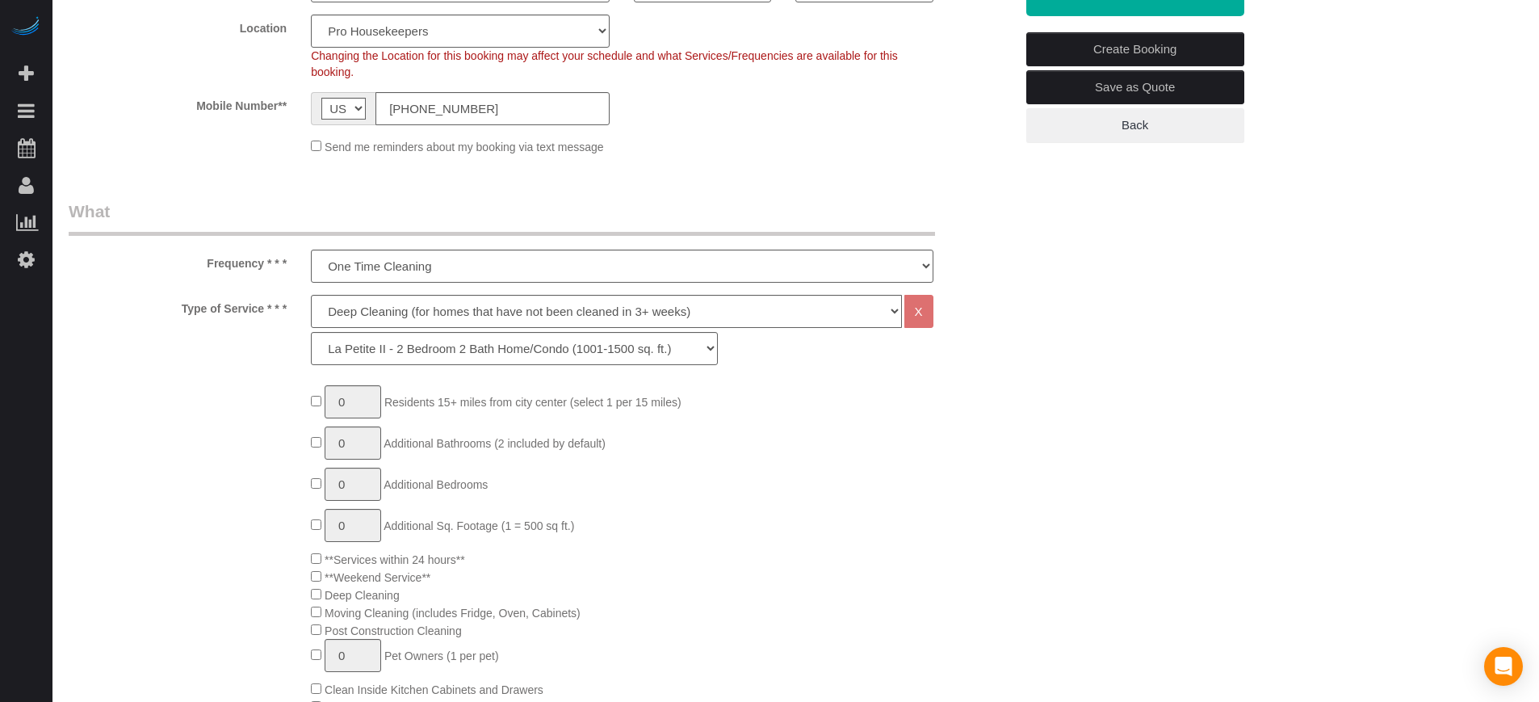
scroll to position [0, 0]
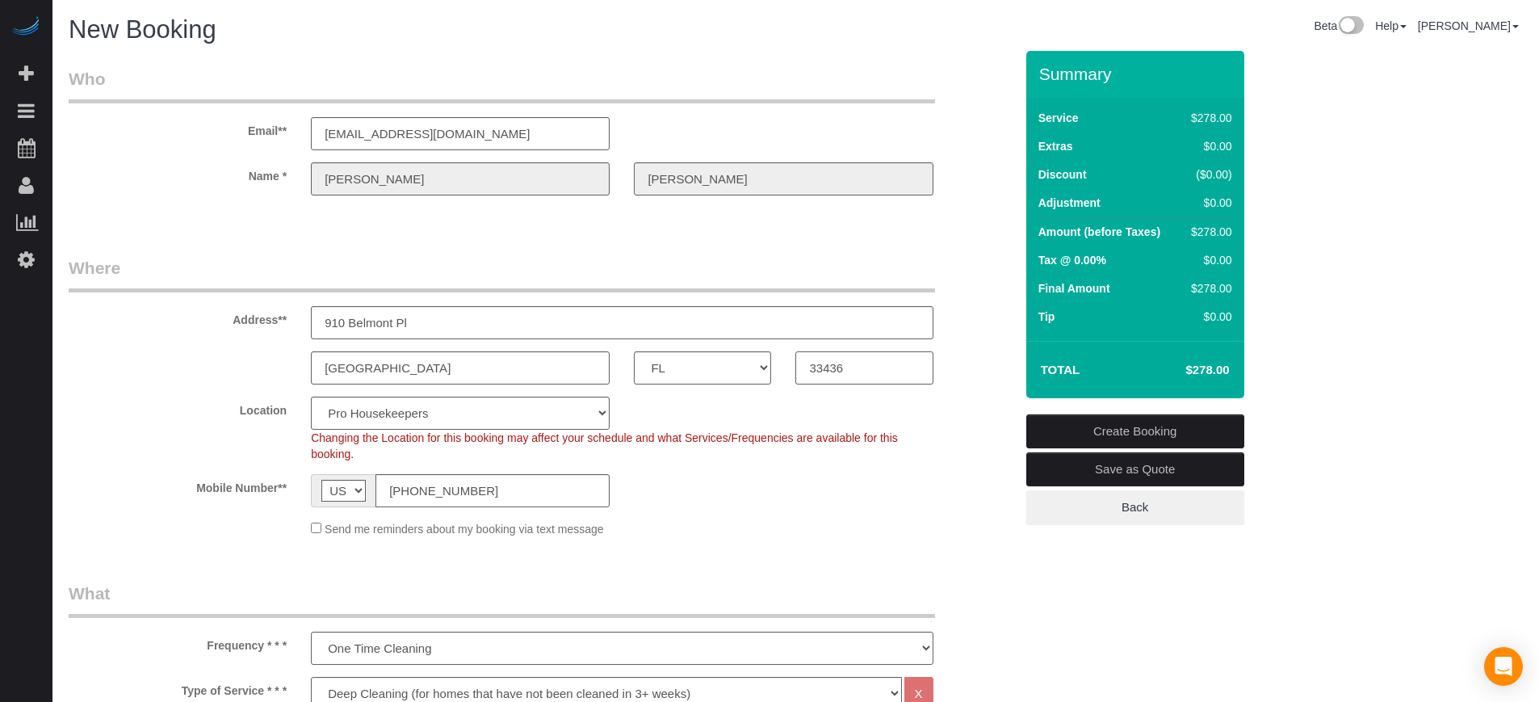
click at [833, 368] on input "33436" at bounding box center [863, 367] width 137 height 33
click at [972, 388] on fieldset "Where Address** 910 Belmont Pl Boynton Beach AK AL AR AZ CA CO CT DC DE FL GA H…" at bounding box center [542, 402] width 946 height 293
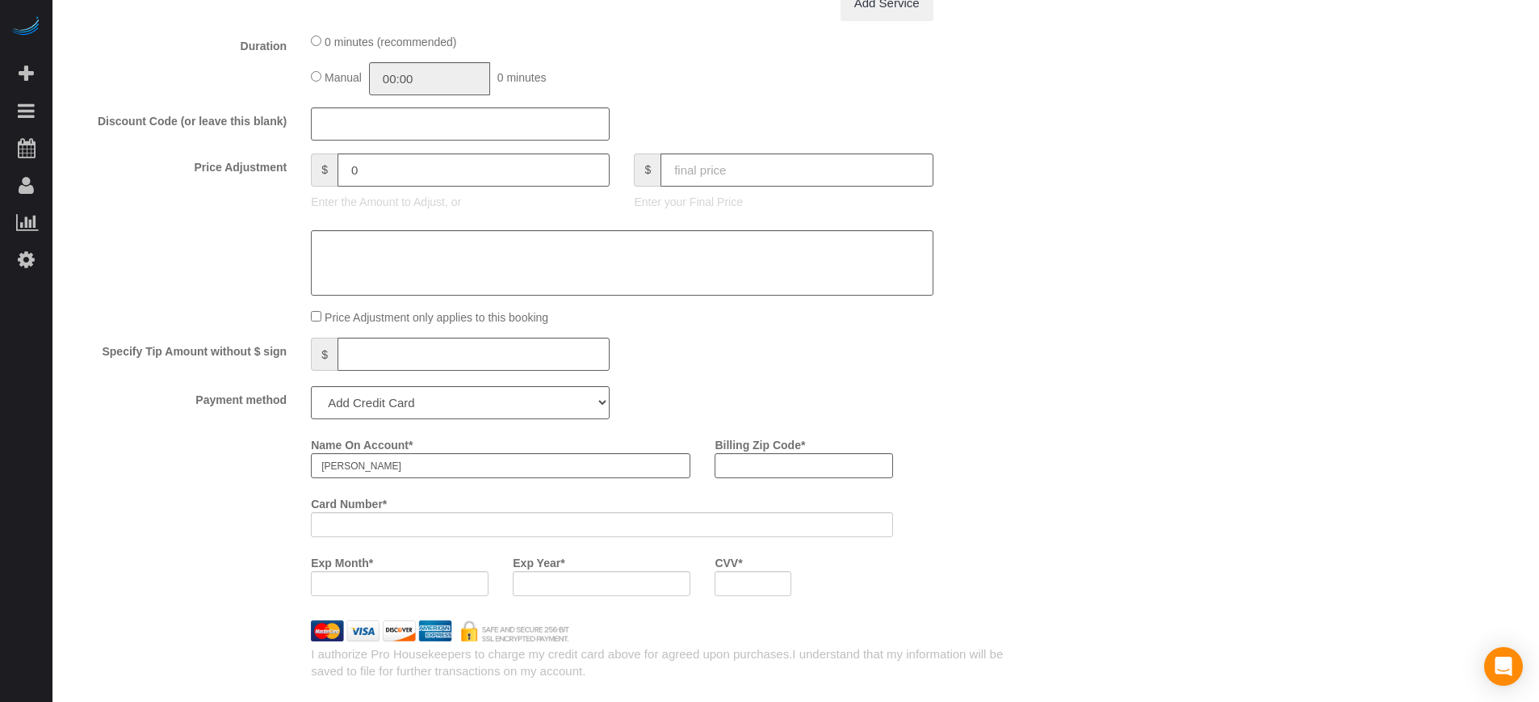
scroll to position [1716, 0]
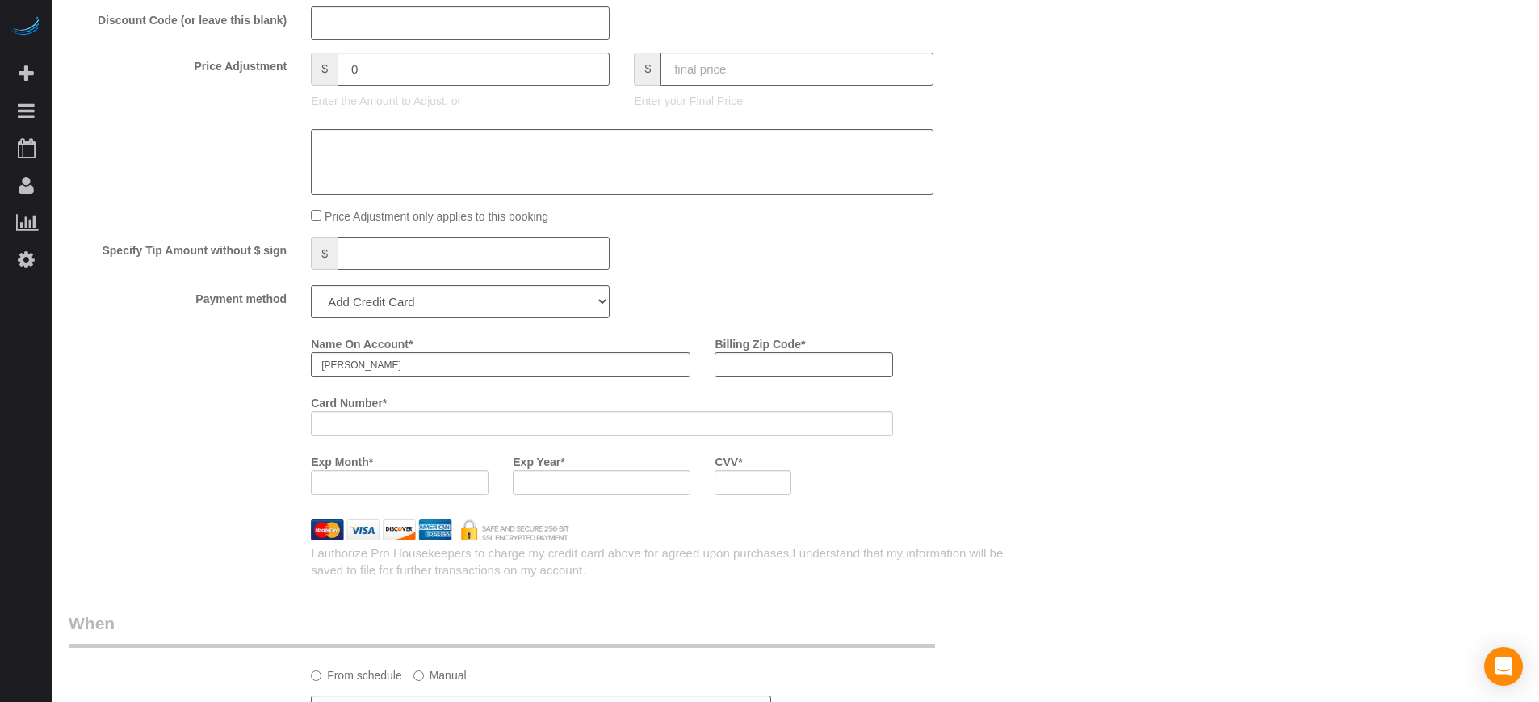
click at [972, 388] on div "Name On Account * Kyle Walket Billing Zip Code * Card Number * Exp Month * Exp …" at bounding box center [662, 418] width 727 height 177
click at [785, 363] on input "Billing Zip Code *" at bounding box center [804, 364] width 178 height 25
paste input "33436"
type input "33436"
click at [987, 373] on div "Name On Account * Kyle Walket Billing Zip Code * 33436 Card Number * Exp Month …" at bounding box center [662, 418] width 727 height 177
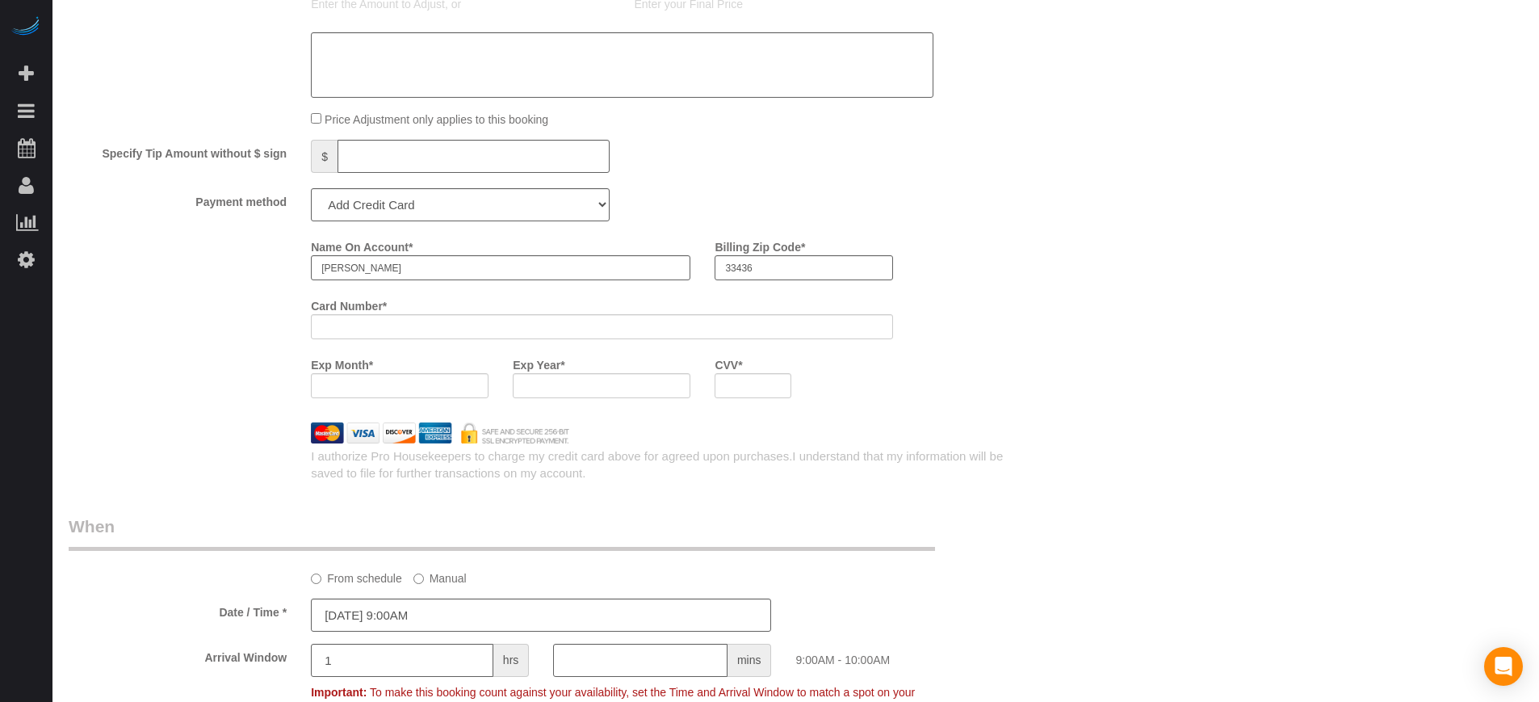
scroll to position [1861, 0]
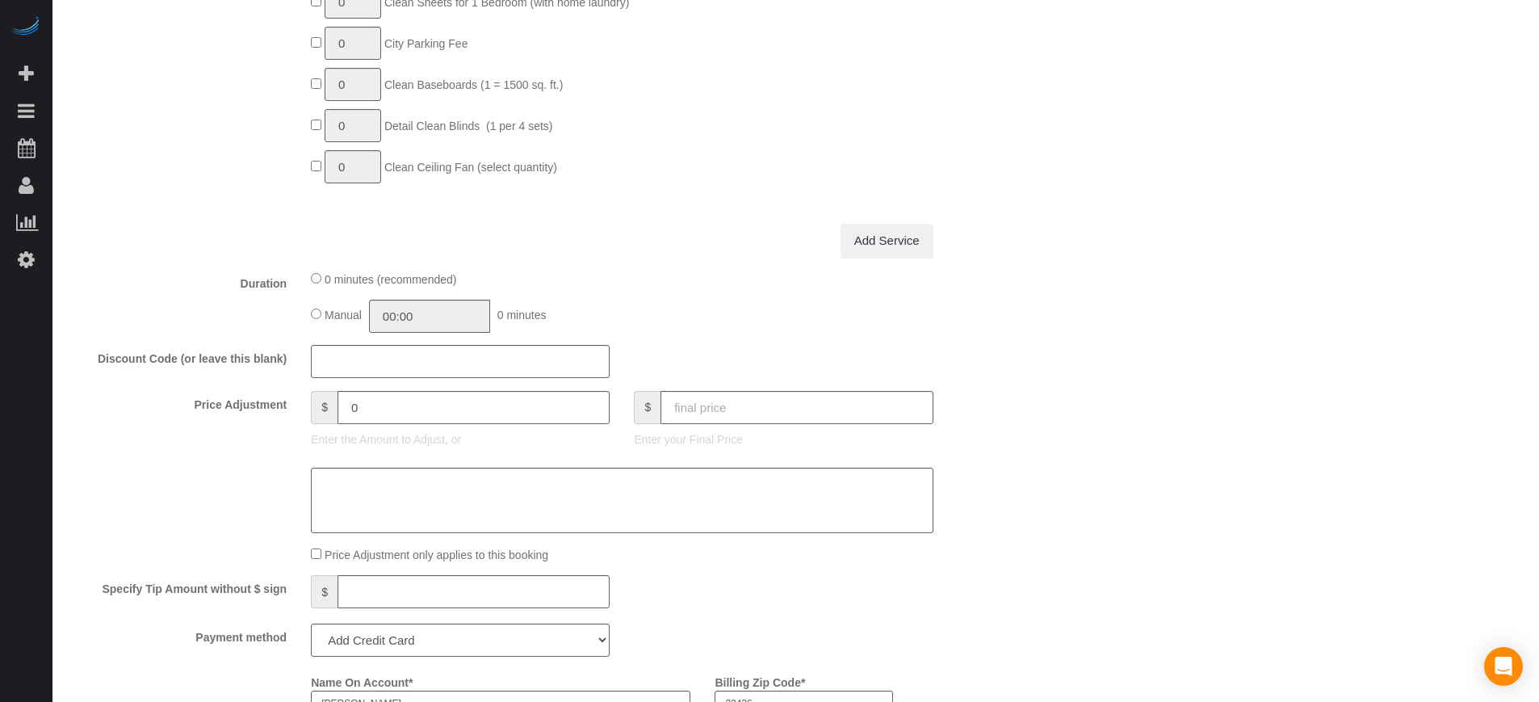
scroll to position [1413, 0]
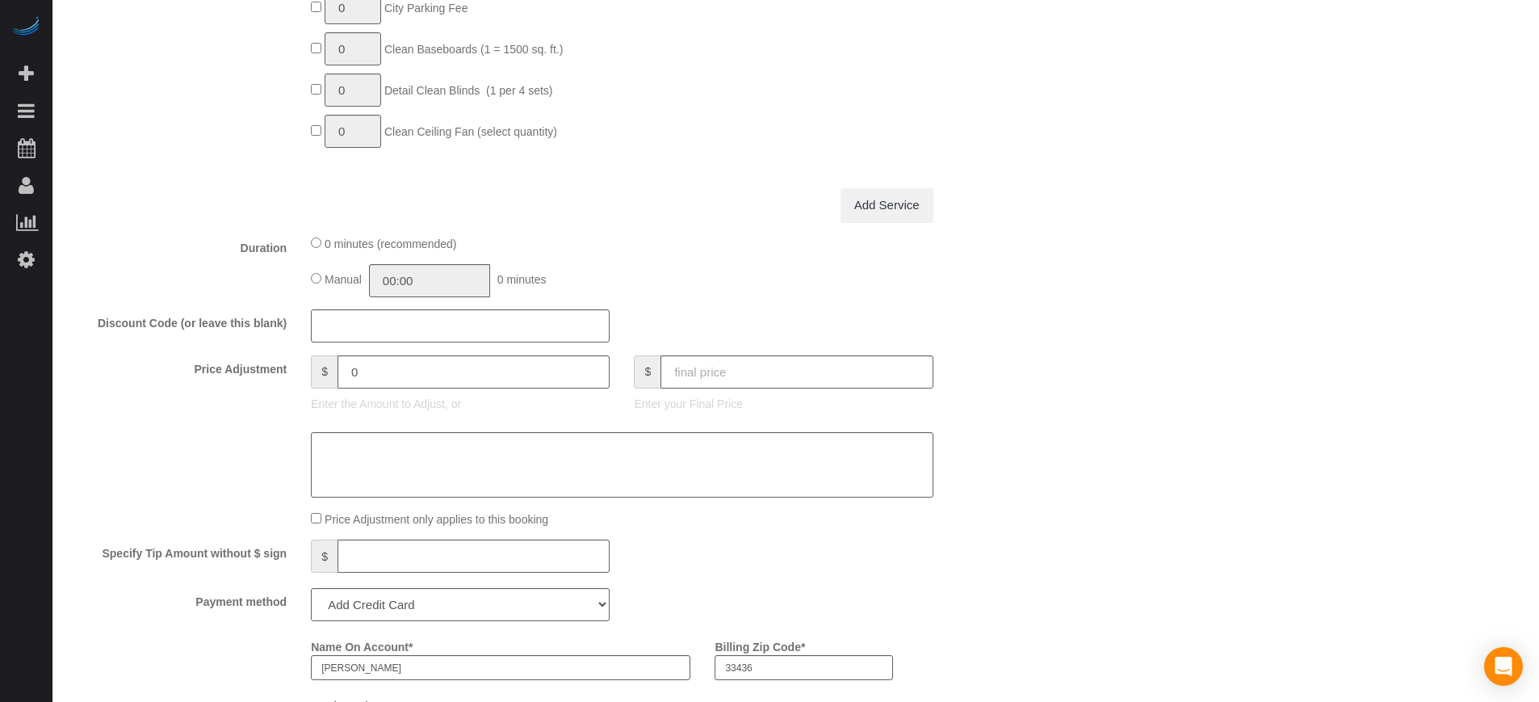
click at [1512, 434] on div "Who Email** kwalke595@gmail.com Name * Kyle Walker Where Address** 910 Belmont …" at bounding box center [796, 354] width 1455 height 3433
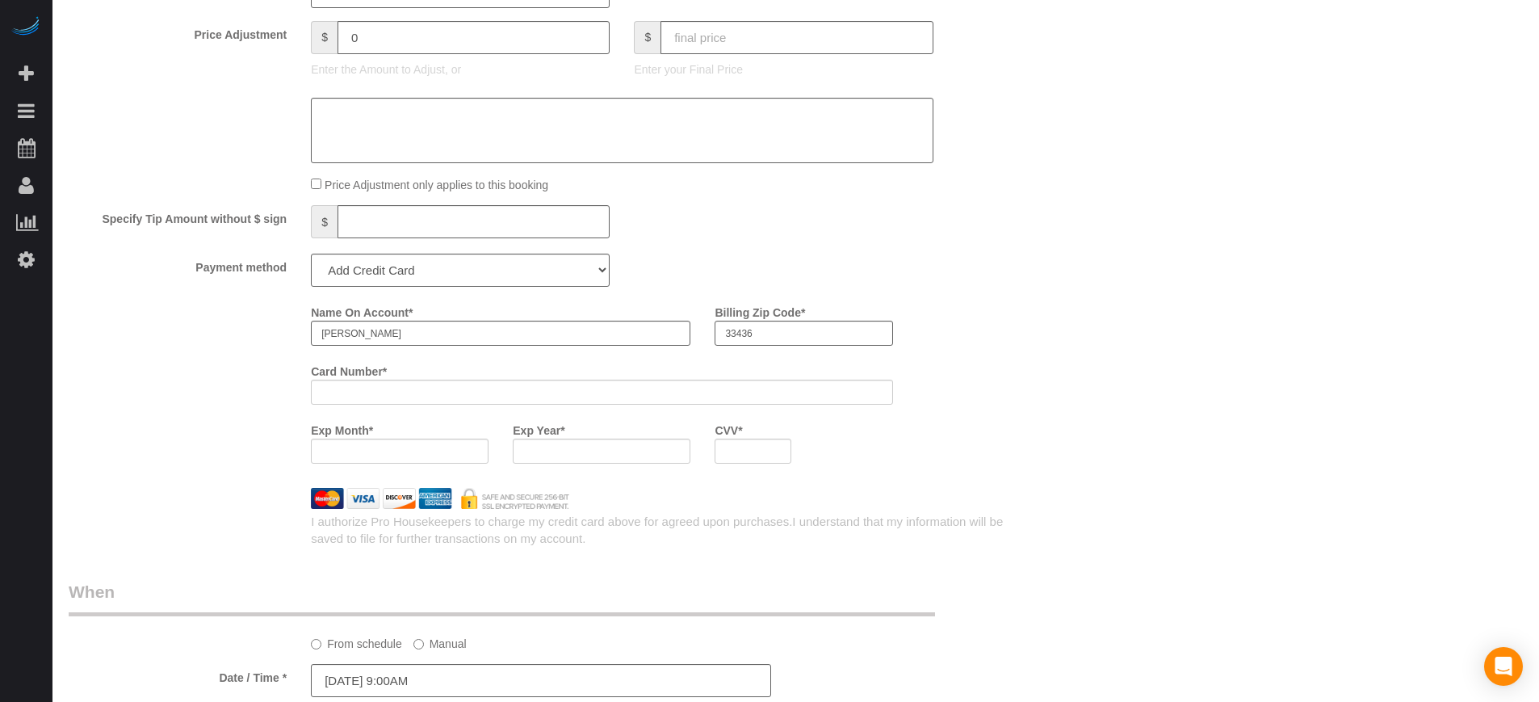
scroll to position [1716, 0]
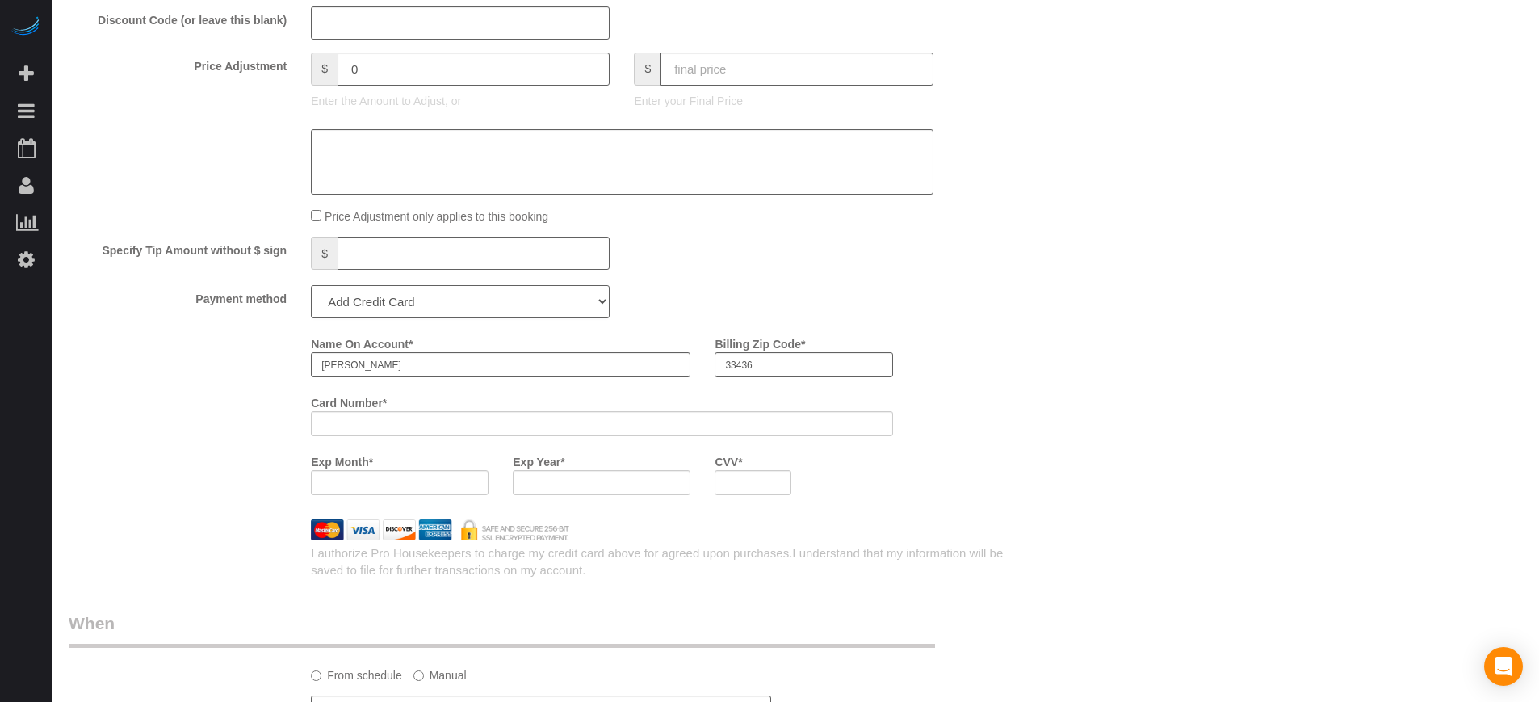
click at [396, 304] on select "Add Credit Card Cash Check Paypal" at bounding box center [460, 301] width 299 height 33
click at [311, 285] on select "Add Credit Card Cash Check Paypal" at bounding box center [460, 301] width 299 height 33
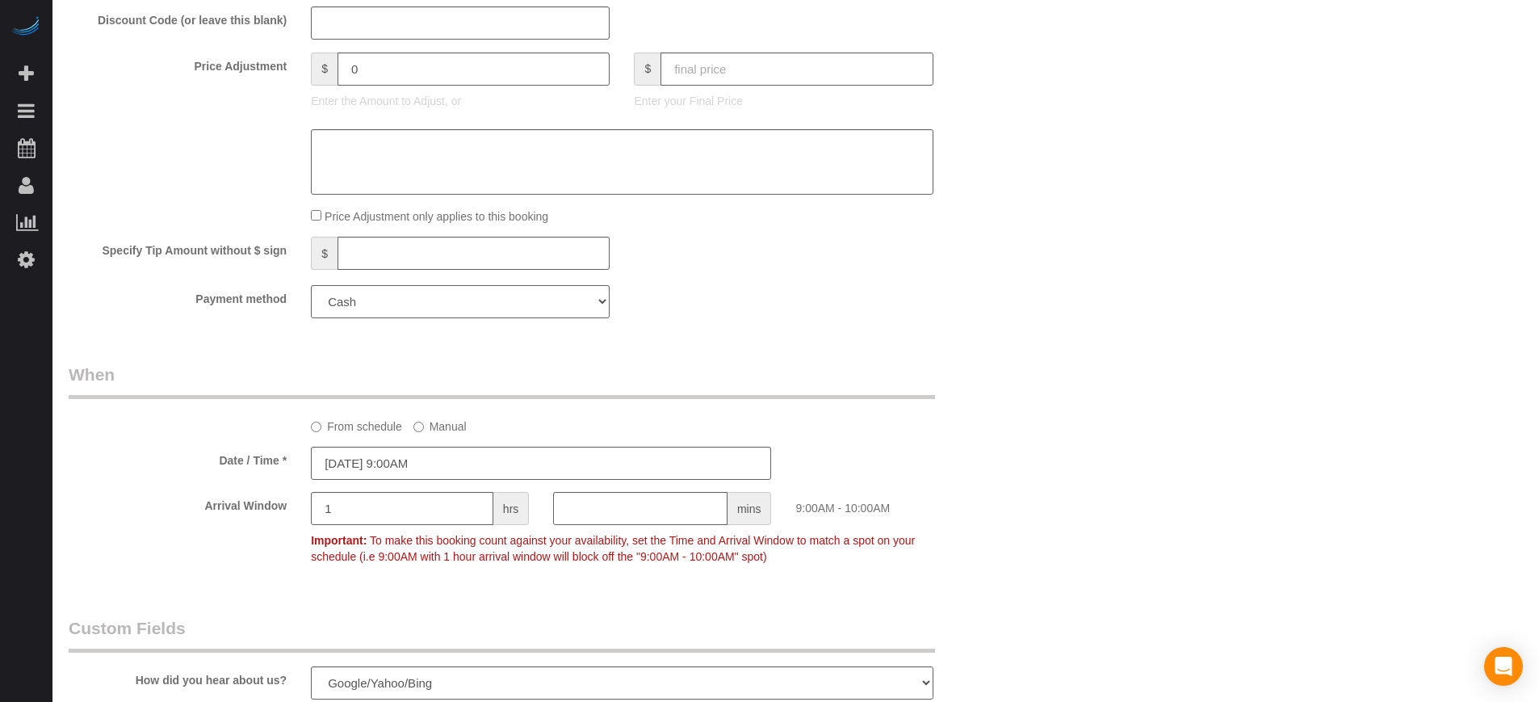
click at [363, 292] on select "Add Credit Card Cash Check Paypal" at bounding box center [460, 301] width 299 height 33
click at [311, 285] on select "Add Credit Card Cash Check Paypal" at bounding box center [460, 301] width 299 height 33
click at [353, 315] on select "Add Credit Card Cash Check Paypal" at bounding box center [460, 301] width 299 height 33
click at [311, 285] on select "Add Credit Card Cash Check Paypal" at bounding box center [460, 301] width 299 height 33
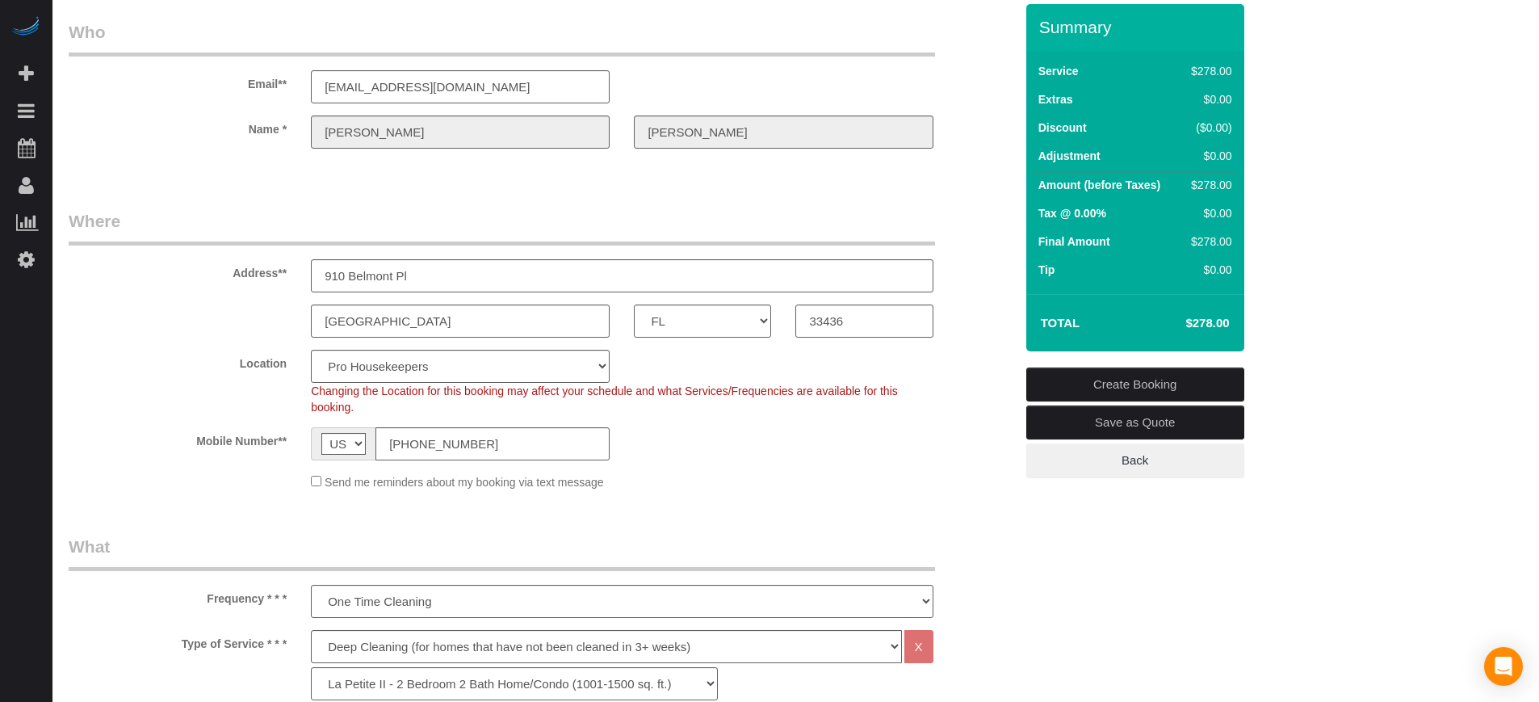
scroll to position [0, 0]
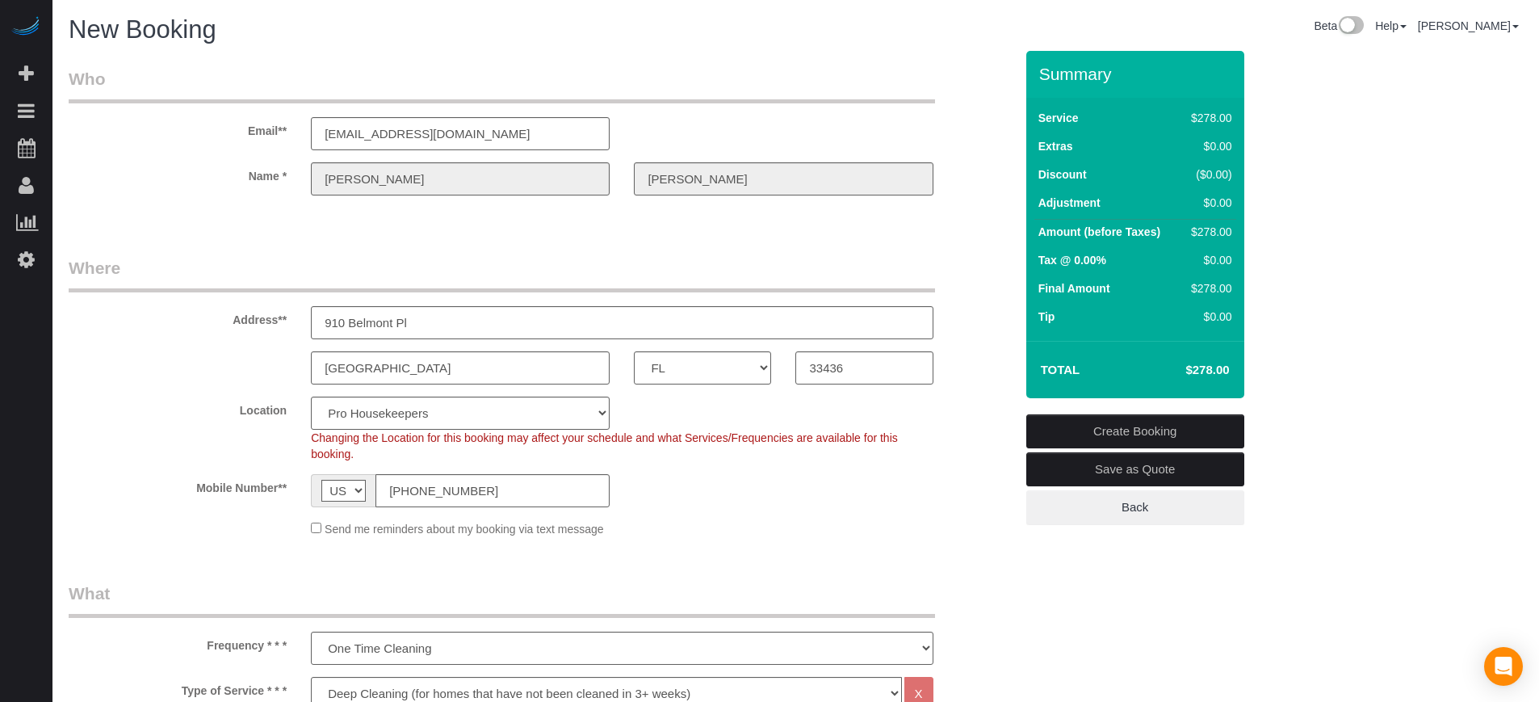
click at [995, 477] on div "Mobile Number** AF AL DZ AD AO AI AQ AG AR AM AW AU AT AZ BS BH BD BB BY BE BZ …" at bounding box center [542, 490] width 970 height 33
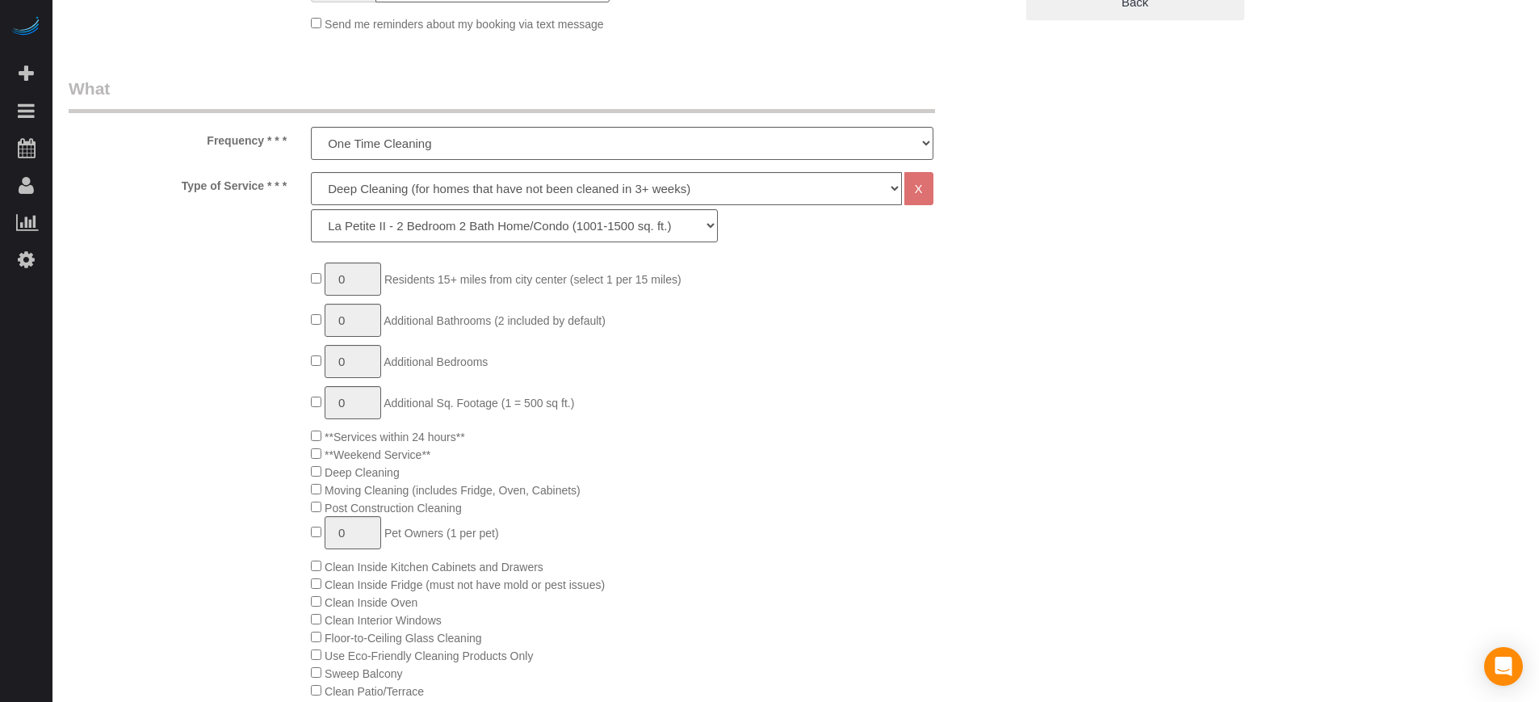
click at [112, 376] on div "0 Residents 15+ miles from city center (select 1 per 15 miles) 0 Additional Bat…" at bounding box center [542, 663] width 970 height 802
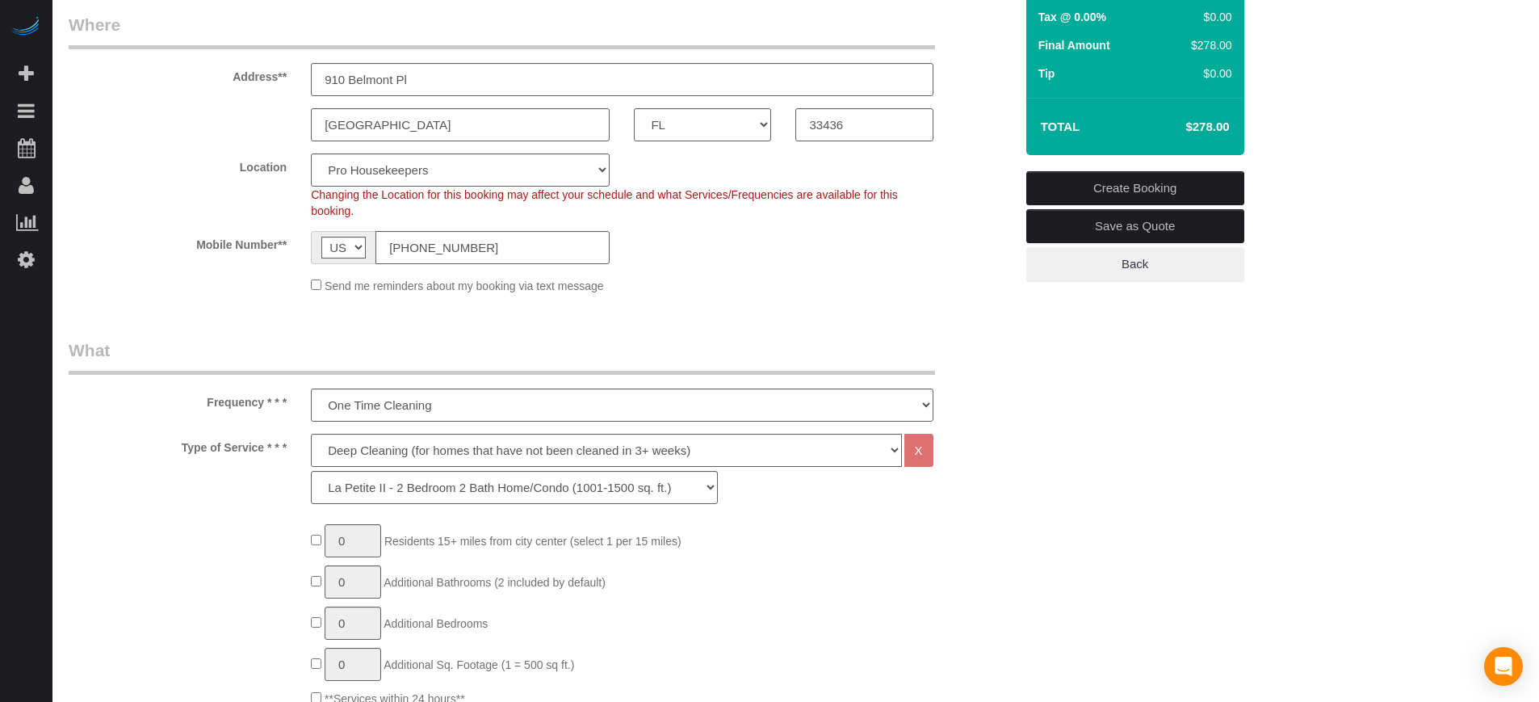
scroll to position [0, 0]
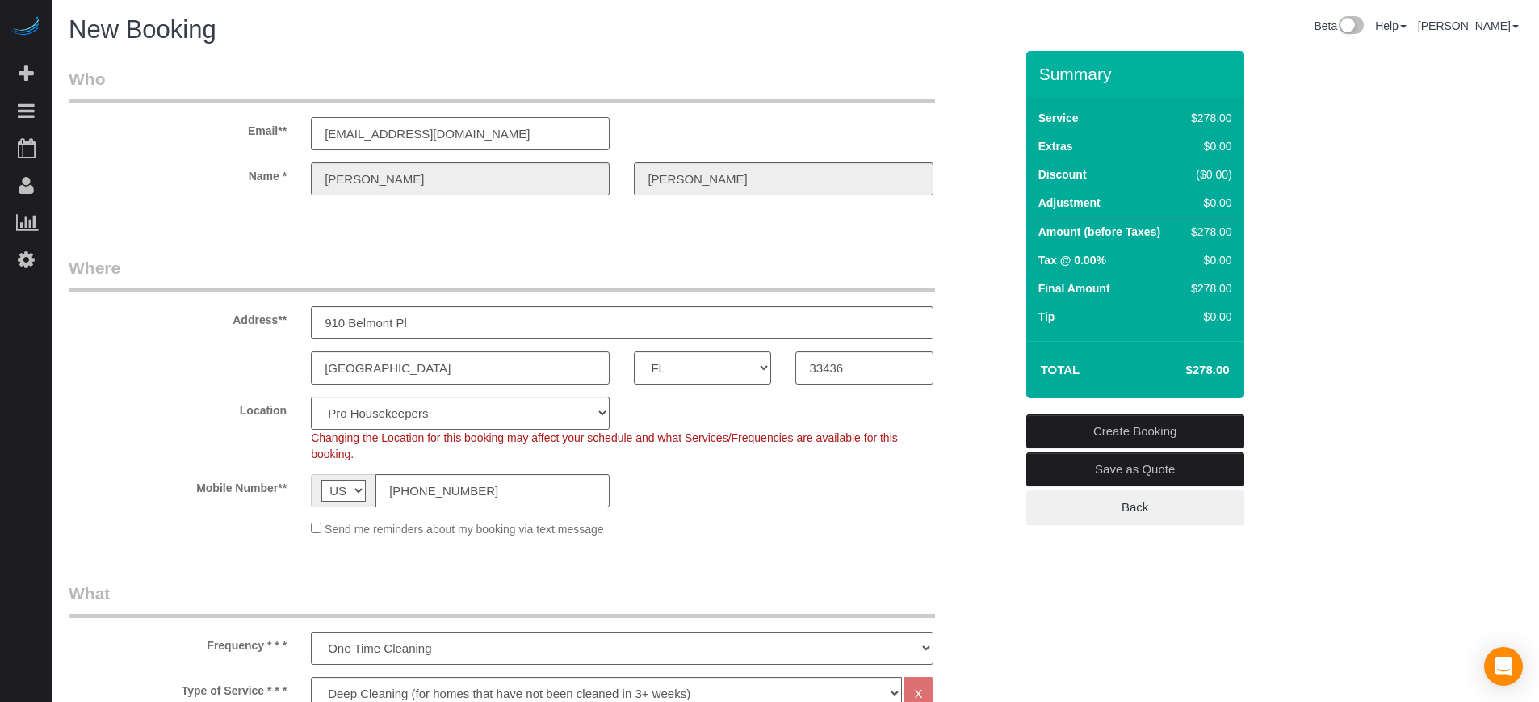
click at [382, 136] on input "[EMAIL_ADDRESS][DOMAIN_NAME]" at bounding box center [460, 133] width 299 height 33
click at [380, 134] on input "[EMAIL_ADDRESS][DOMAIN_NAME]" at bounding box center [460, 133] width 299 height 33
click at [380, 131] on input "[EMAIL_ADDRESS][DOMAIN_NAME]" at bounding box center [460, 133] width 299 height 33
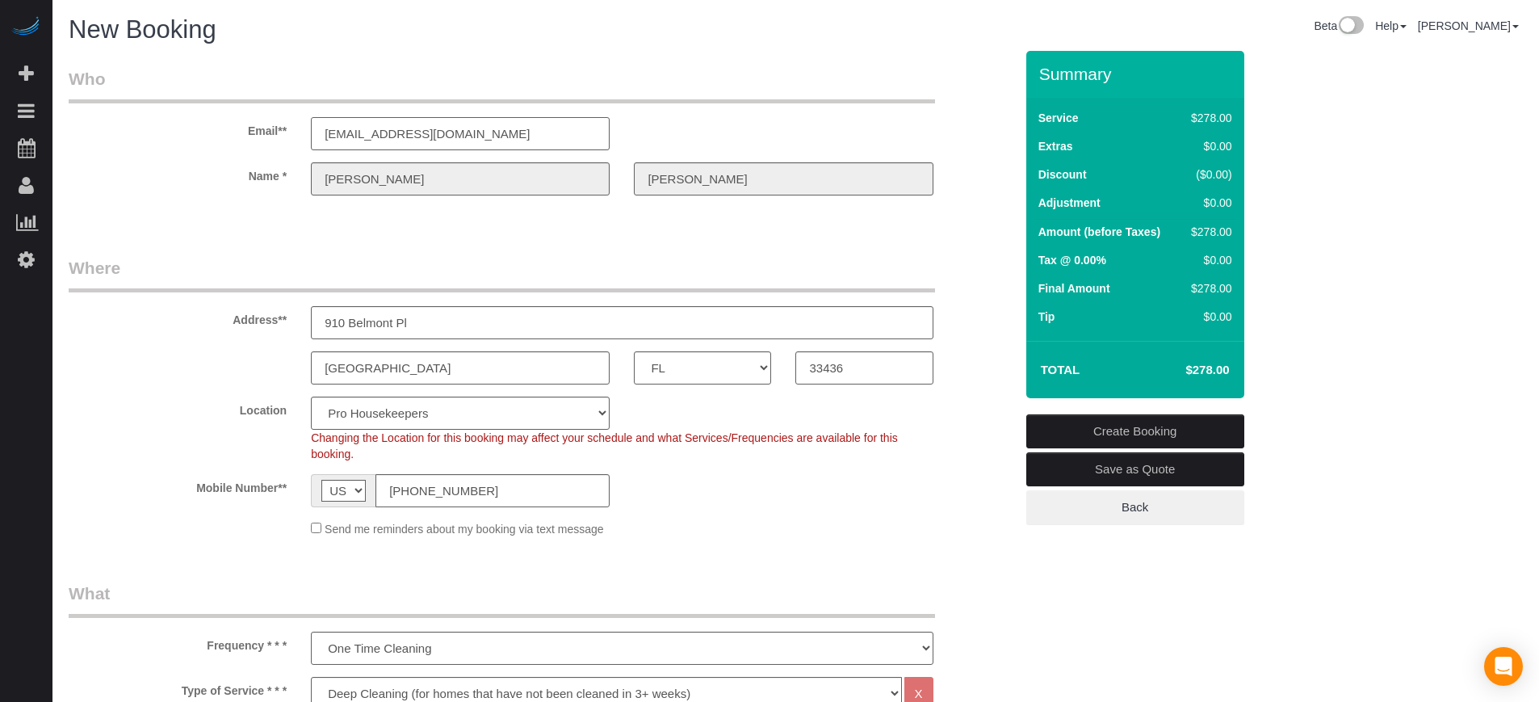
click at [367, 136] on input "[EMAIL_ADDRESS][DOMAIN_NAME]" at bounding box center [460, 133] width 299 height 33
click at [381, 134] on input "[EMAIL_ADDRESS][DOMAIN_NAME]" at bounding box center [460, 133] width 299 height 33
click at [382, 256] on legend "Where" at bounding box center [502, 274] width 867 height 36
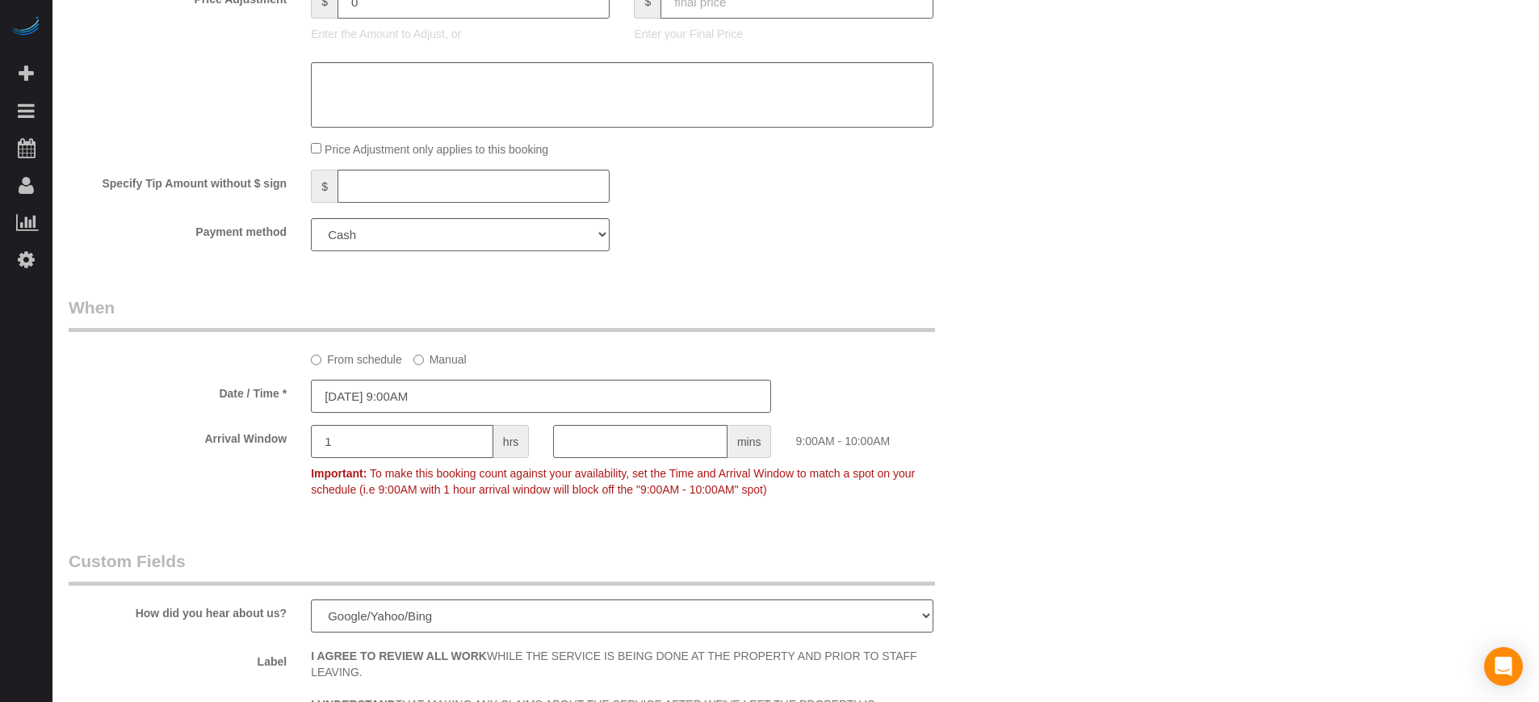
scroll to position [1782, 0]
click at [353, 237] on select "Add Credit Card Cash Check Paypal" at bounding box center [460, 235] width 299 height 33
click at [311, 219] on select "Add Credit Card Cash Check Paypal" at bounding box center [460, 235] width 299 height 33
click at [287, 296] on legend "When" at bounding box center [502, 314] width 867 height 36
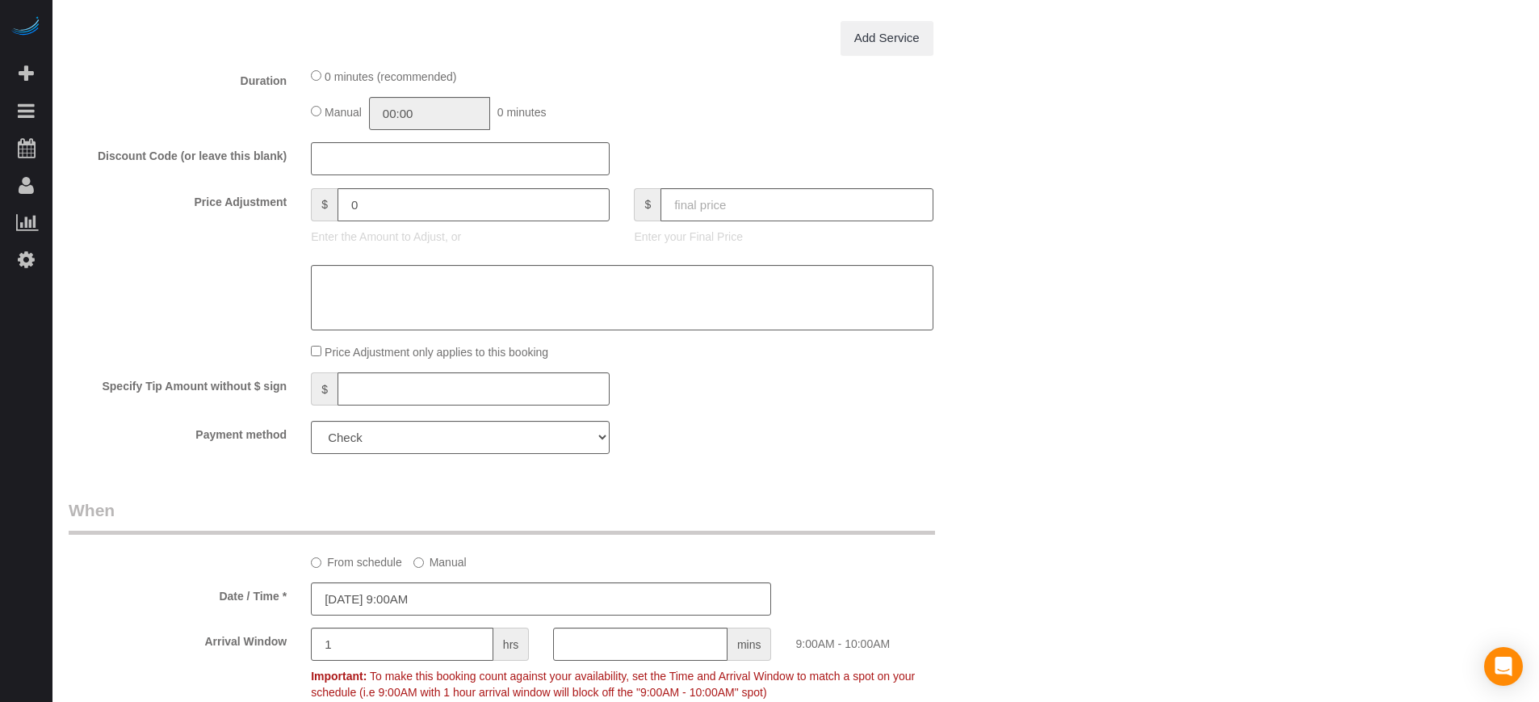
scroll to position [1681, 0]
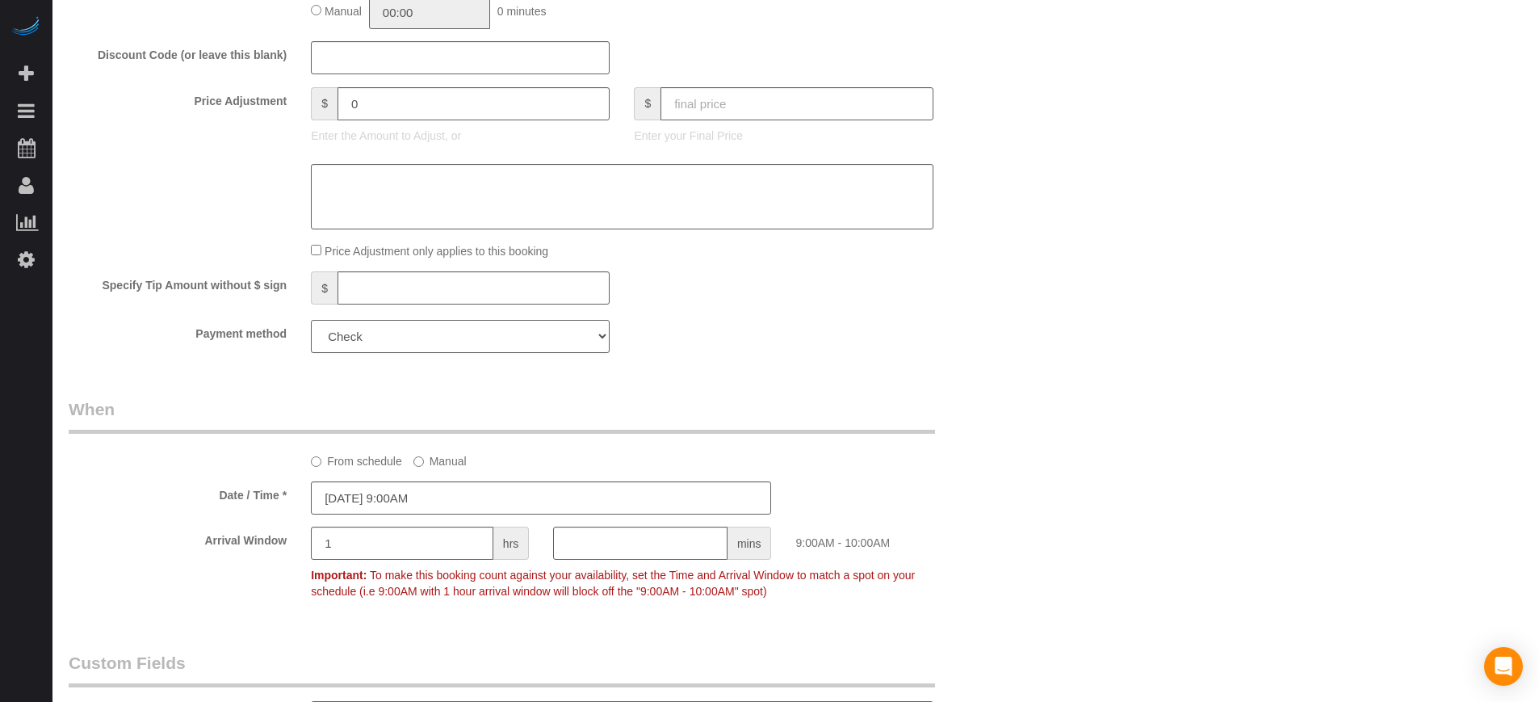
click at [527, 343] on select "Add Credit Card Cash Check Paypal" at bounding box center [460, 336] width 299 height 33
select select "string:cash"
click at [311, 320] on select "Add Credit Card Cash Check Paypal" at bounding box center [460, 336] width 299 height 33
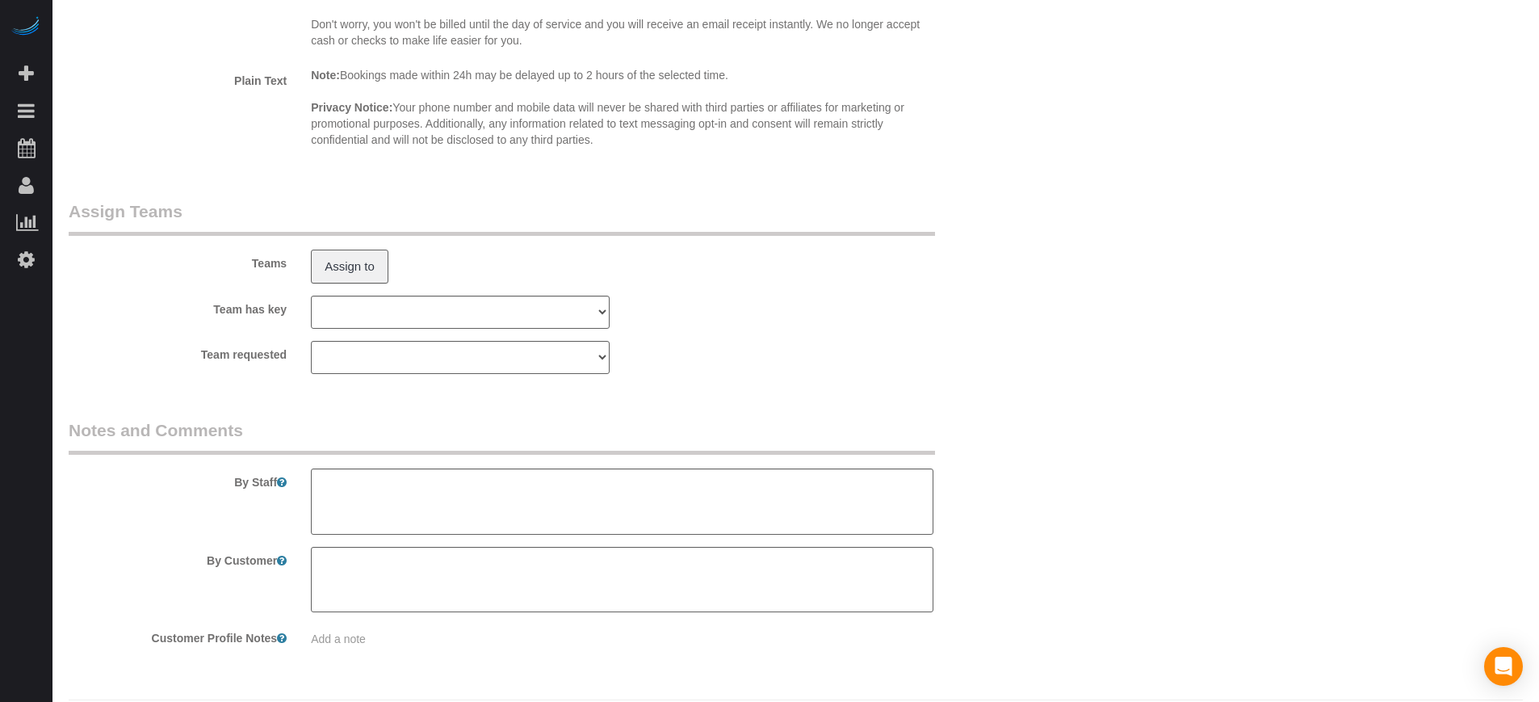
scroll to position [2590, 0]
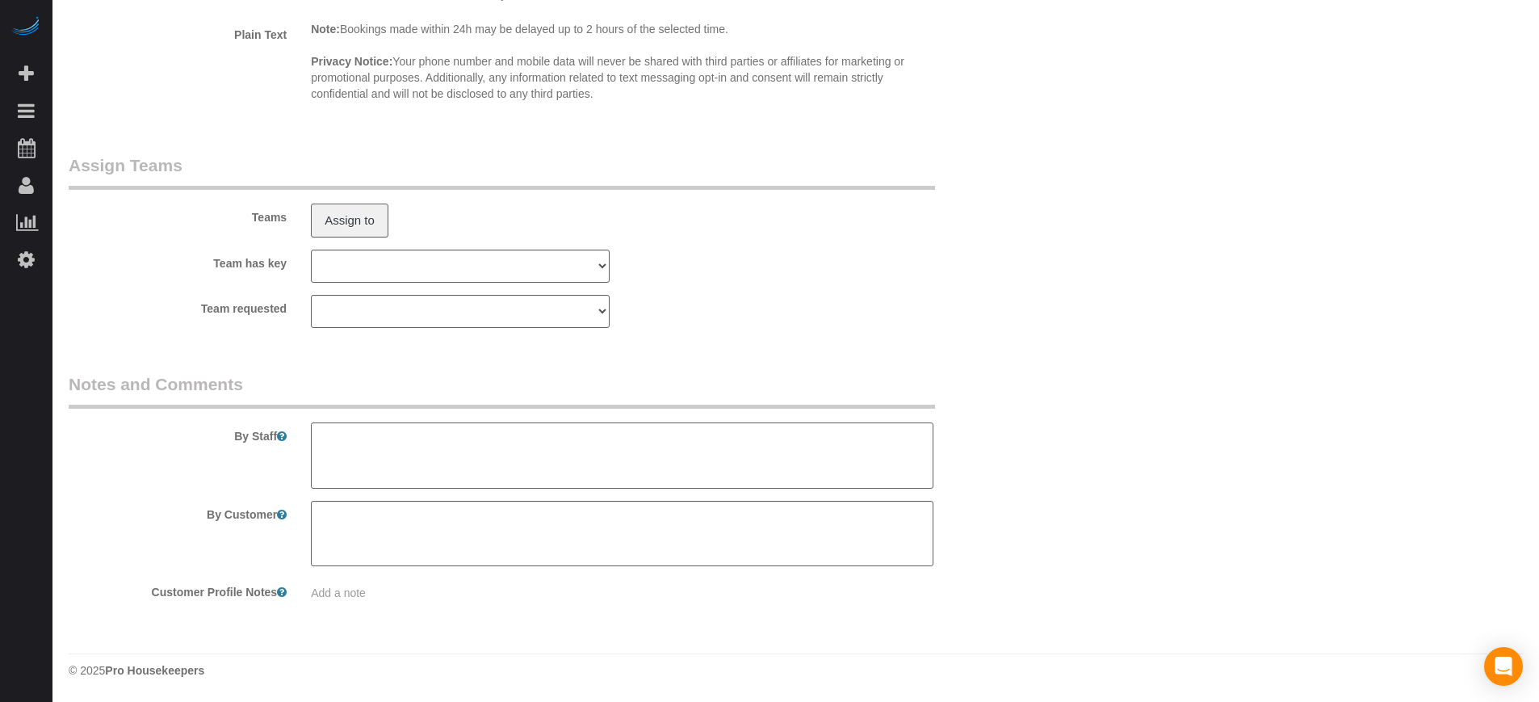
click at [595, 440] on textarea at bounding box center [622, 455] width 622 height 66
type textarea "Only clean 1 room, 1 bathroom + the rest of the home"
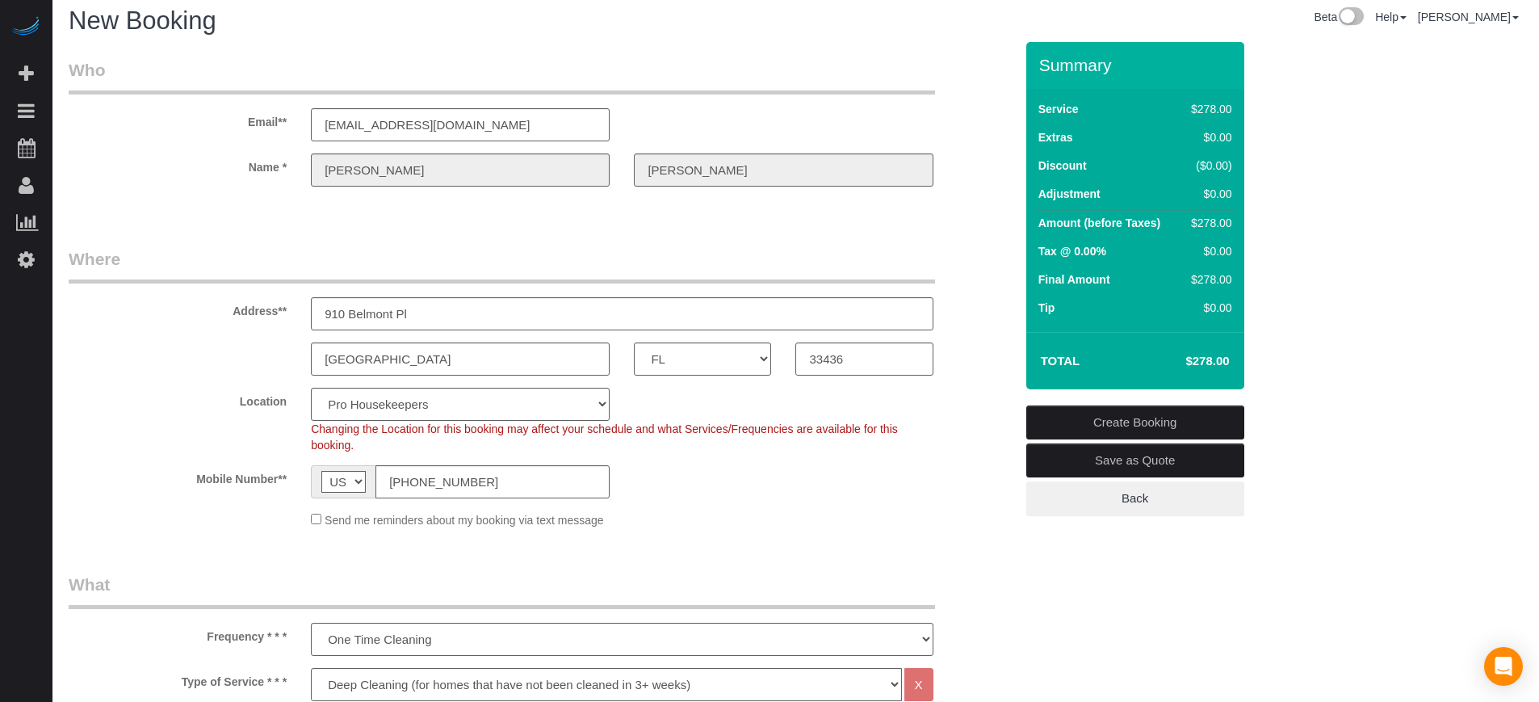
scroll to position [0, 0]
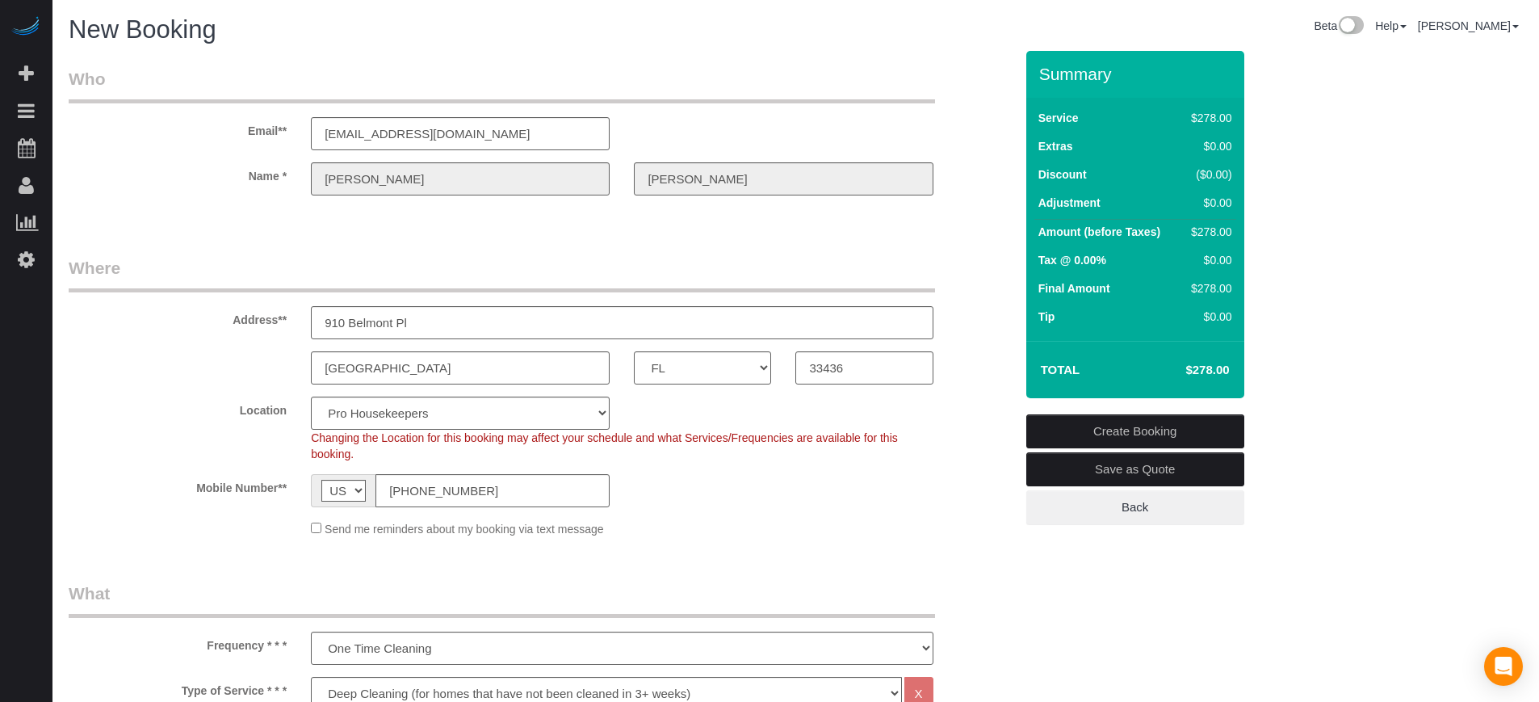
click at [1117, 427] on link "Create Booking" at bounding box center [1135, 431] width 218 height 34
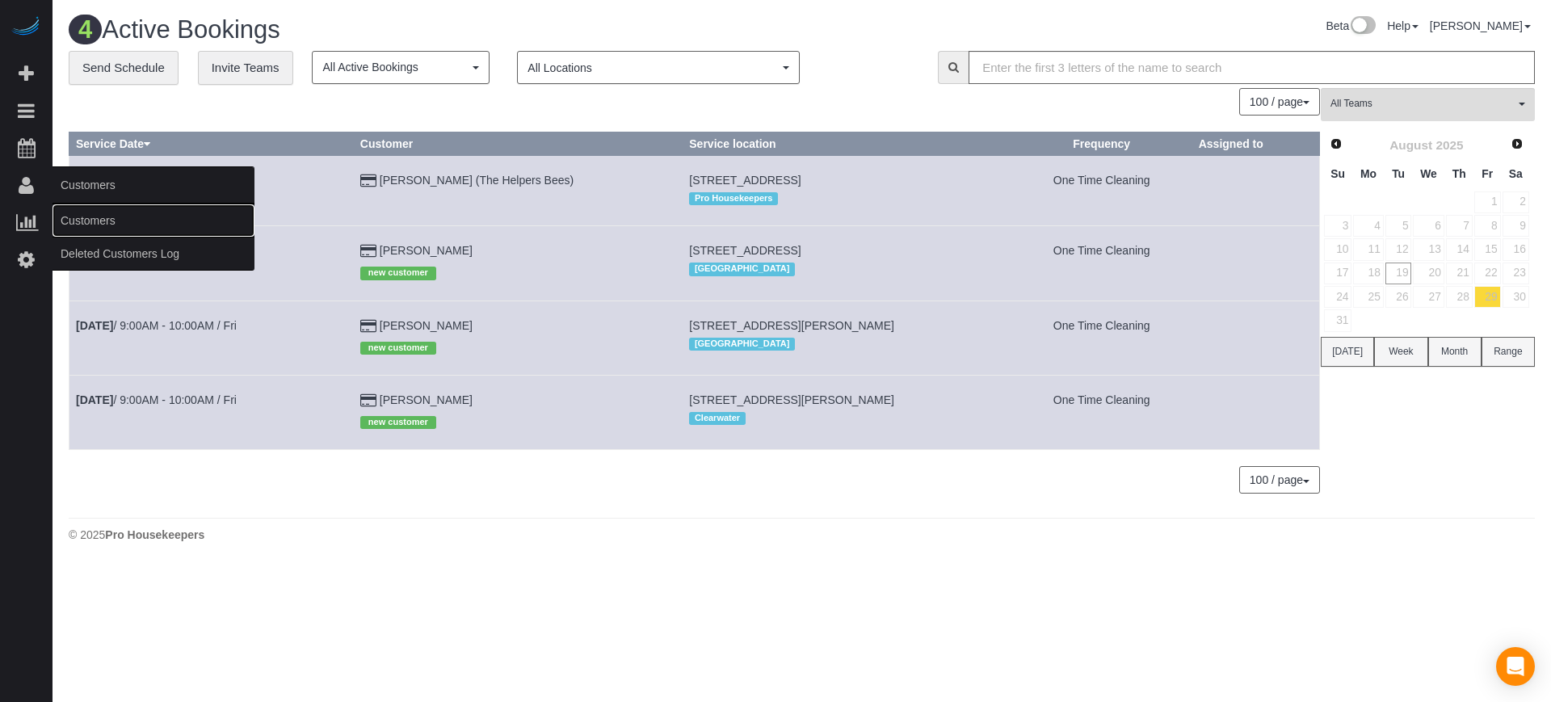
click at [88, 211] on link "Customers" at bounding box center [153, 220] width 202 height 32
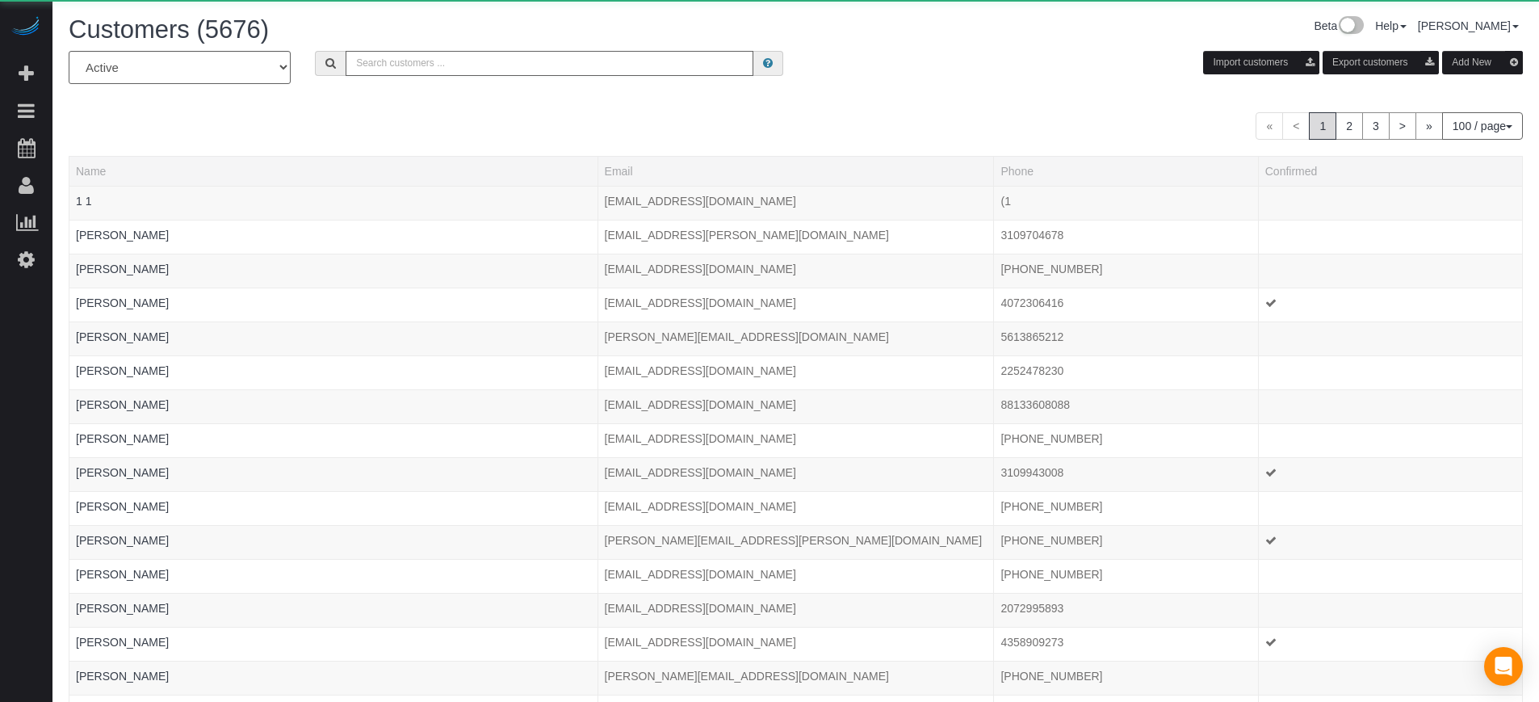
click at [474, 53] on input "text" at bounding box center [550, 63] width 408 height 25
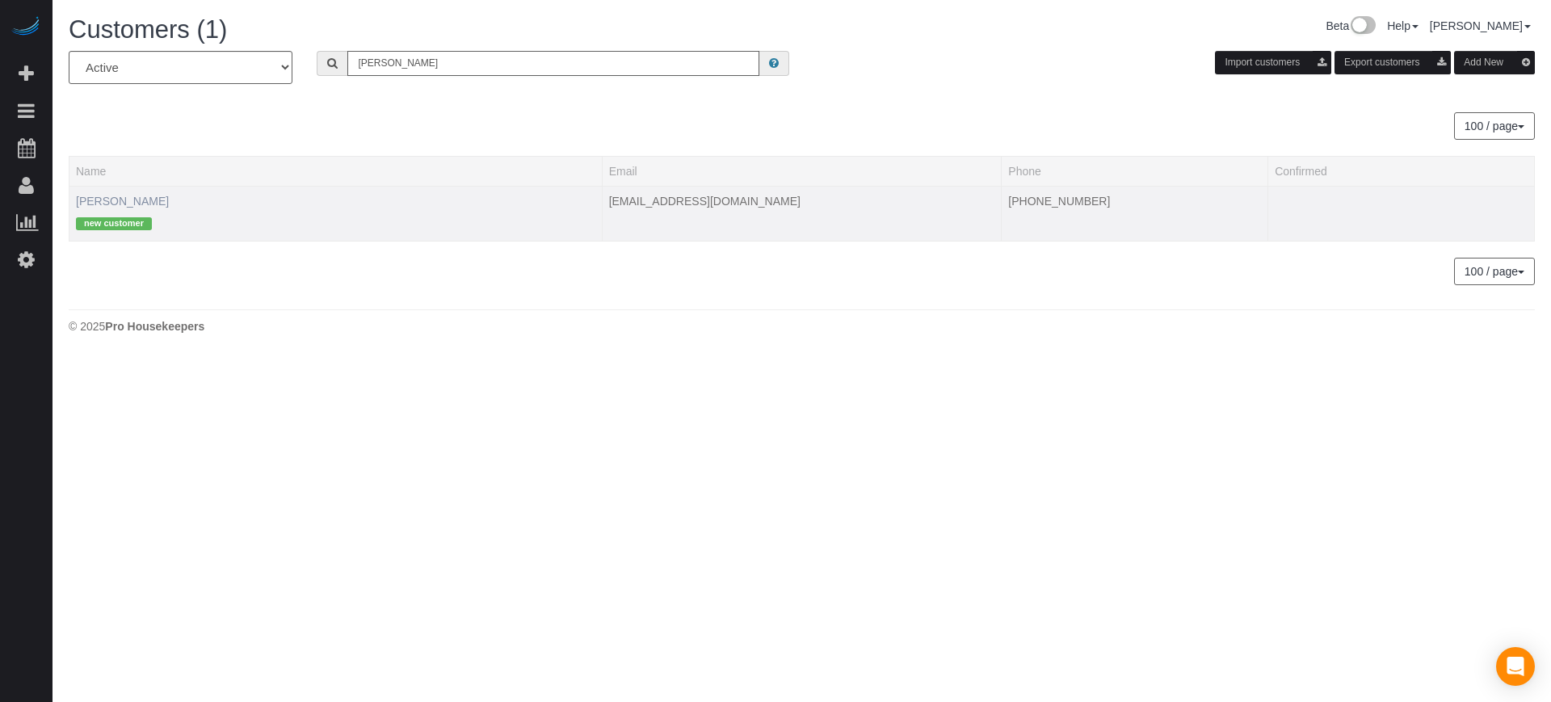
type input "kyle wa"
click at [115, 205] on link "Kyle Walker" at bounding box center [122, 201] width 93 height 13
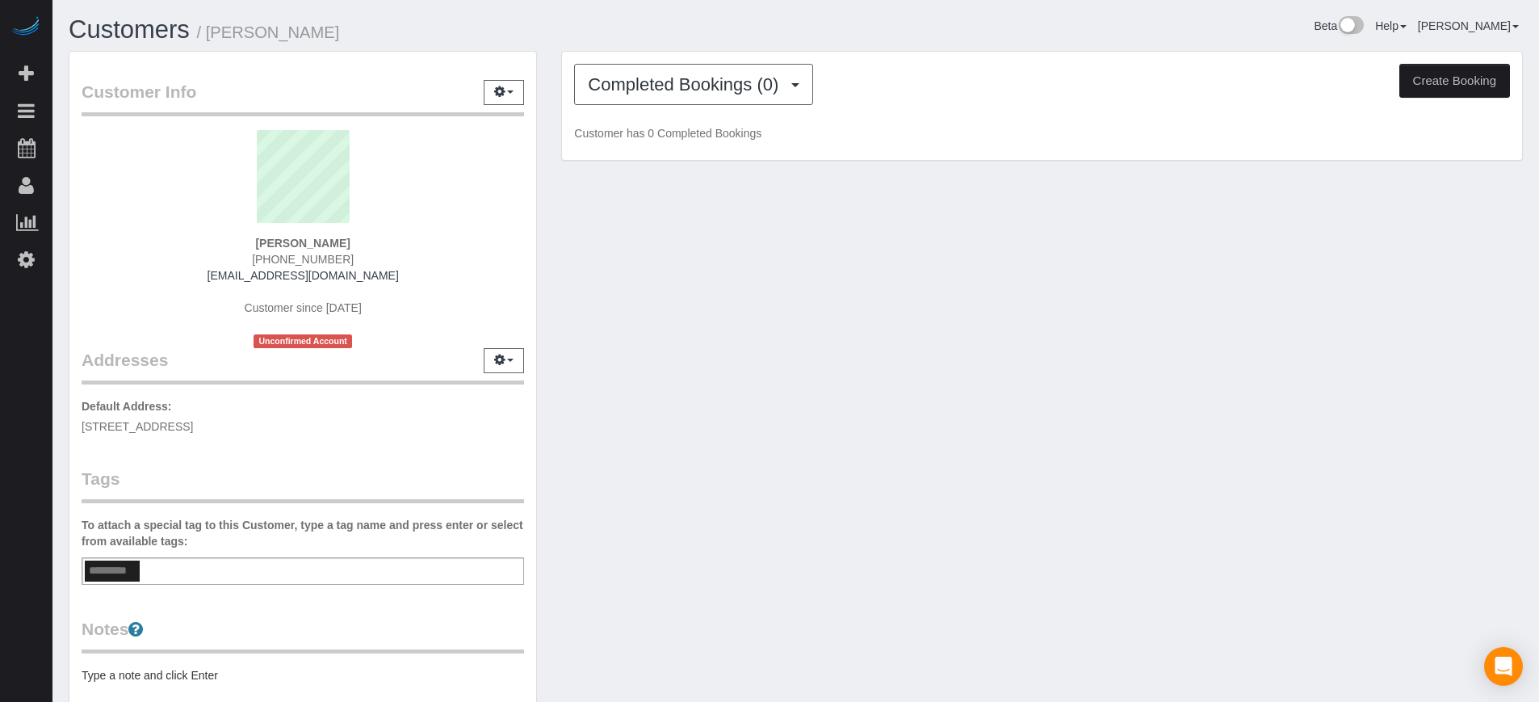
click at [311, 250] on div "Kyle Walker (717) 863-1174 kwalke595@gmail.com Customer since 2025 Unconfirmed …" at bounding box center [303, 239] width 443 height 218
copy div "[PHONE_NUMBER]"
click at [321, 257] on span "[PHONE_NUMBER]" at bounding box center [303, 259] width 102 height 13
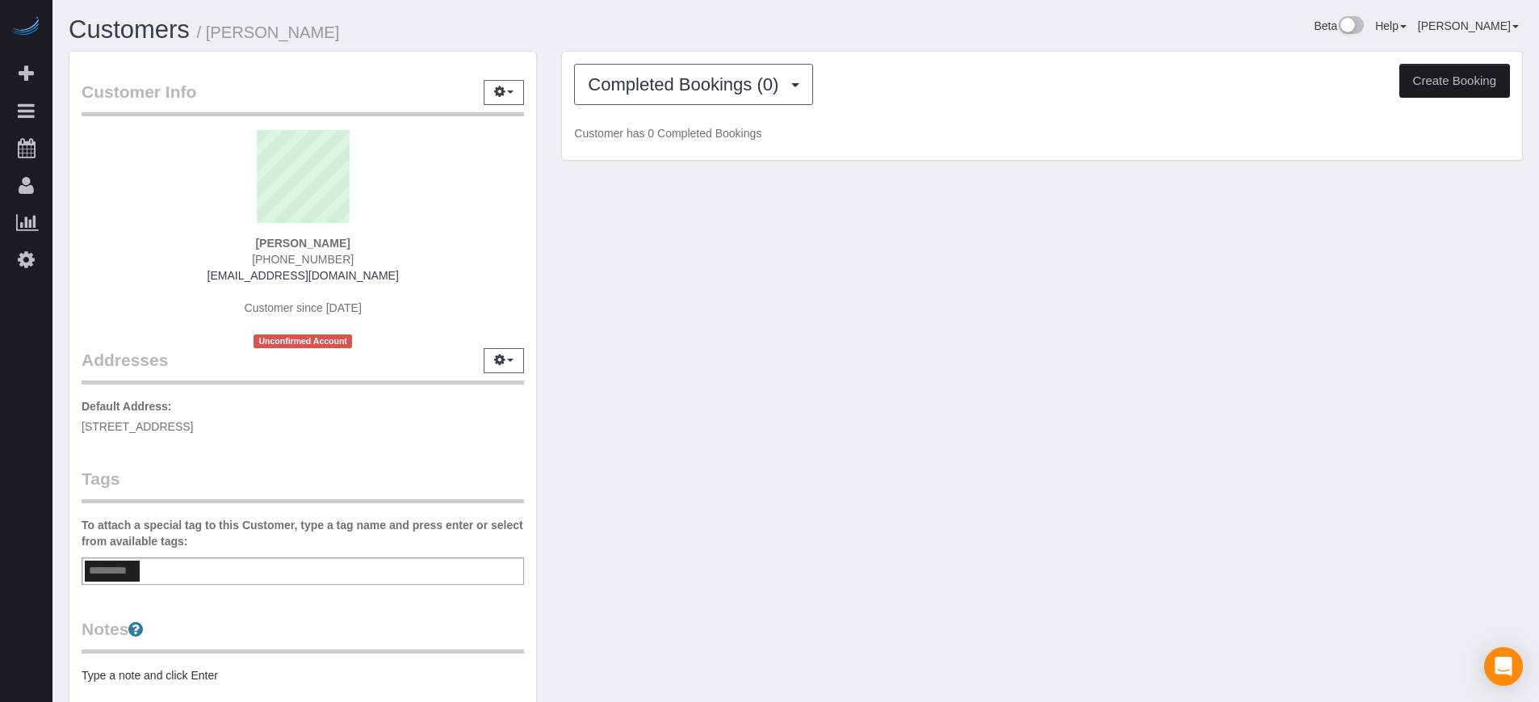
click at [321, 257] on span "[PHONE_NUMBER]" at bounding box center [303, 259] width 102 height 13
click at [660, 243] on div "Customer Info Edit Contact Info Send Message Email Preferences Special Sales Ta…" at bounding box center [796, 447] width 1479 height 792
click at [1500, 309] on div "Customer Info Edit Contact Info Send Message Email Preferences Special Sales Ta…" at bounding box center [796, 447] width 1479 height 792
click at [675, 81] on span "Completed Bookings (0)" at bounding box center [687, 84] width 199 height 20
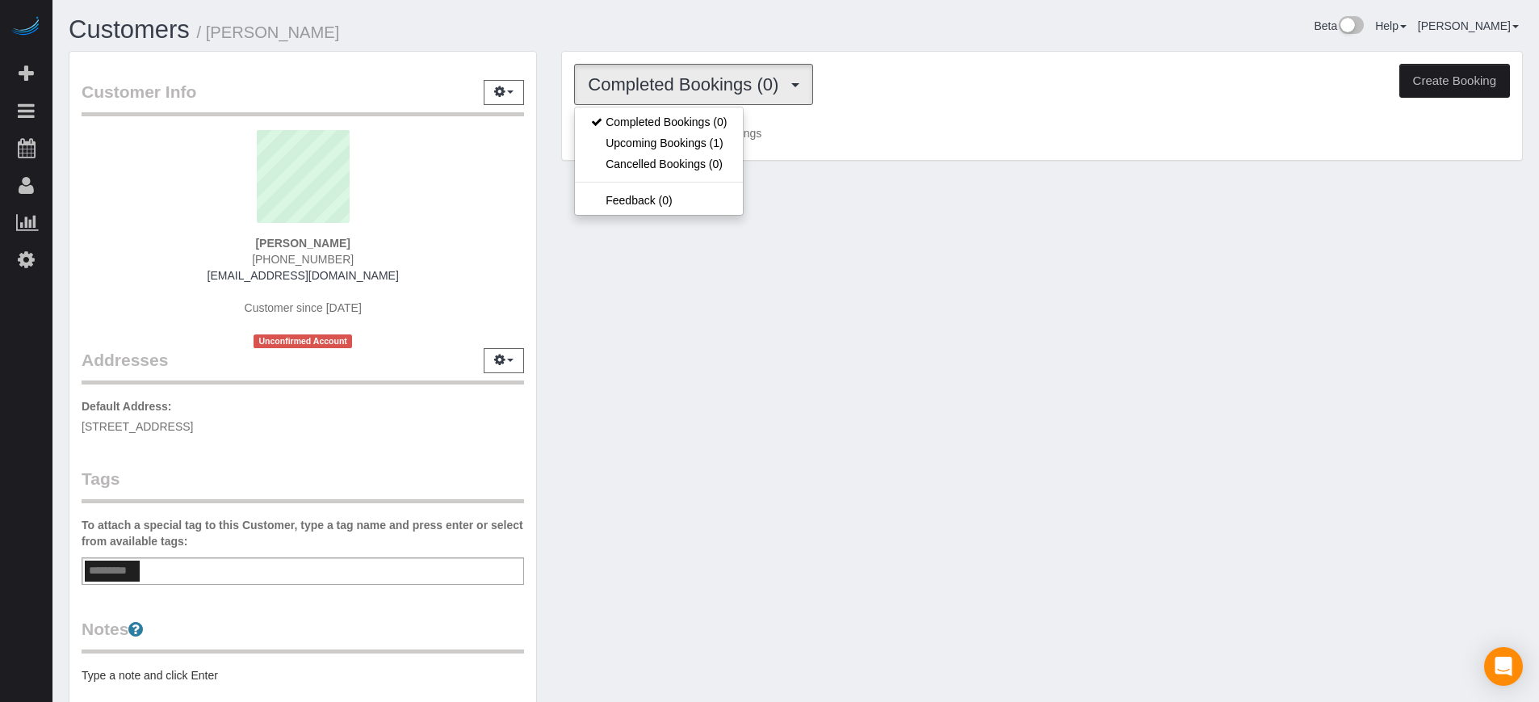
click at [655, 26] on h1 "Customers / Kyle Walker" at bounding box center [427, 29] width 716 height 27
click at [644, 86] on span "Completed Bookings (0)" at bounding box center [687, 84] width 199 height 20
click at [695, 140] on link "Upcoming Bookings (1)" at bounding box center [659, 142] width 168 height 21
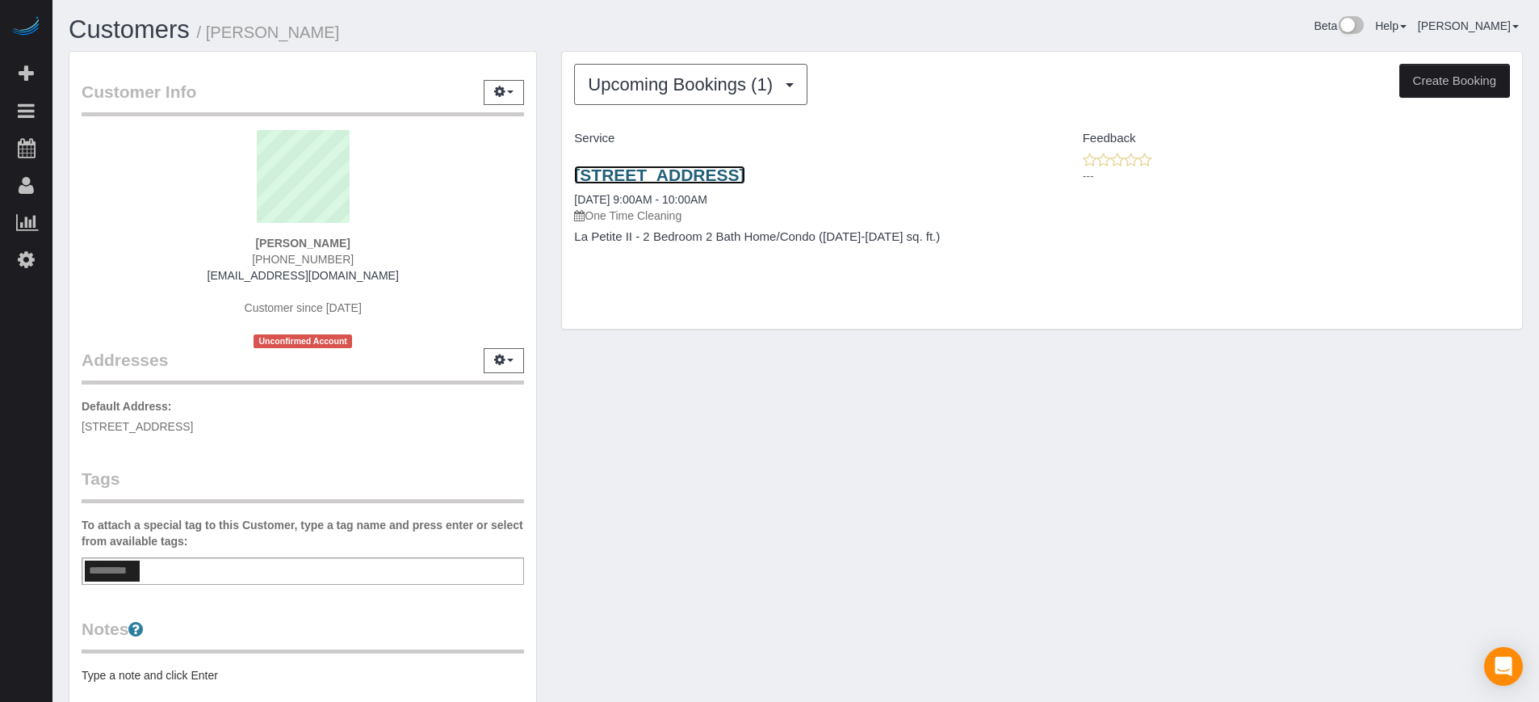
click at [657, 177] on link "910 Belmont Pl, Boynton Beach, FL 33436" at bounding box center [659, 175] width 170 height 19
click at [879, 355] on div "Customer Info Edit Contact Info Send Message Email Preferences Special Sales Ta…" at bounding box center [796, 447] width 1479 height 792
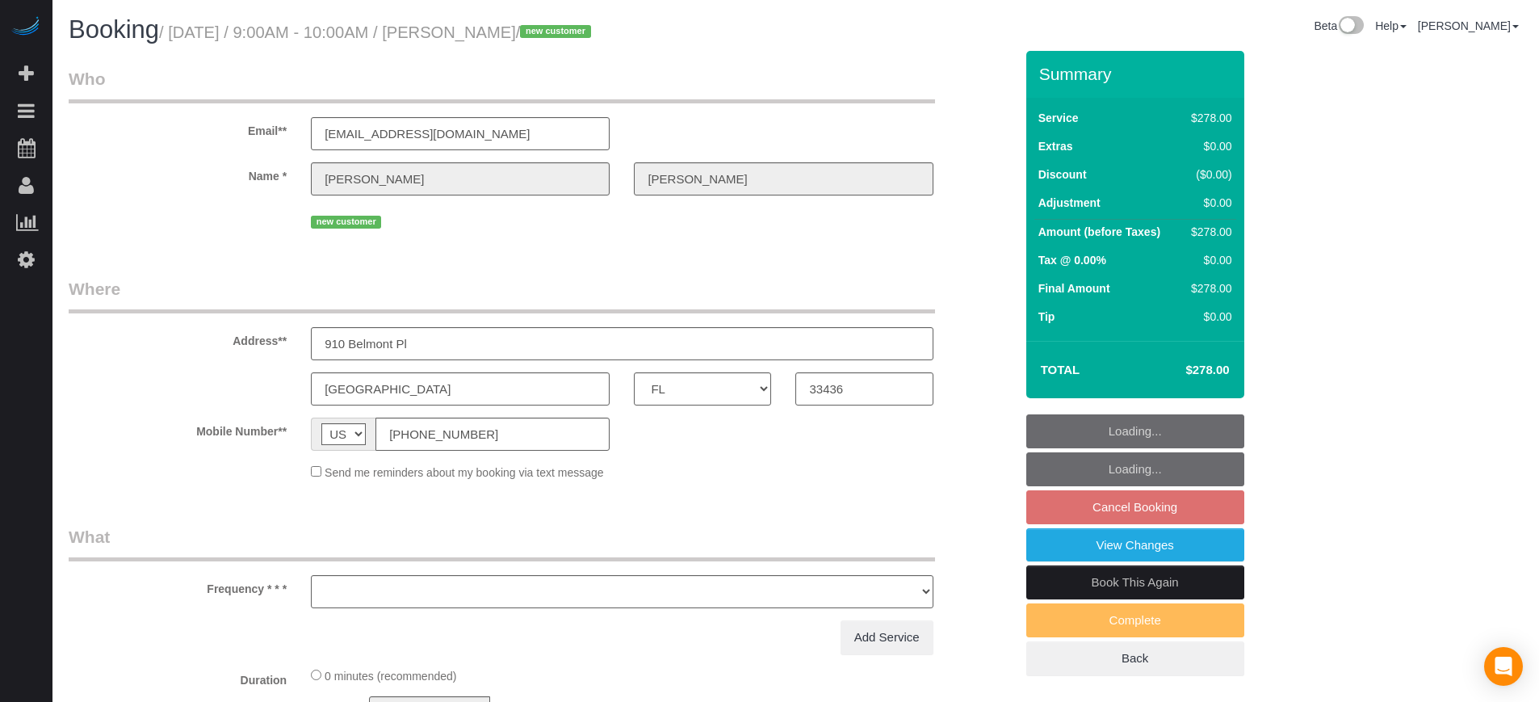
select select "FL"
select select "object:1241"
select select "5"
select select "number:9"
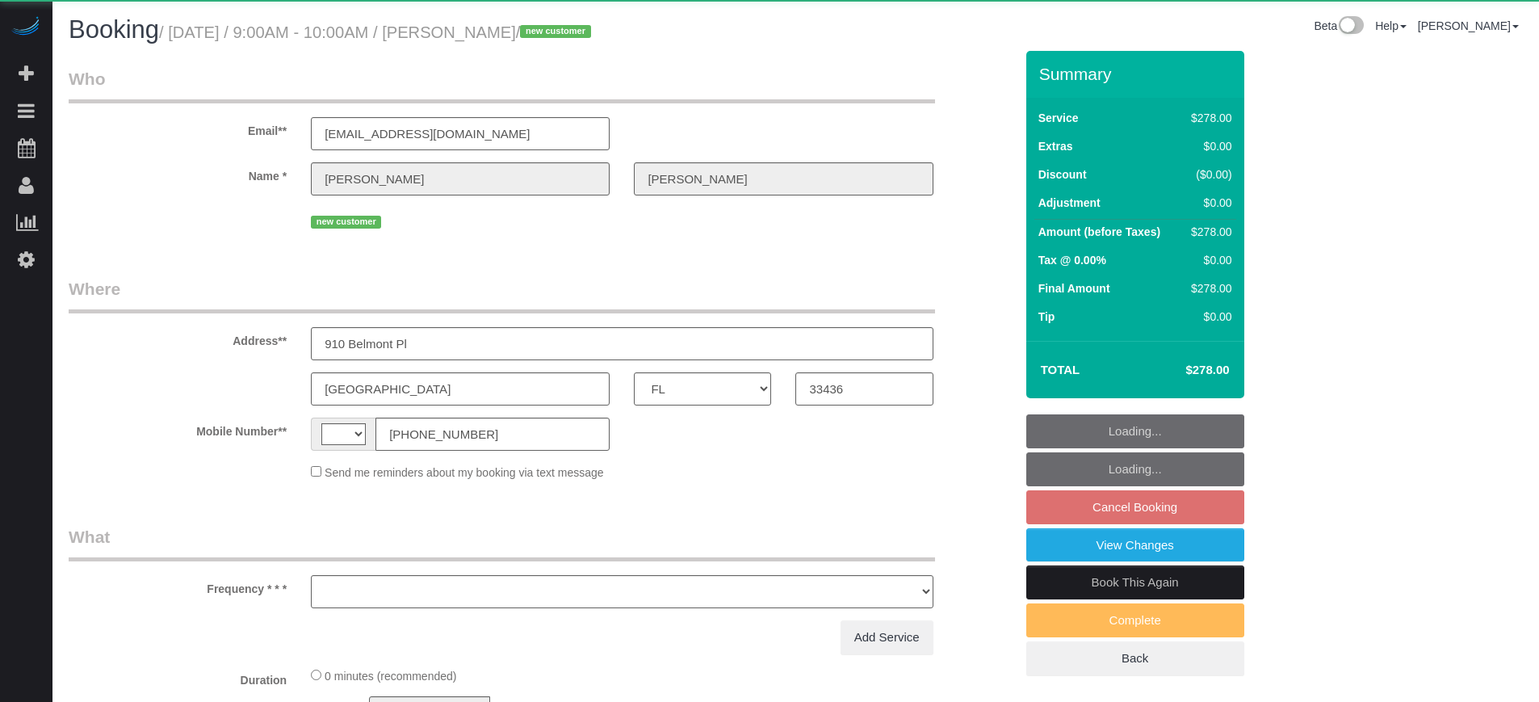
select select "FL"
select select "string:[GEOGRAPHIC_DATA]"
select select "object:1241"
select select "5"
select select "number:9"
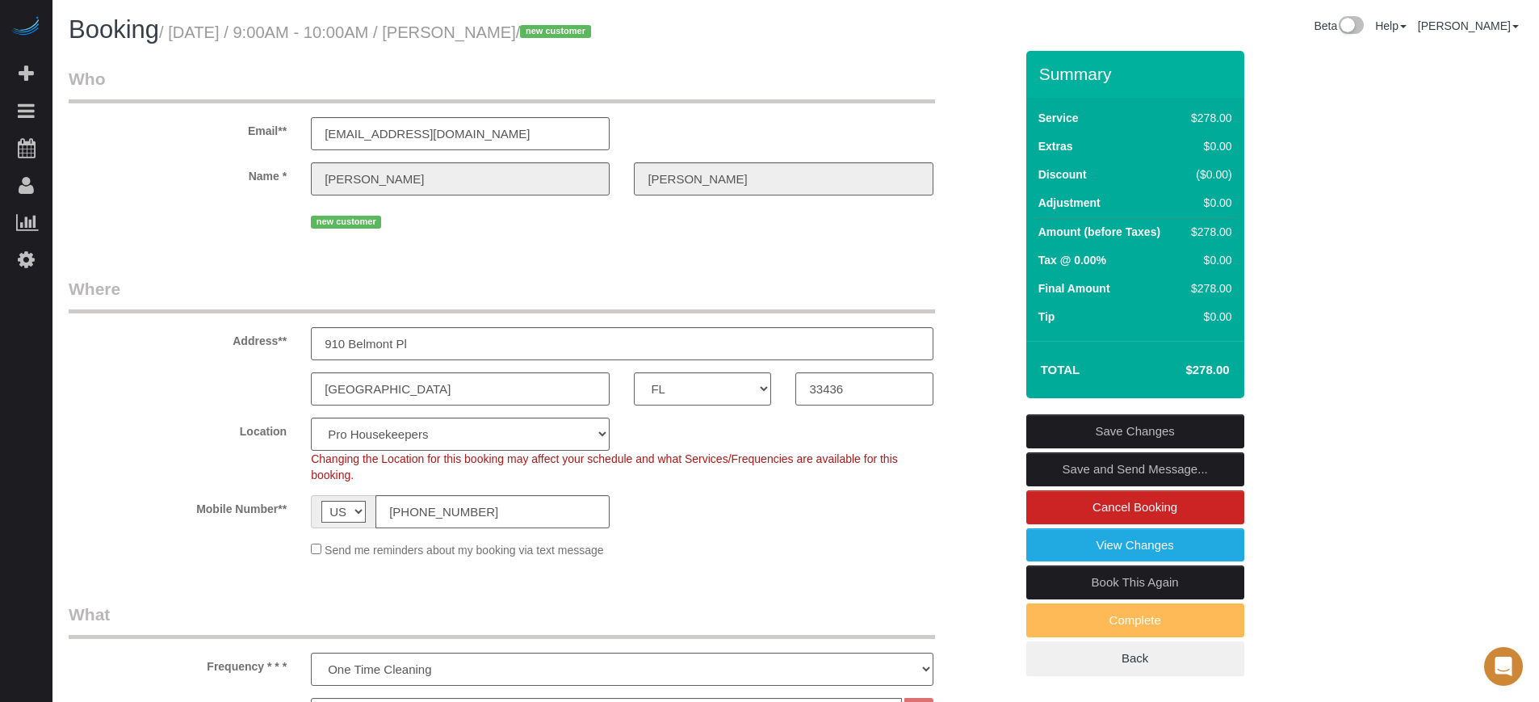
click at [1001, 303] on div "Address** 910 Belmont Pl" at bounding box center [542, 318] width 970 height 83
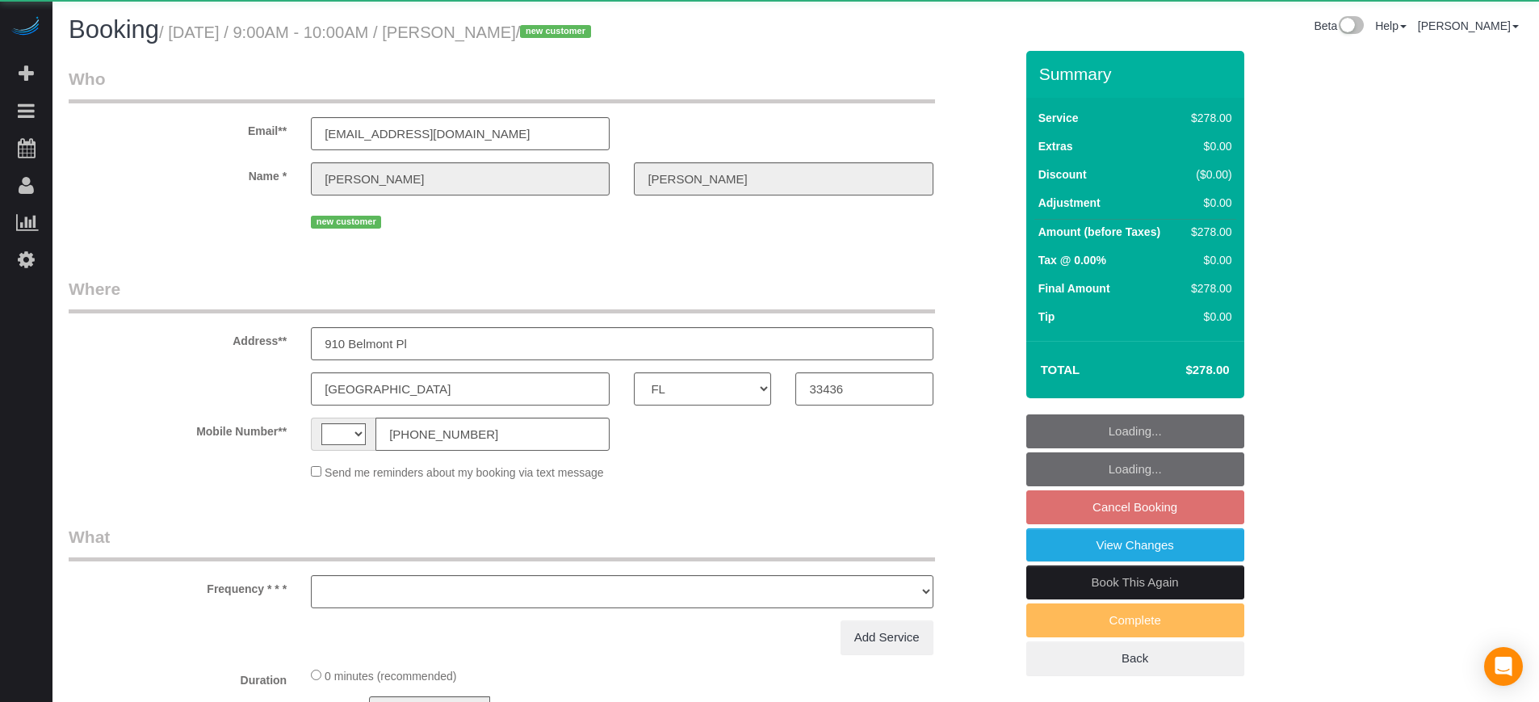
select select "FL"
select select "string:[GEOGRAPHIC_DATA]"
select select "object:1241"
select select "5"
select select "number:9"
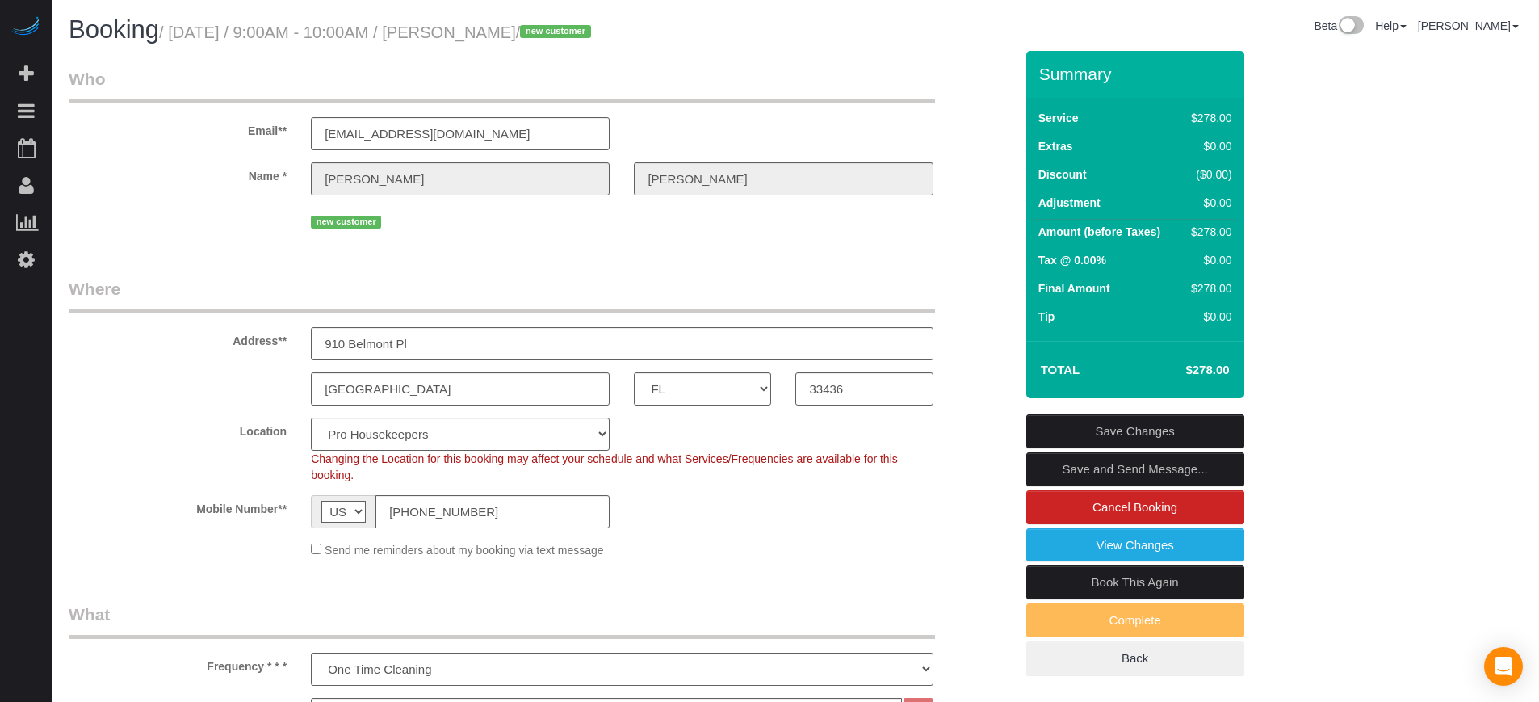
click at [1001, 239] on fieldset "Who Email** kwalke595@gmail.com Name * Kyle Walker new customer" at bounding box center [542, 156] width 946 height 178
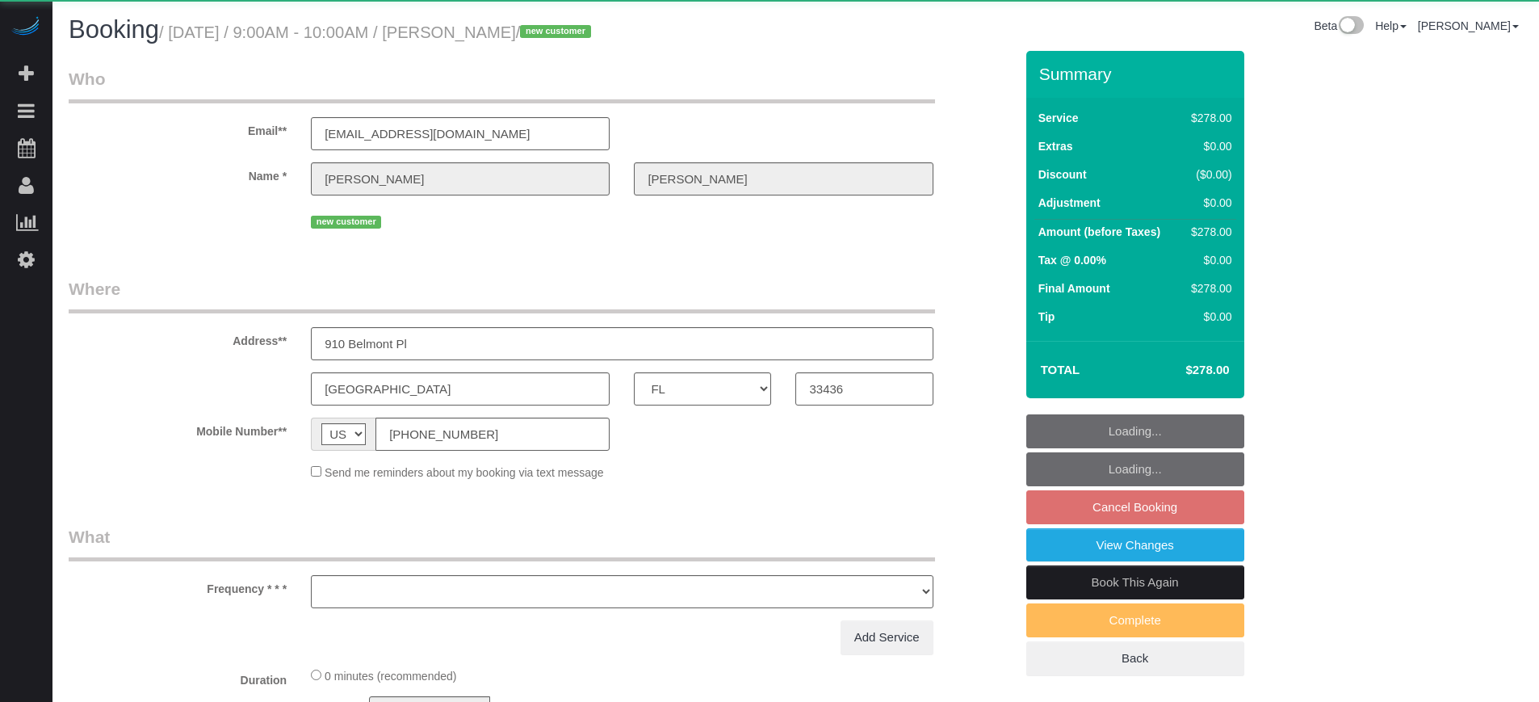
select select "FL"
select select "object:646"
select select "5"
select select "number:9"
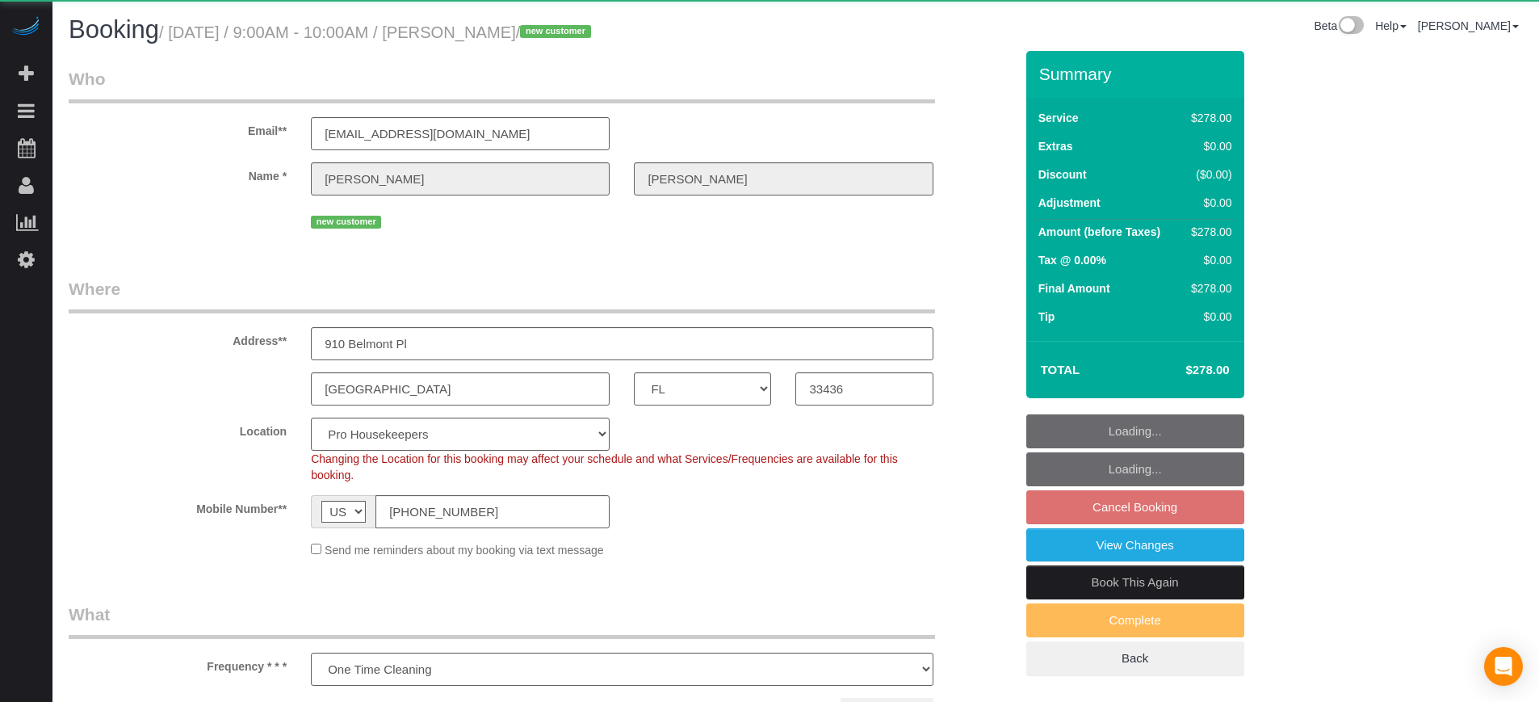
select select "FL"
select select "object:1112"
select select "5"
select select "number:9"
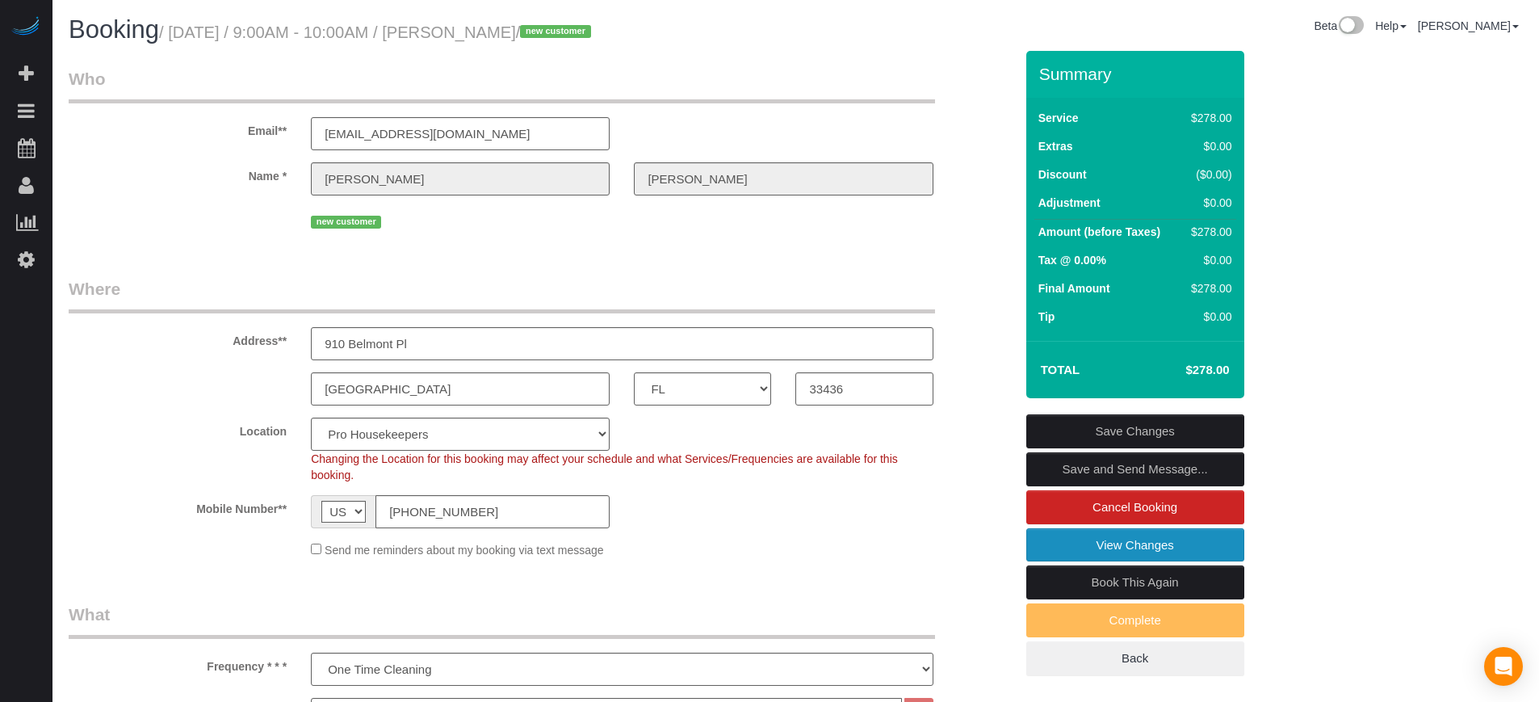
click at [1102, 552] on link "View Changes" at bounding box center [1135, 545] width 218 height 34
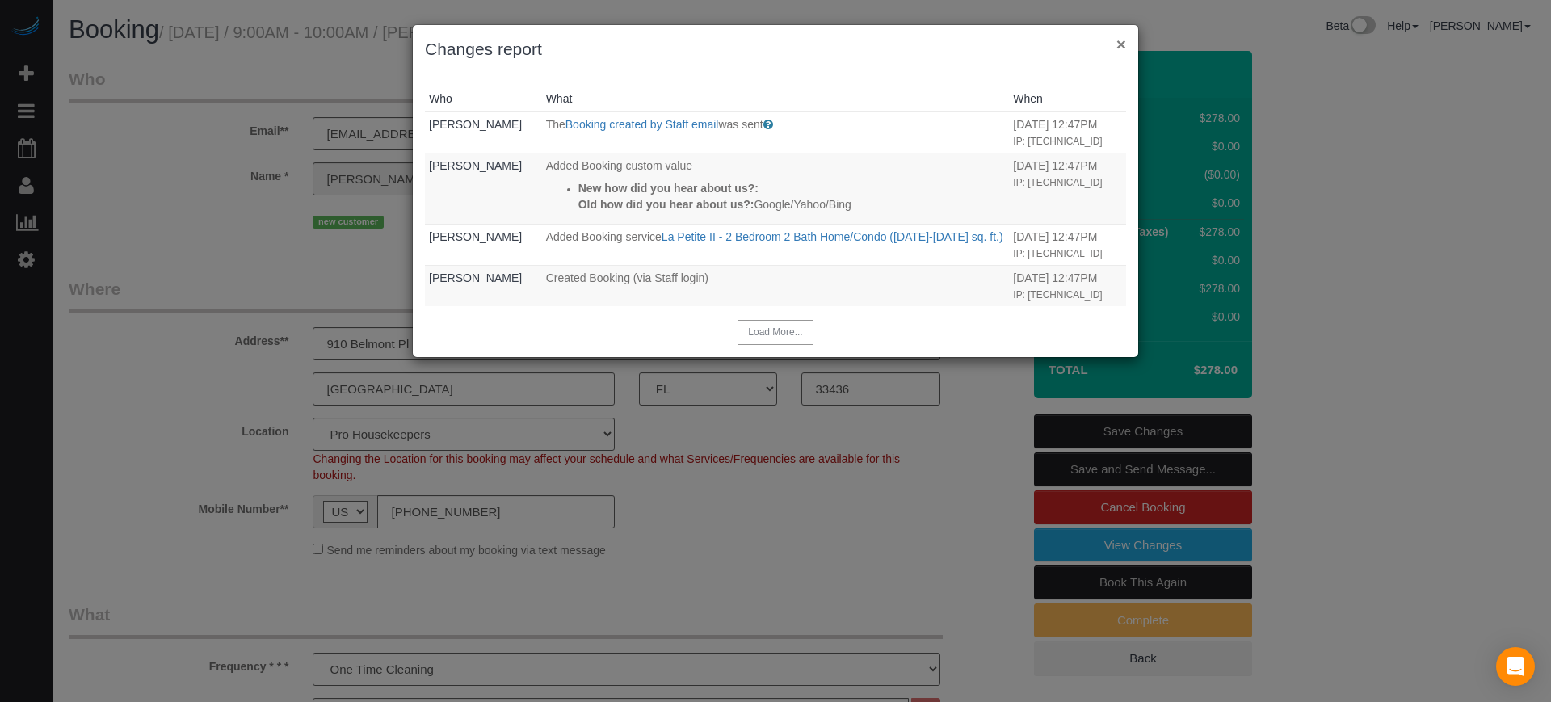
click at [1118, 46] on button "×" at bounding box center [1121, 44] width 10 height 17
